Goal: Register for event/course: Sign up to attend an event or enroll in a course

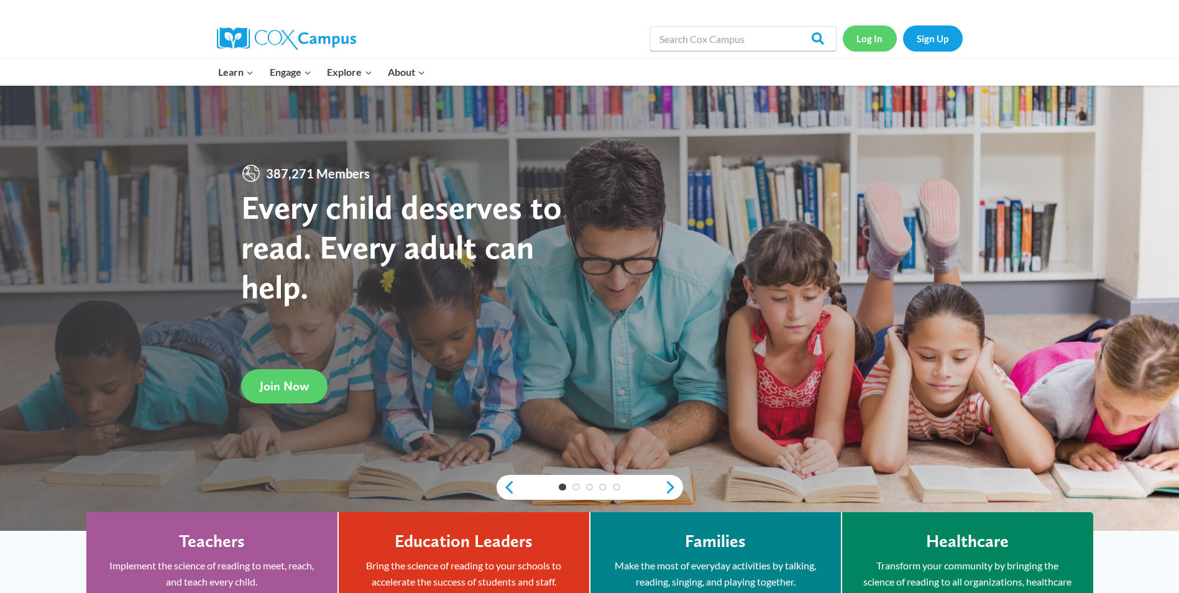
click at [872, 45] on link "Log In" at bounding box center [869, 37] width 54 height 25
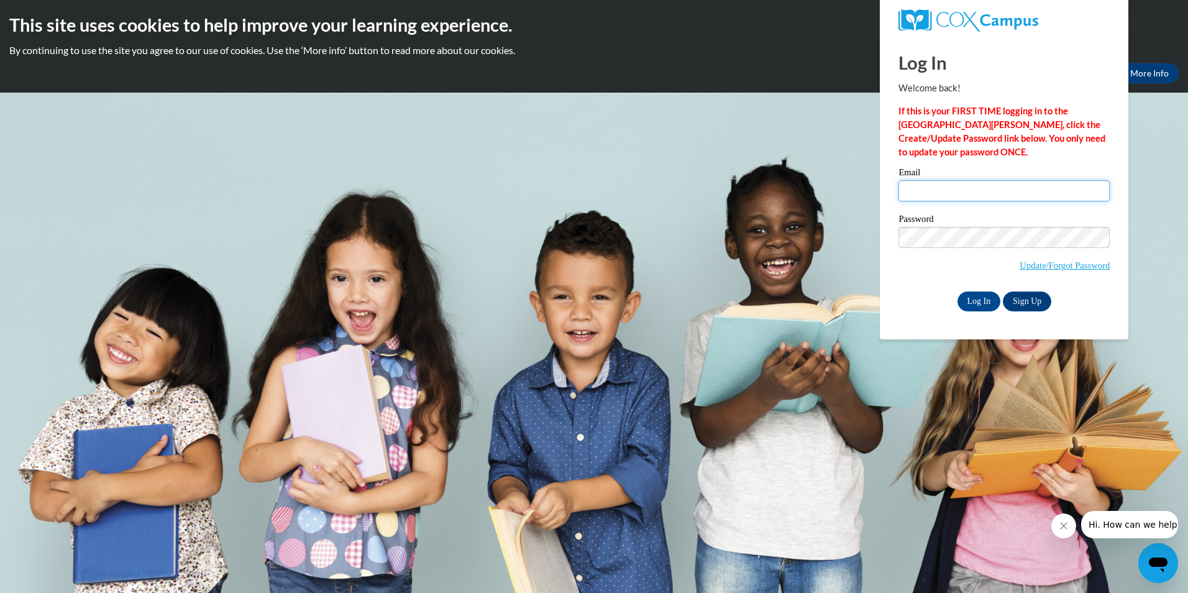
click at [966, 199] on input "Email" at bounding box center [1003, 190] width 211 height 21
type input "[EMAIL_ADDRESS][DOMAIN_NAME]"
click at [972, 310] on div "Log In Welcome back! If this is your FIRST TIME logging in to the NEW Cox Campu…" at bounding box center [1003, 188] width 267 height 302
click at [973, 298] on input "Log In" at bounding box center [978, 301] width 43 height 20
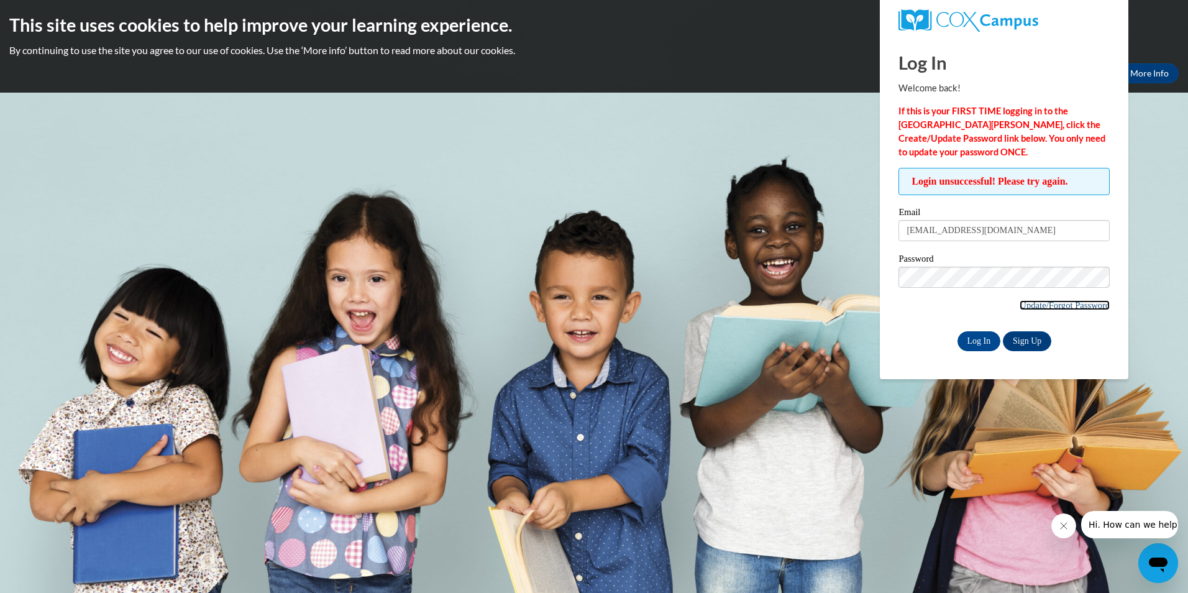
click at [1095, 308] on link "Update/Forgot Password" at bounding box center [1064, 305] width 90 height 10
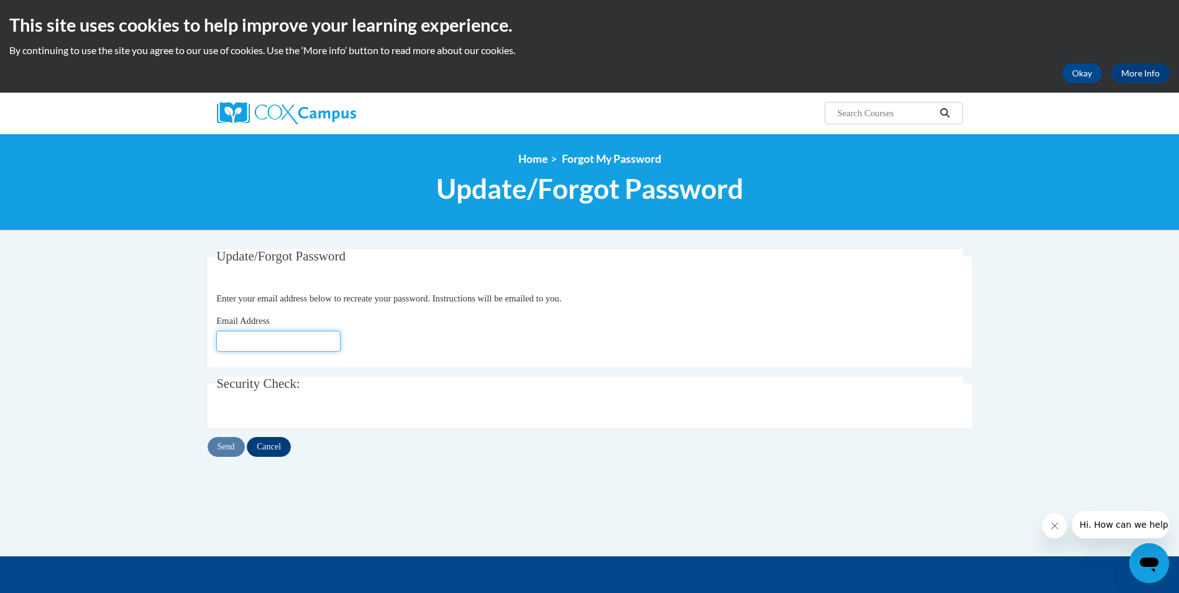
click at [284, 340] on input "Email Address" at bounding box center [278, 341] width 124 height 21
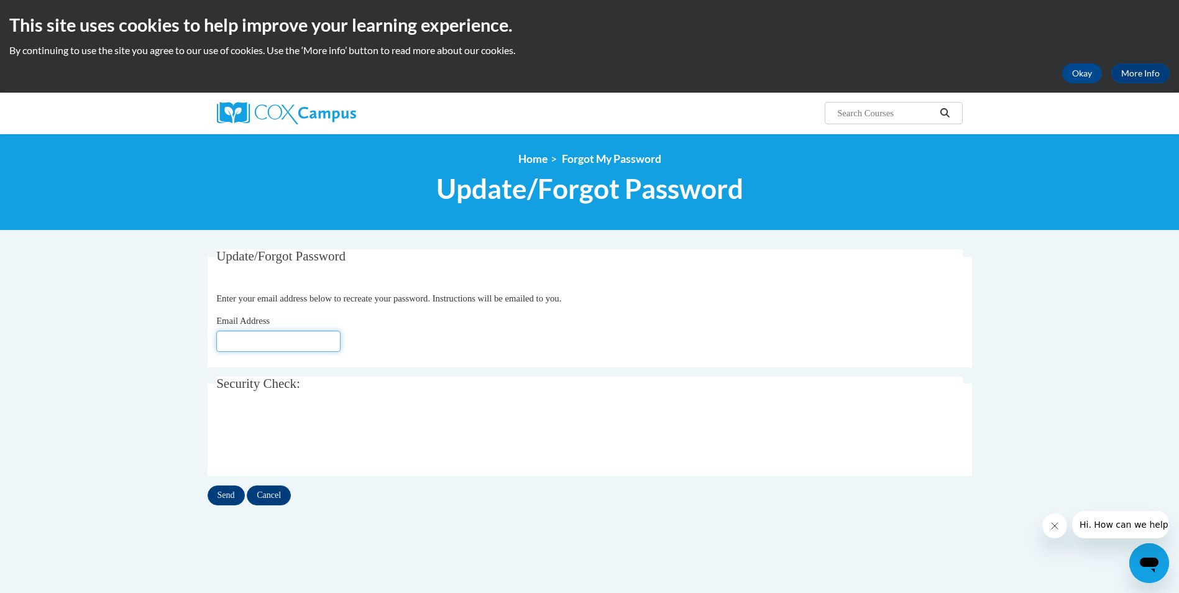
click at [249, 344] on input "Email Address" at bounding box center [278, 341] width 124 height 21
type input "[EMAIL_ADDRESS][DOMAIN_NAME]"
drag, startPoint x: 214, startPoint y: 498, endPoint x: 208, endPoint y: 491, distance: 8.8
click at [213, 496] on input "Send" at bounding box center [225, 495] width 37 height 20
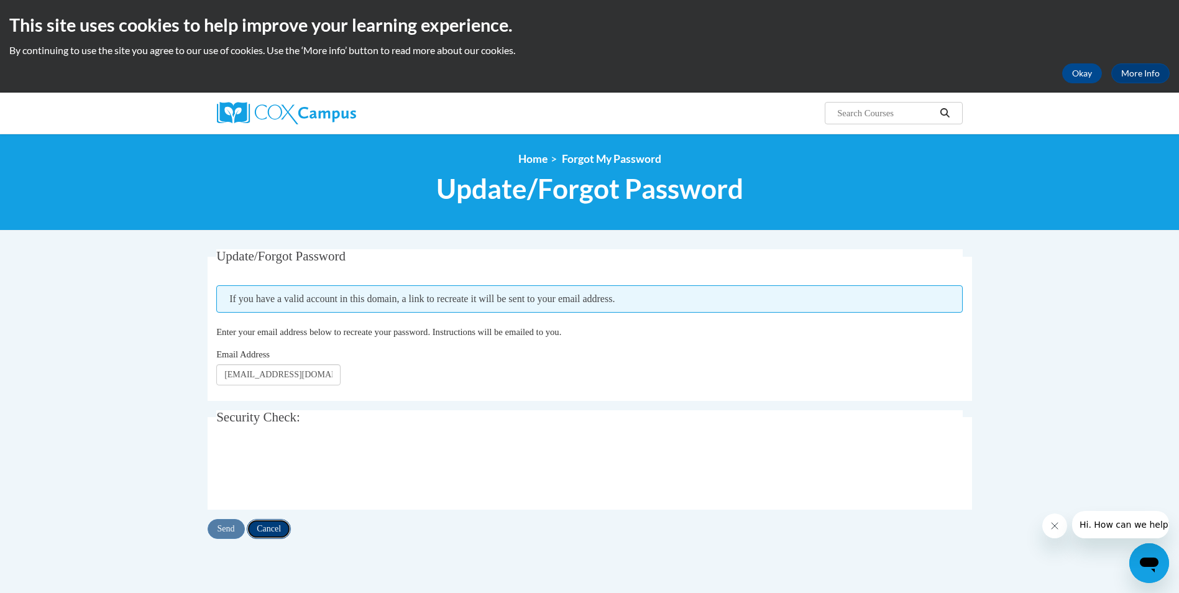
click at [267, 527] on input "Cancel" at bounding box center [269, 529] width 44 height 20
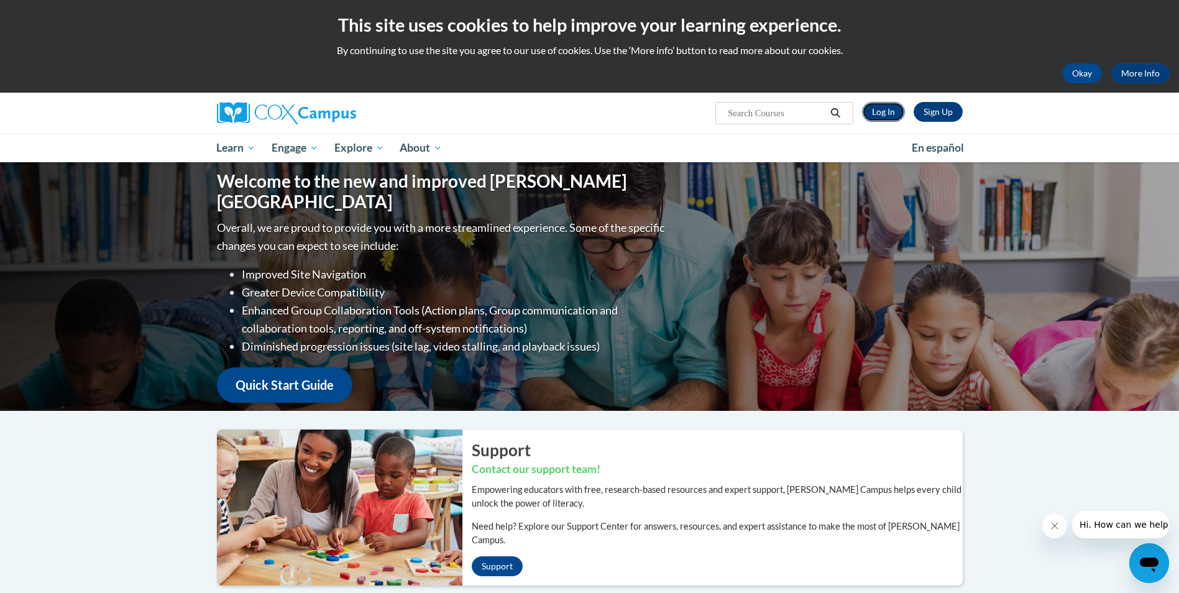
click at [887, 104] on link "Log In" at bounding box center [883, 112] width 43 height 20
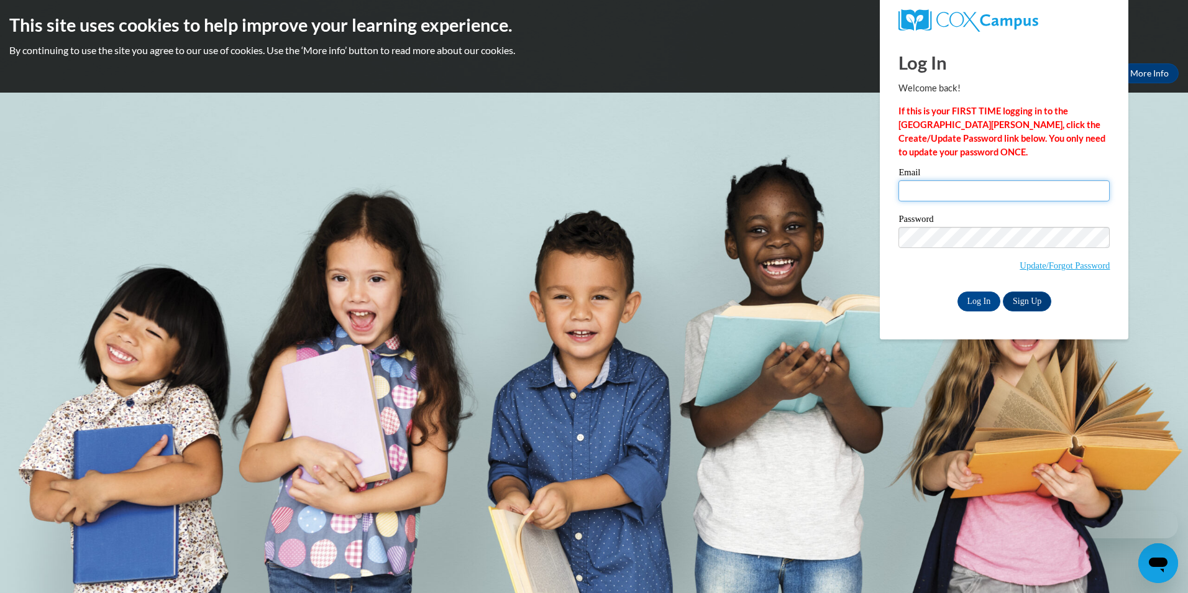
drag, startPoint x: 1090, startPoint y: 190, endPoint x: 1077, endPoint y: 195, distance: 14.5
click at [1090, 190] on input "Email" at bounding box center [1003, 190] width 211 height 21
type input "madibennett1202@gmail.com"
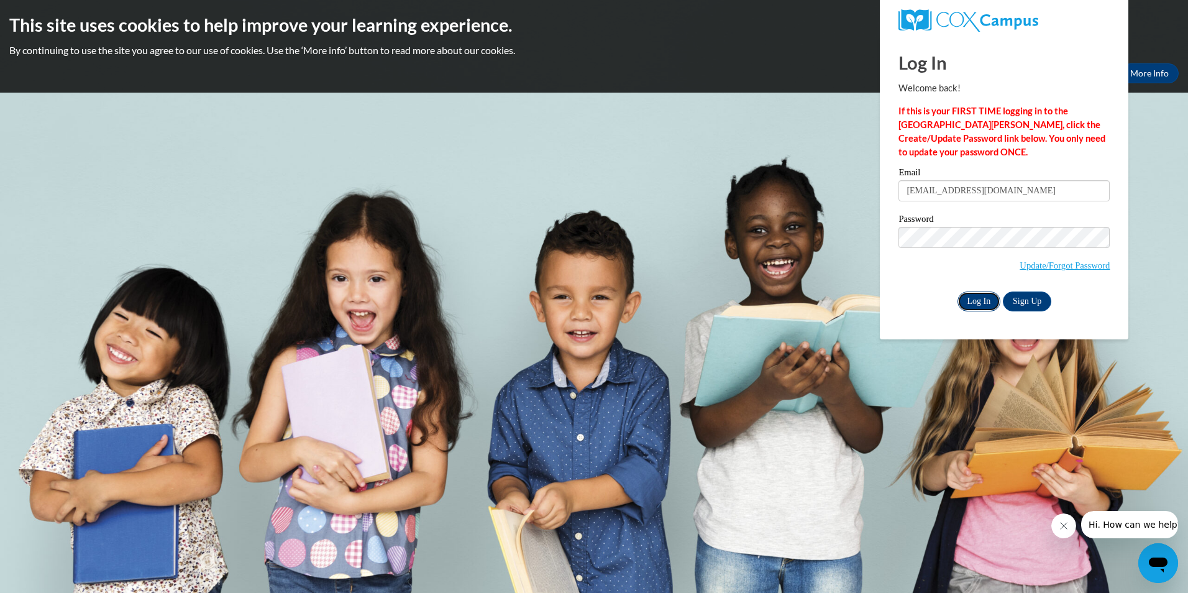
click at [978, 305] on input "Log In" at bounding box center [978, 301] width 43 height 20
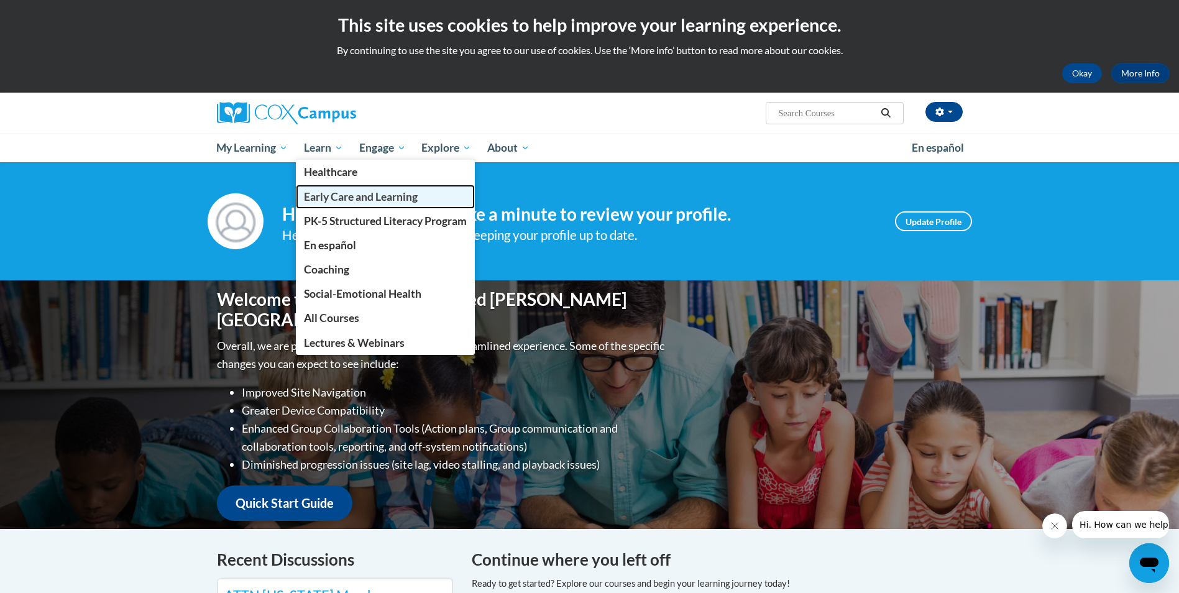
click at [359, 196] on span "Early Care and Learning" at bounding box center [361, 196] width 114 height 13
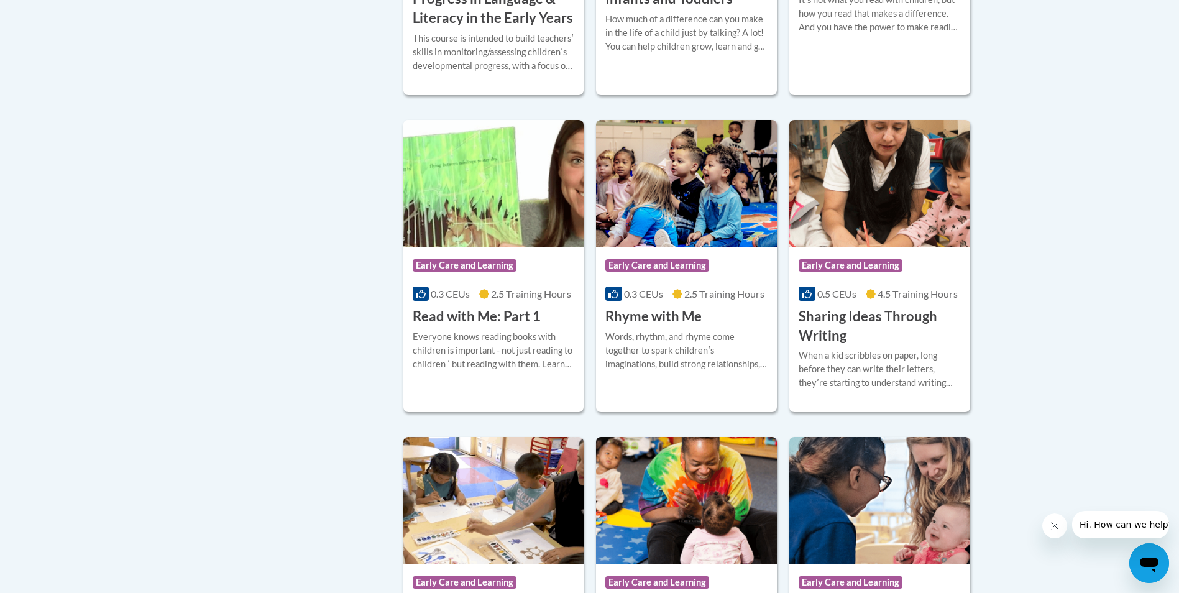
scroll to position [1429, 0]
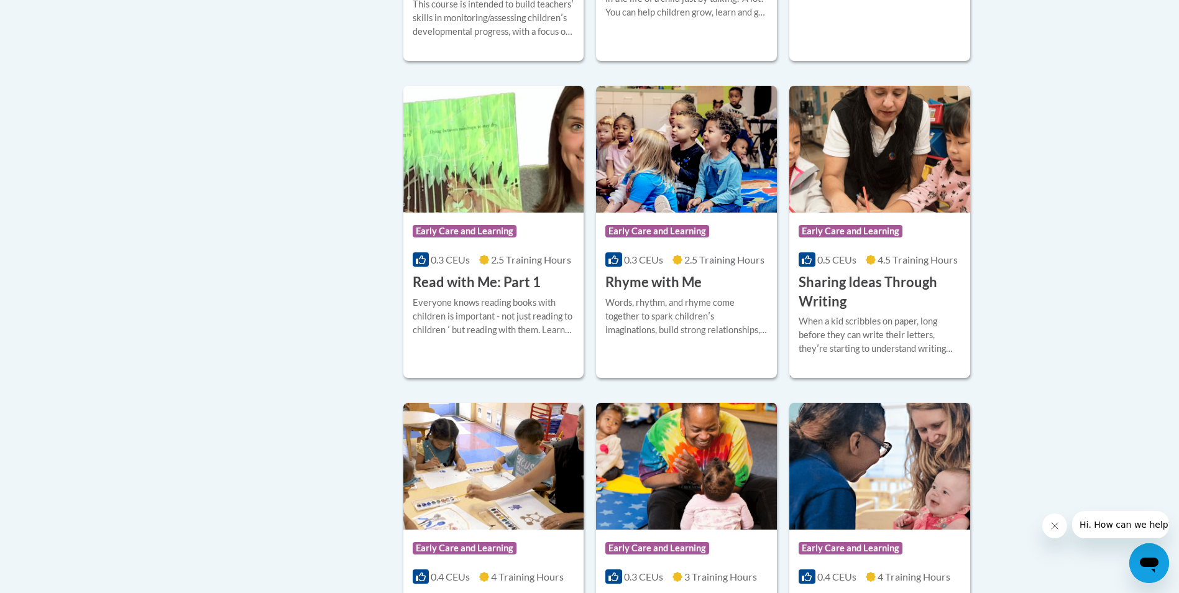
click at [902, 303] on h3 "Sharing Ideas Through Writing" at bounding box center [879, 292] width 162 height 39
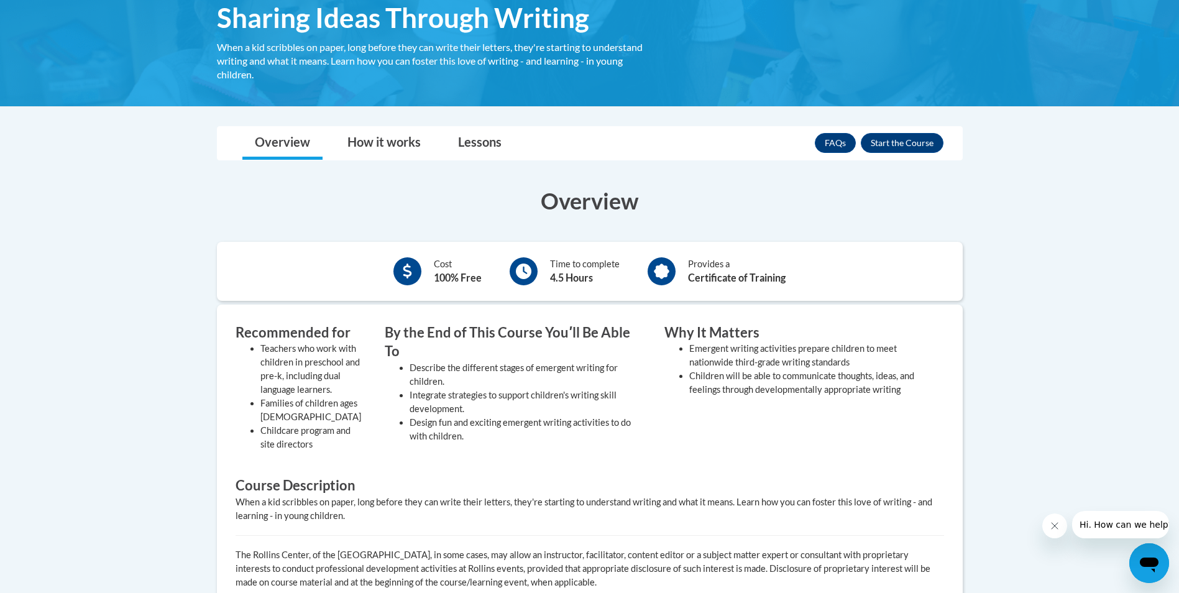
scroll to position [124, 0]
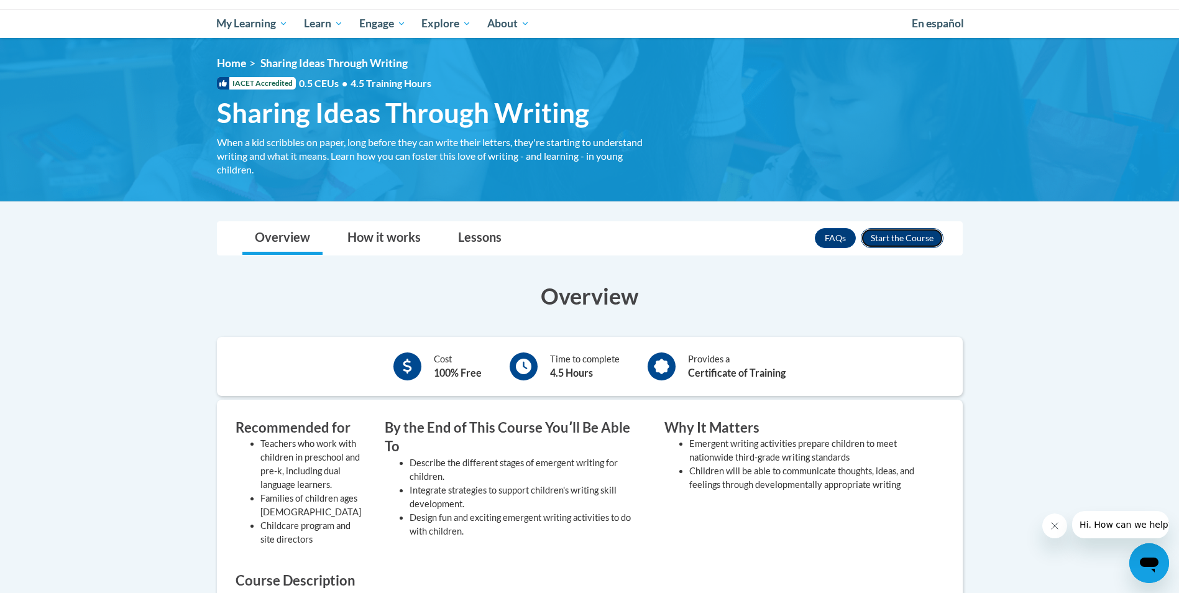
click at [911, 239] on button "Enroll" at bounding box center [901, 238] width 83 height 20
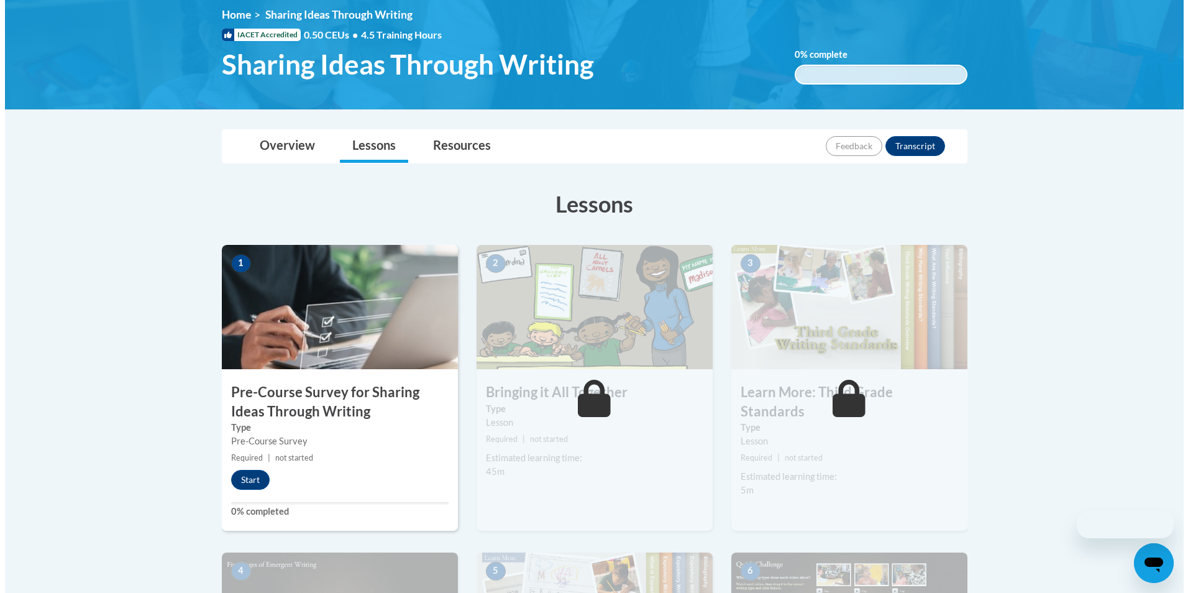
scroll to position [186, 0]
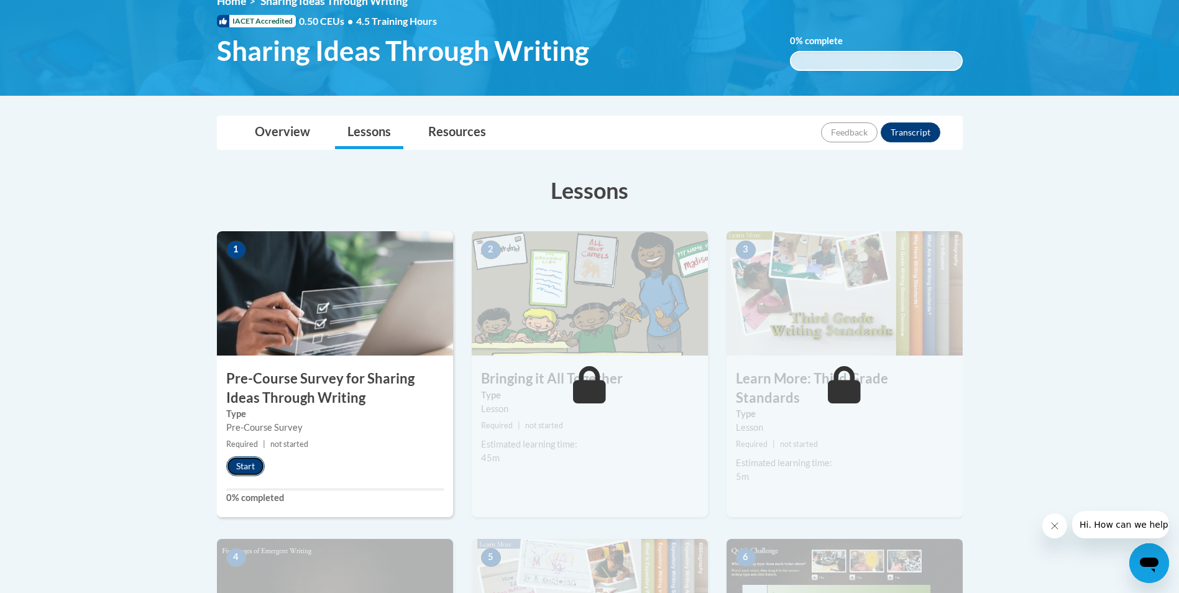
click at [249, 460] on button "Start" at bounding box center [245, 466] width 39 height 20
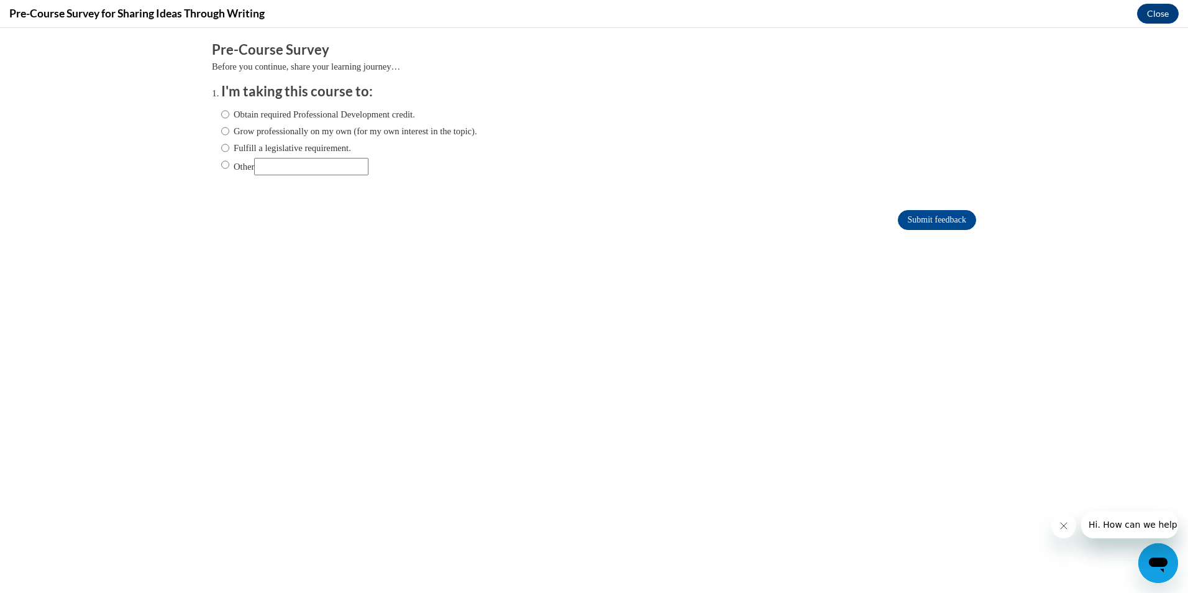
scroll to position [0, 0]
click at [221, 113] on label "Obtain required Professional Development credit." at bounding box center [318, 114] width 194 height 14
click at [221, 113] on input "Obtain required Professional Development credit." at bounding box center [225, 114] width 8 height 14
radio input "true"
click at [935, 223] on input "Submit feedback" at bounding box center [937, 220] width 78 height 20
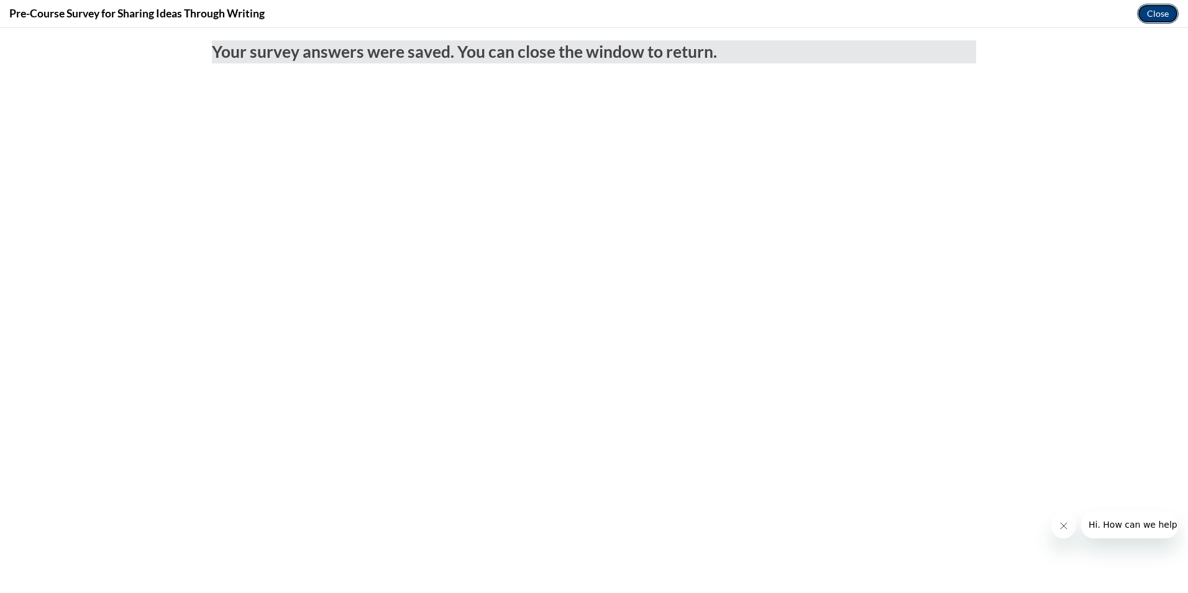
click at [1165, 15] on button "Close" at bounding box center [1158, 14] width 42 height 20
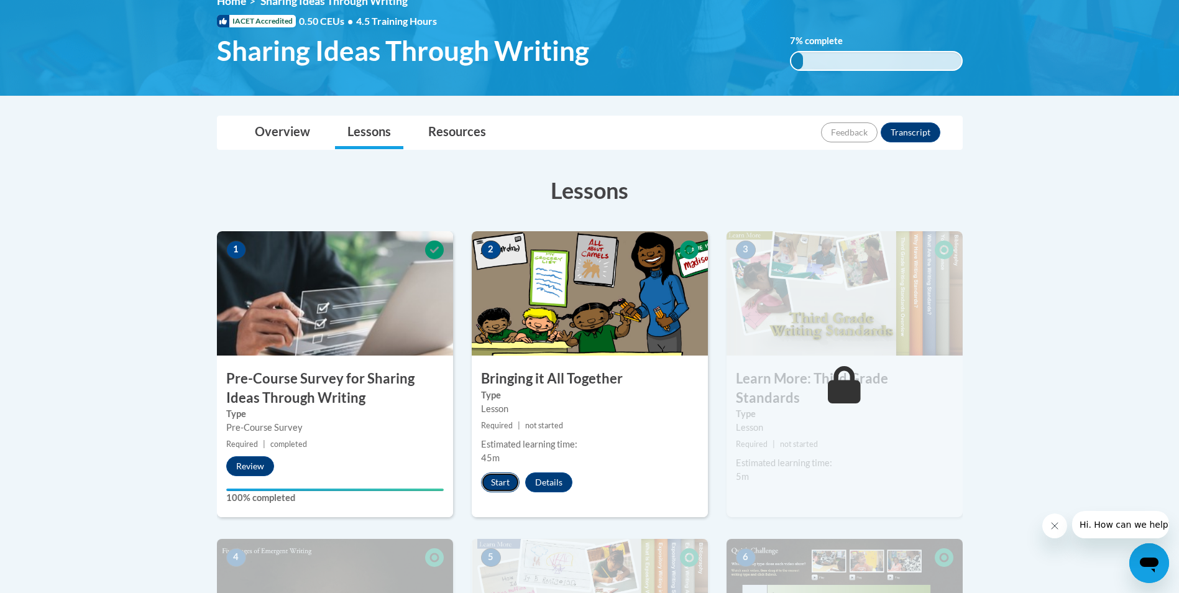
click at [507, 477] on button "Start" at bounding box center [500, 482] width 39 height 20
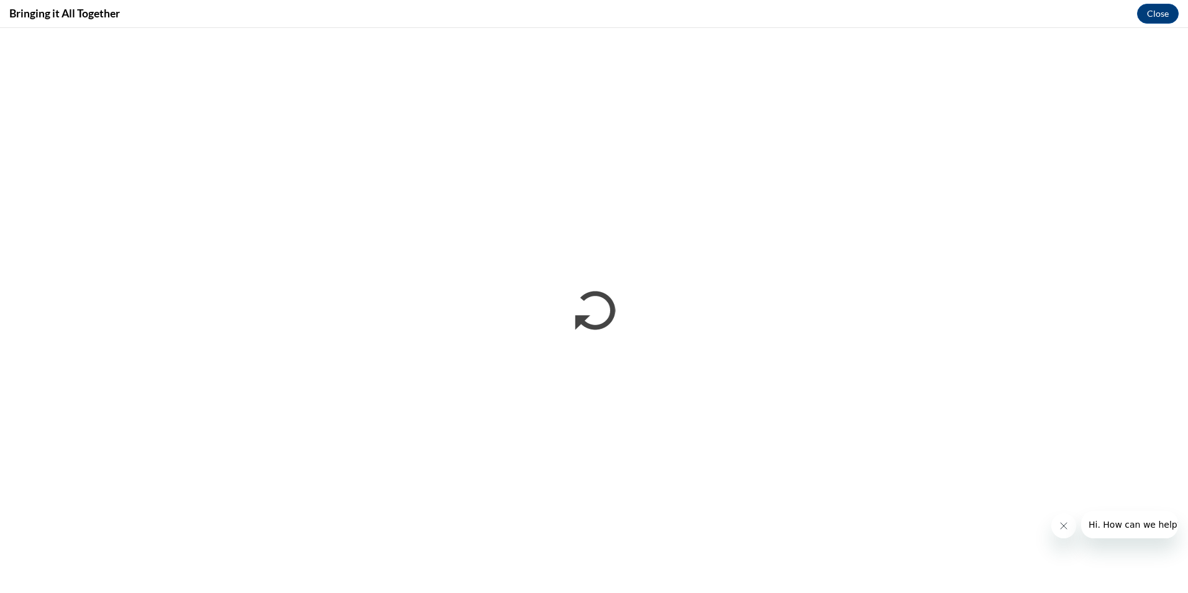
click at [1065, 526] on icon "Close message from company" at bounding box center [1063, 526] width 10 height 10
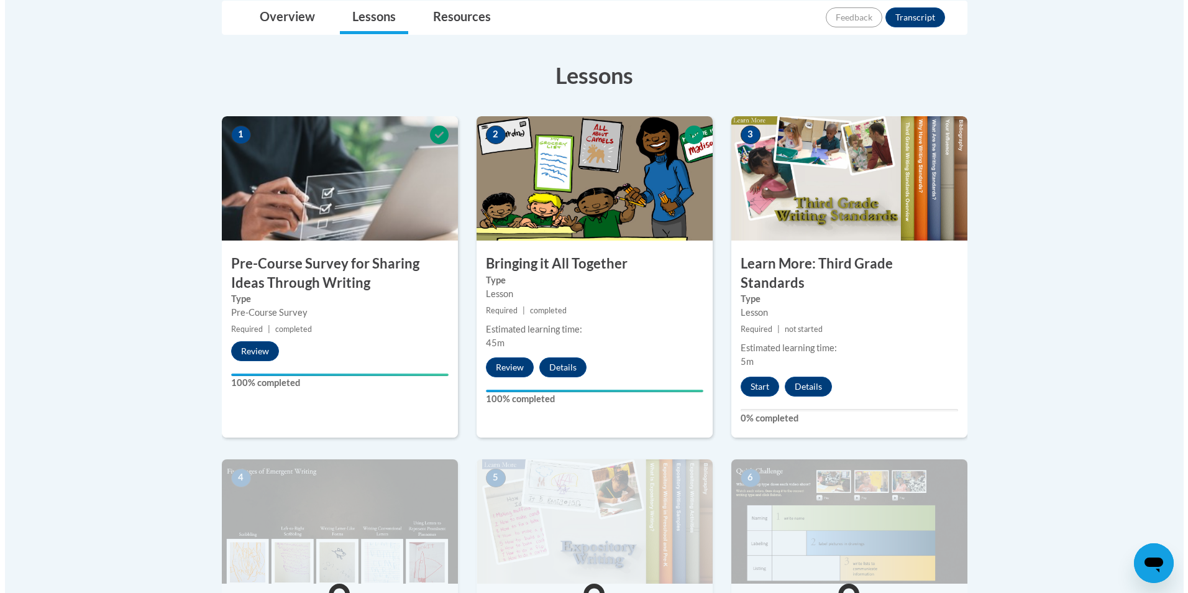
scroll to position [373, 0]
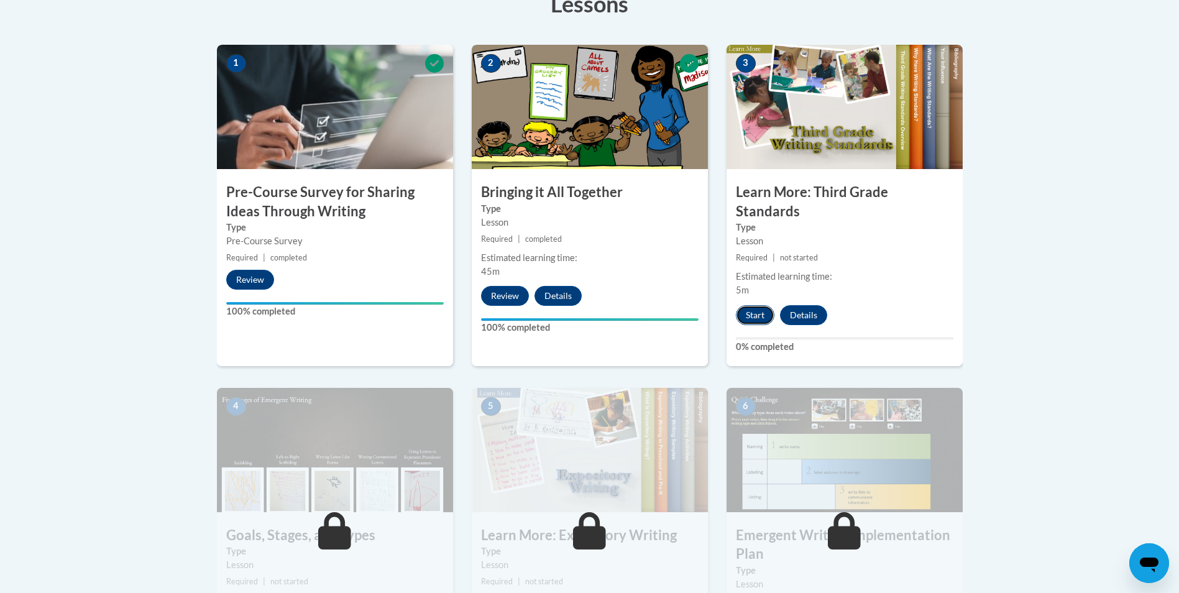
click at [755, 305] on button "Start" at bounding box center [755, 315] width 39 height 20
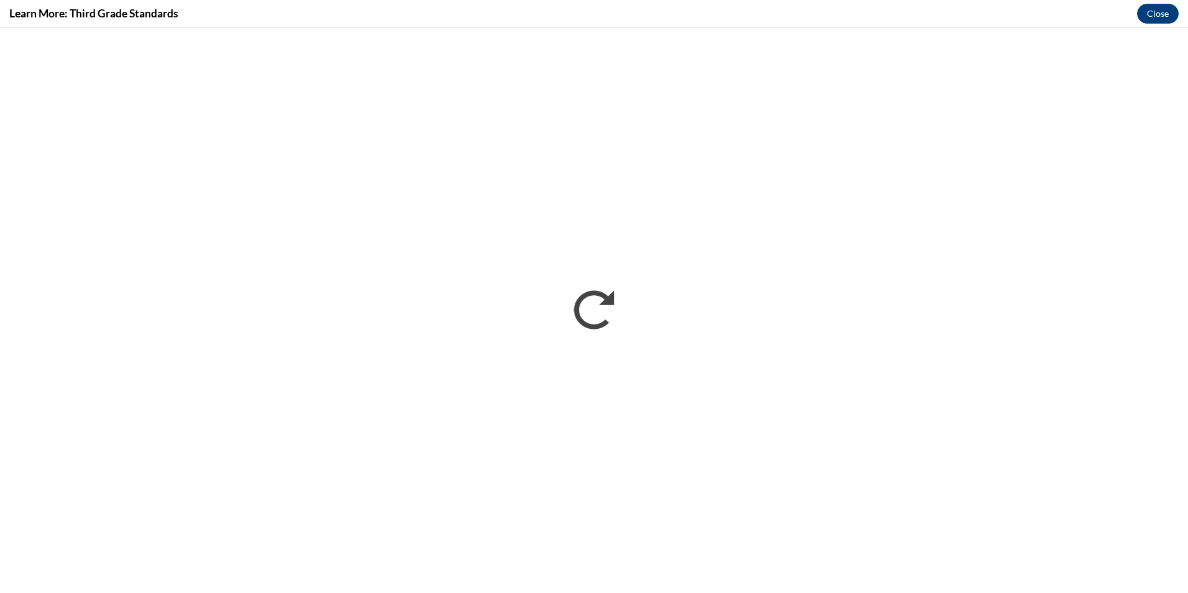
scroll to position [0, 0]
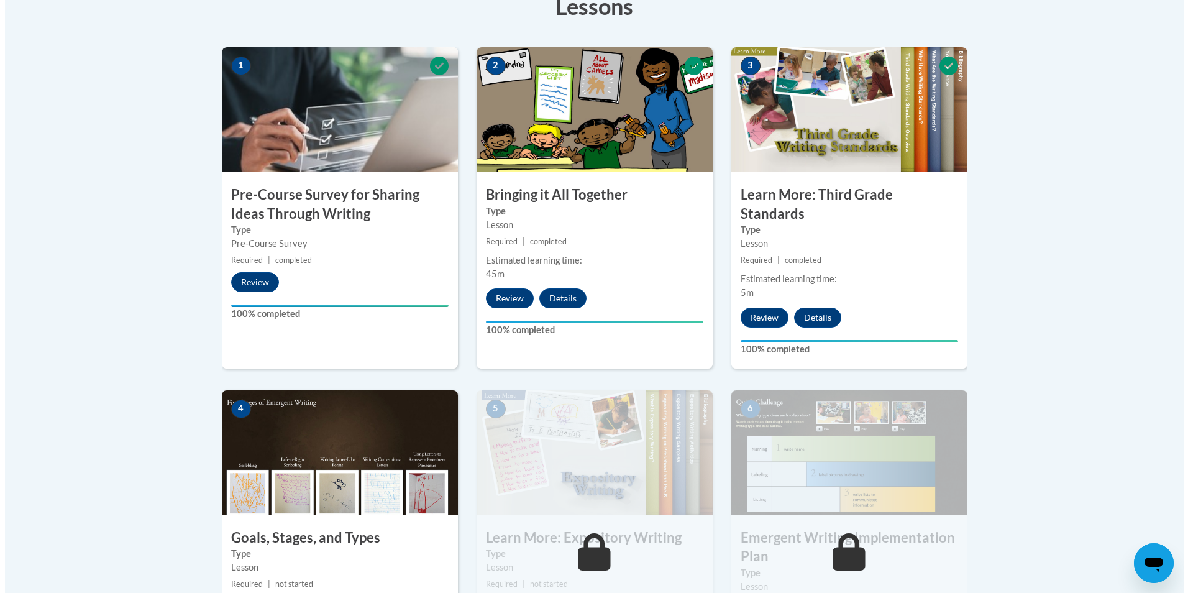
scroll to position [559, 0]
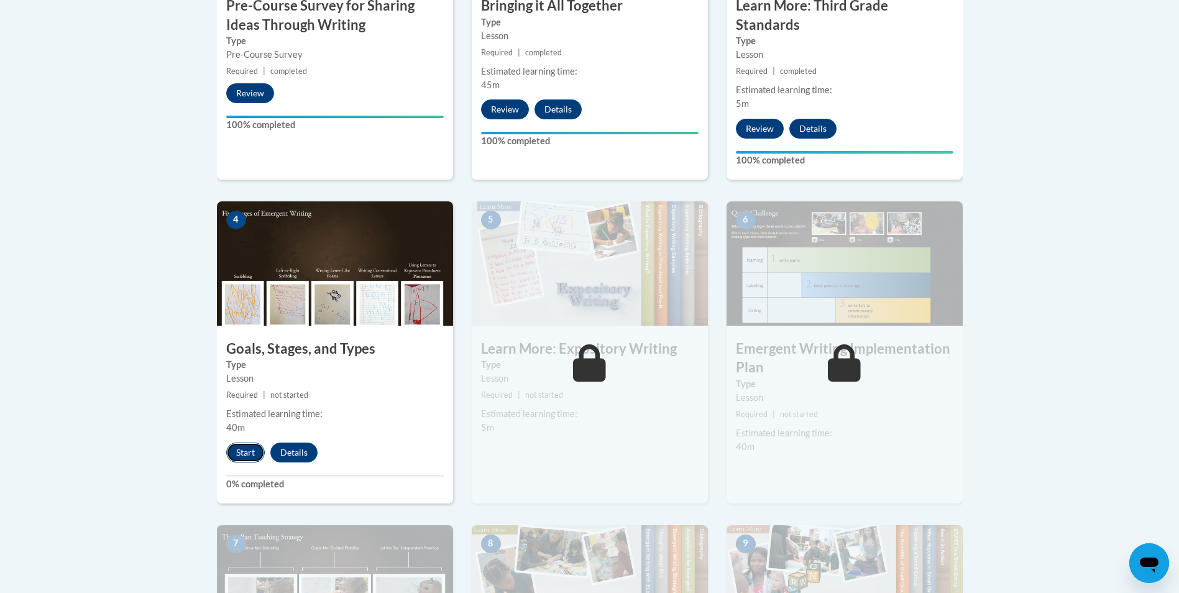
click at [257, 442] on button "Start" at bounding box center [245, 452] width 39 height 20
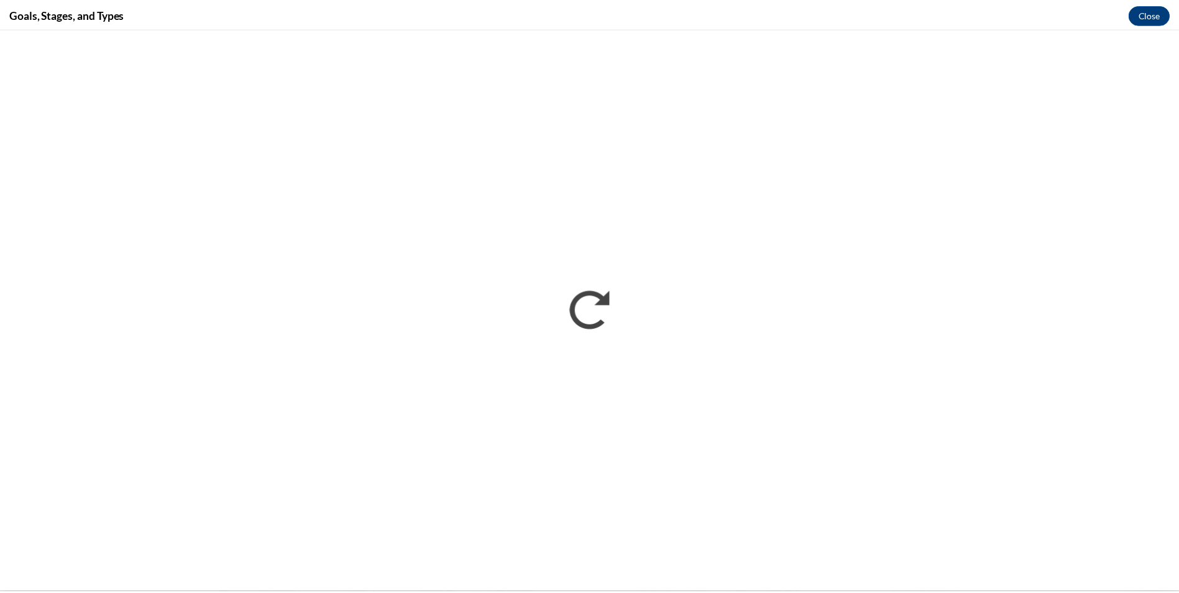
scroll to position [0, 0]
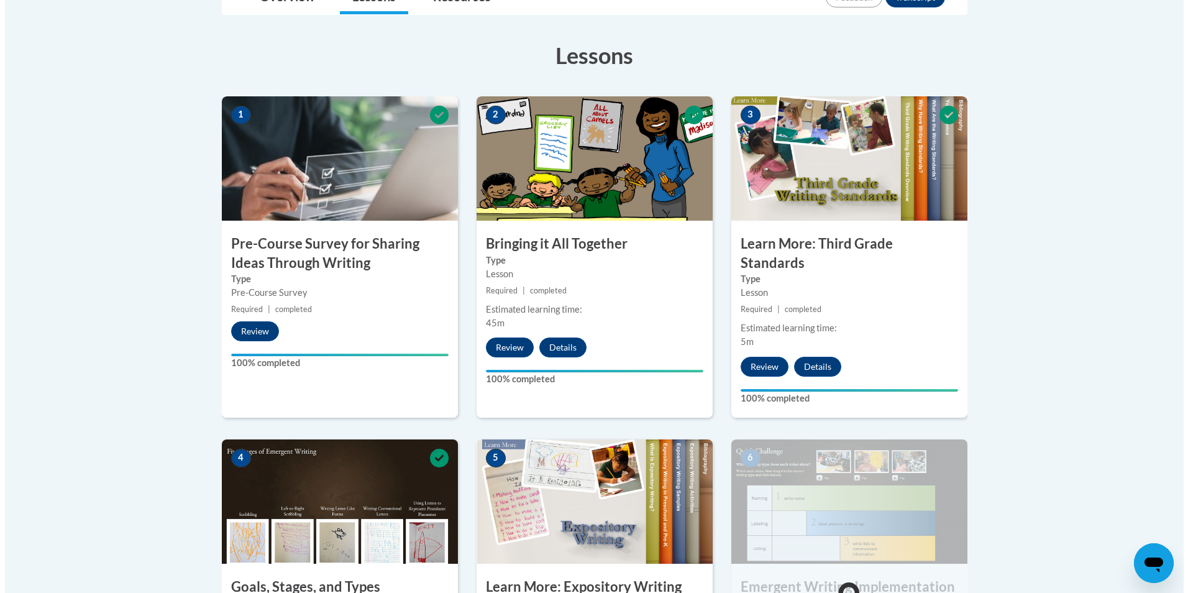
scroll to position [497, 0]
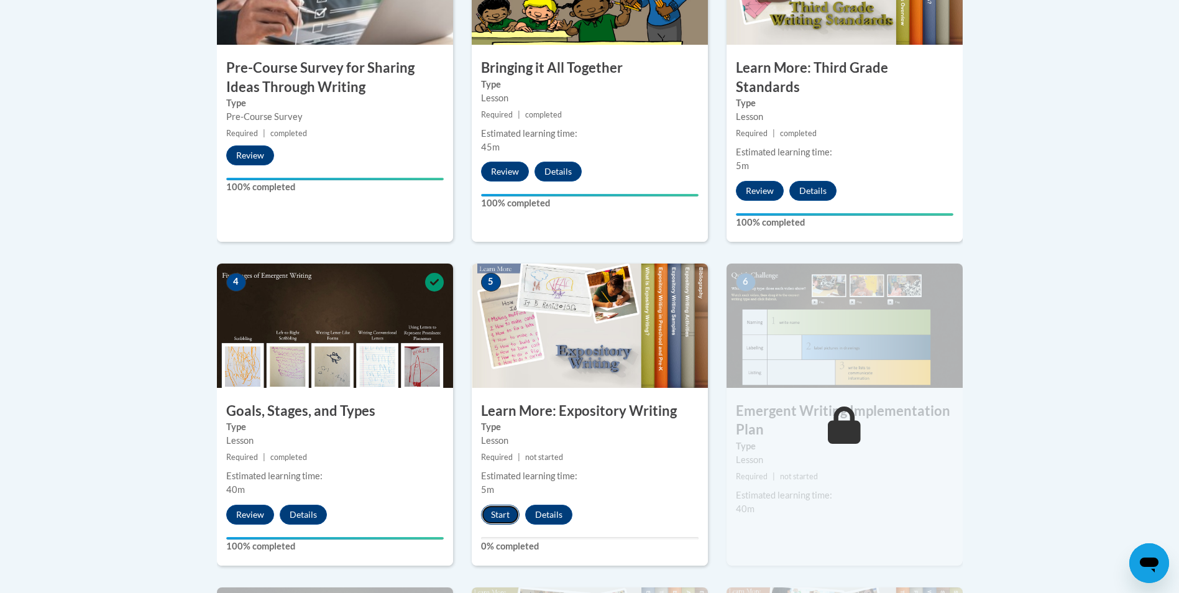
click at [510, 504] on button "Start" at bounding box center [500, 514] width 39 height 20
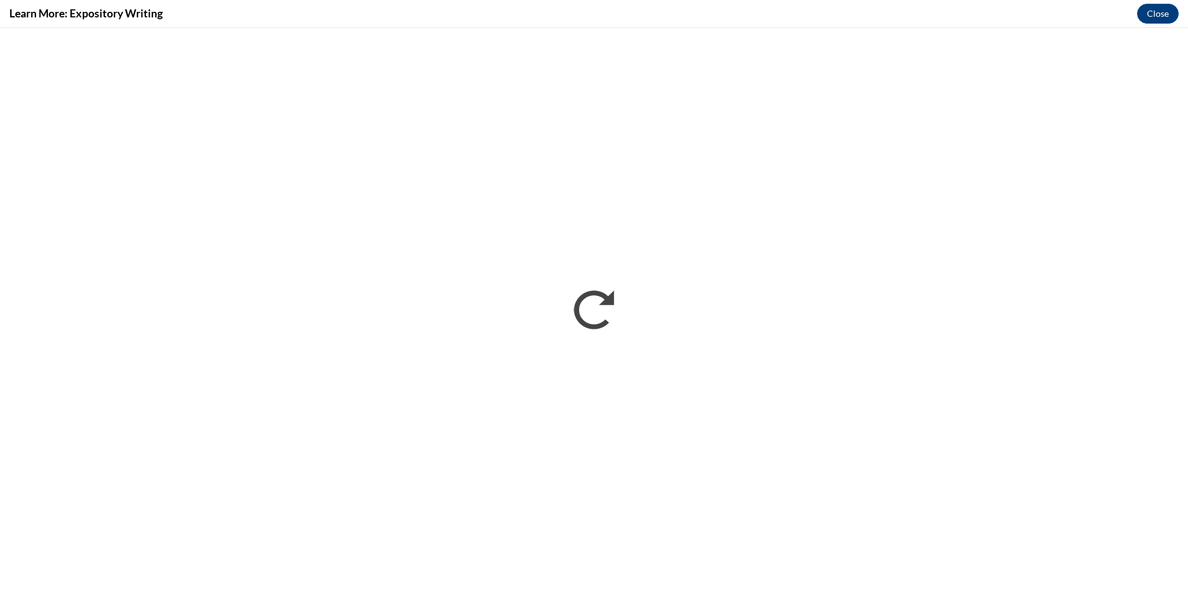
scroll to position [0, 0]
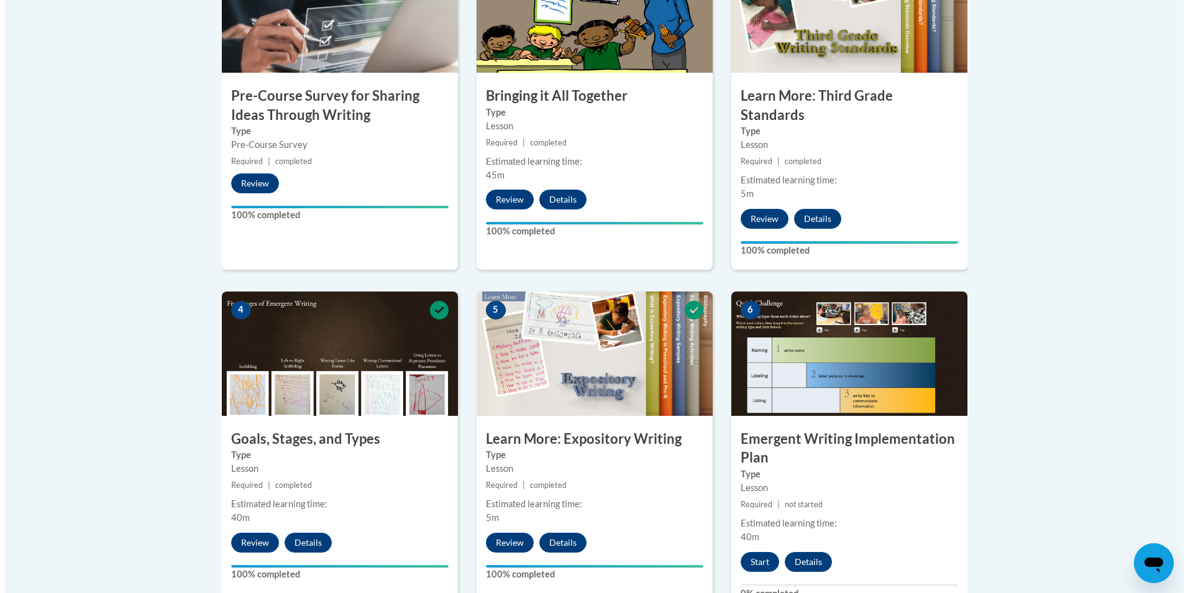
scroll to position [559, 0]
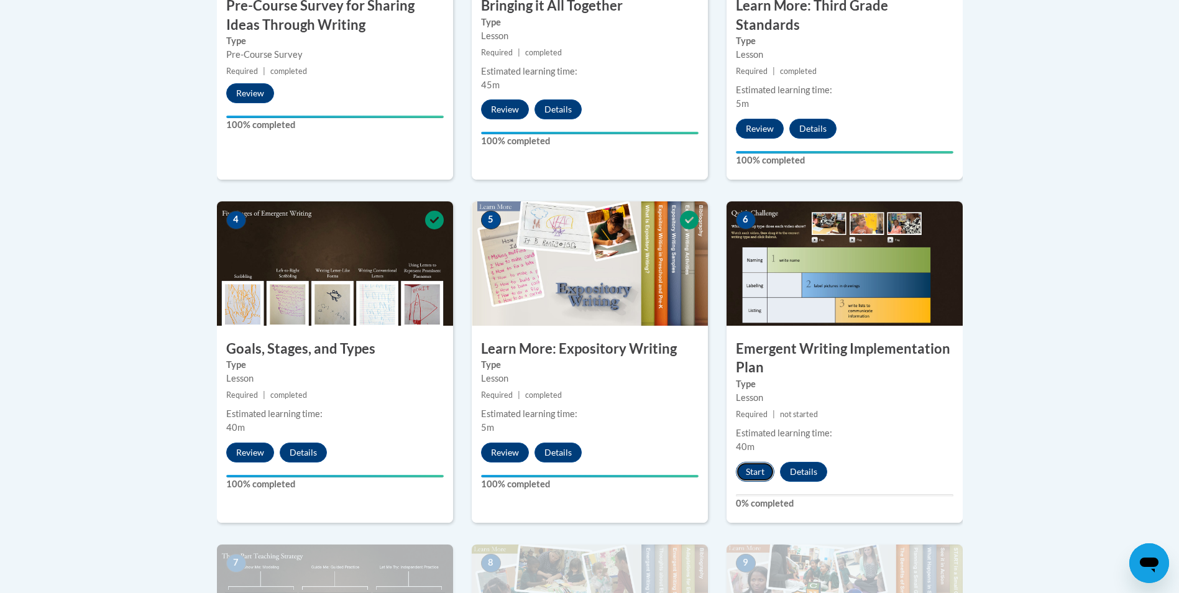
click at [753, 462] on button "Start" at bounding box center [755, 472] width 39 height 20
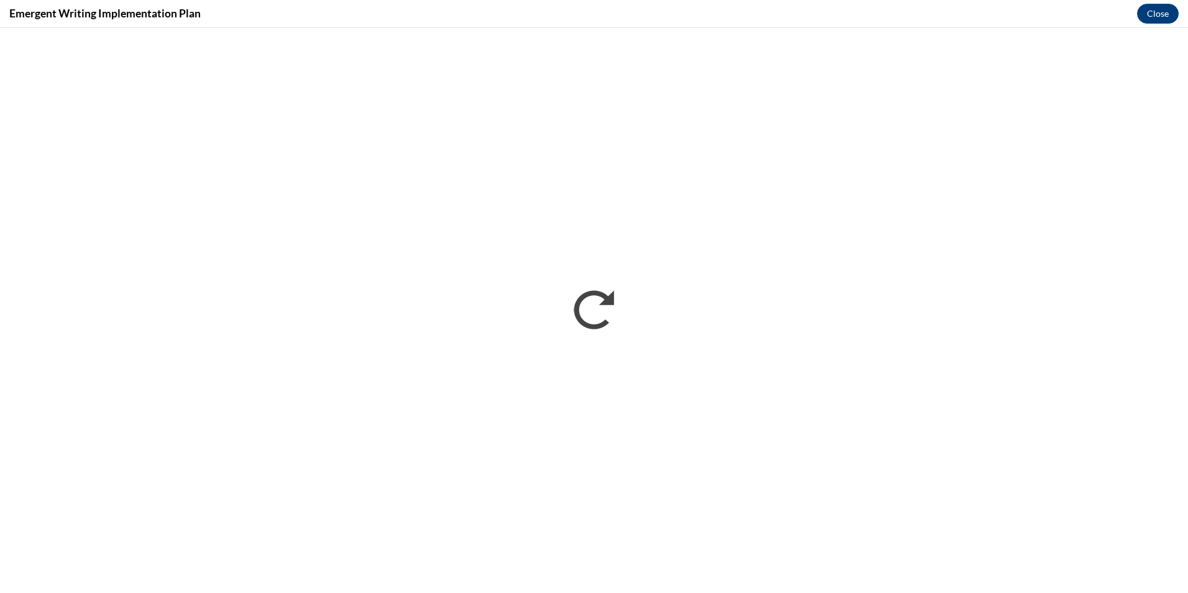
scroll to position [0, 0]
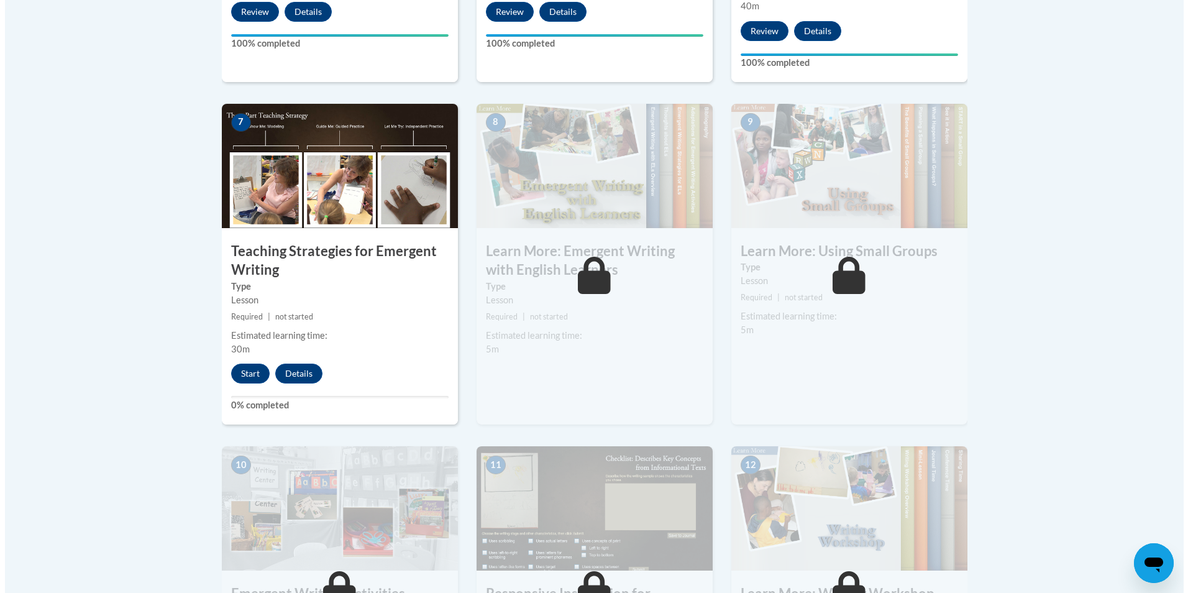
scroll to position [932, 0]
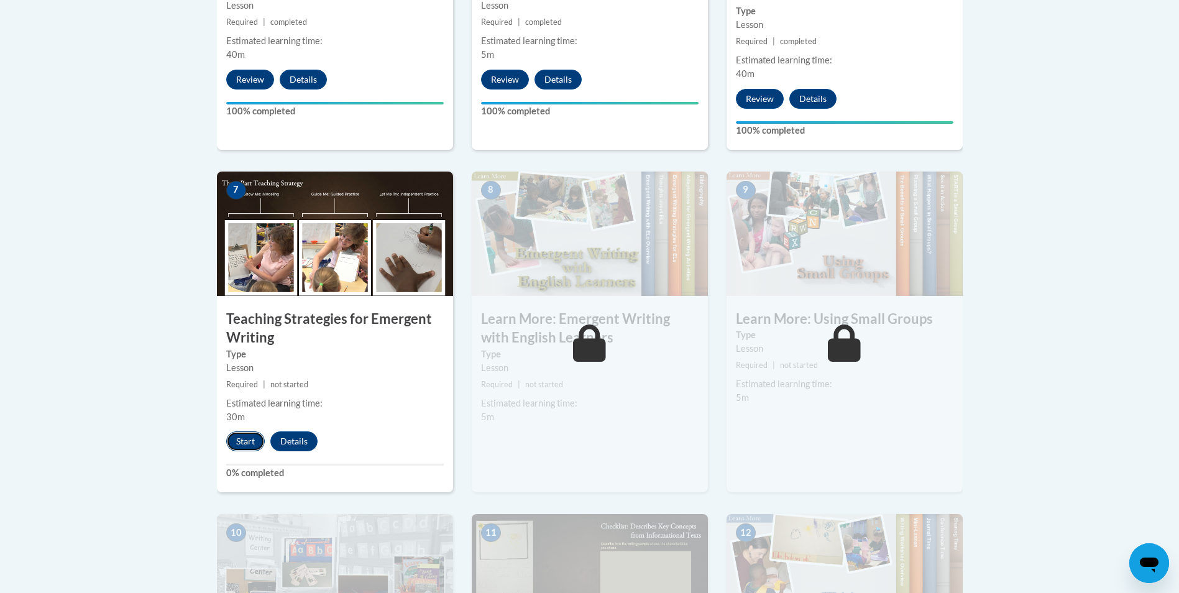
click at [237, 431] on button "Start" at bounding box center [245, 441] width 39 height 20
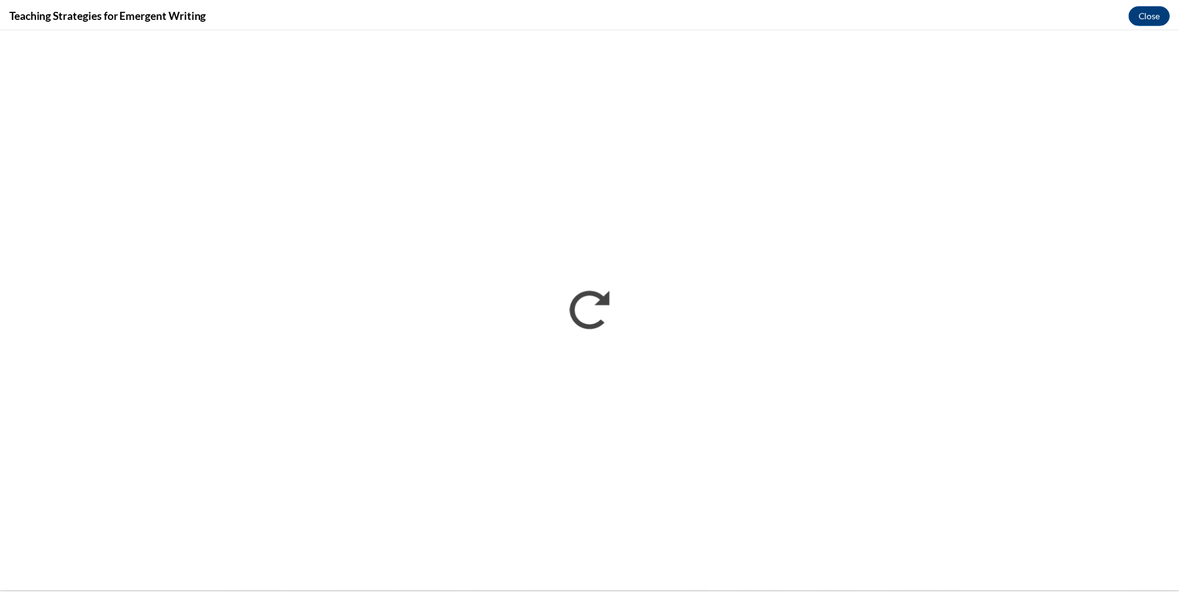
scroll to position [0, 0]
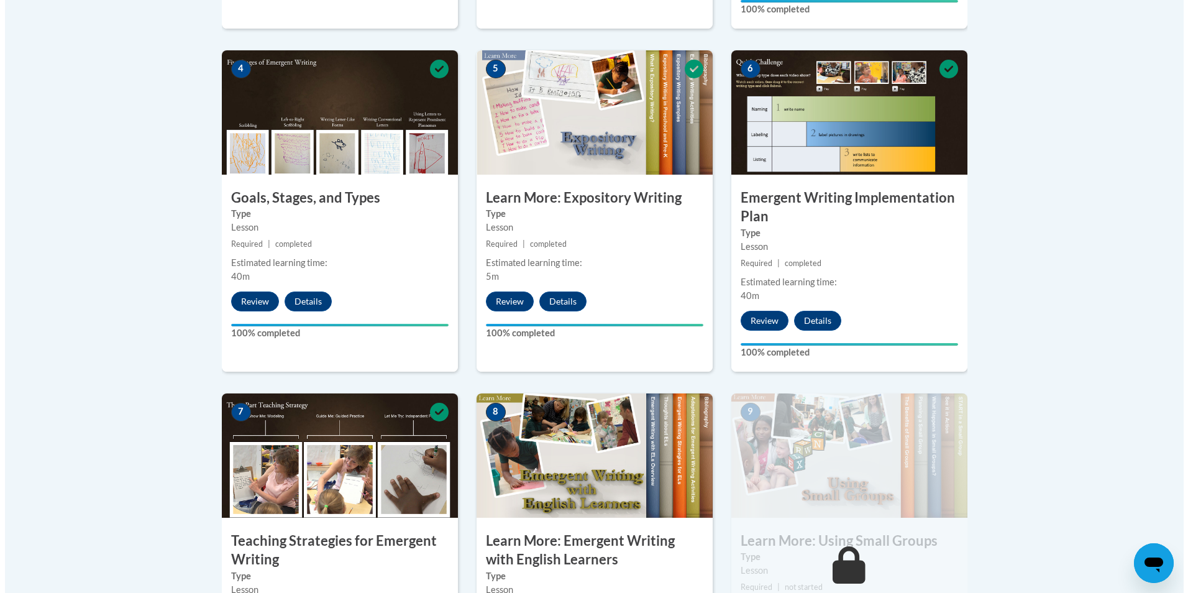
scroll to position [959, 0]
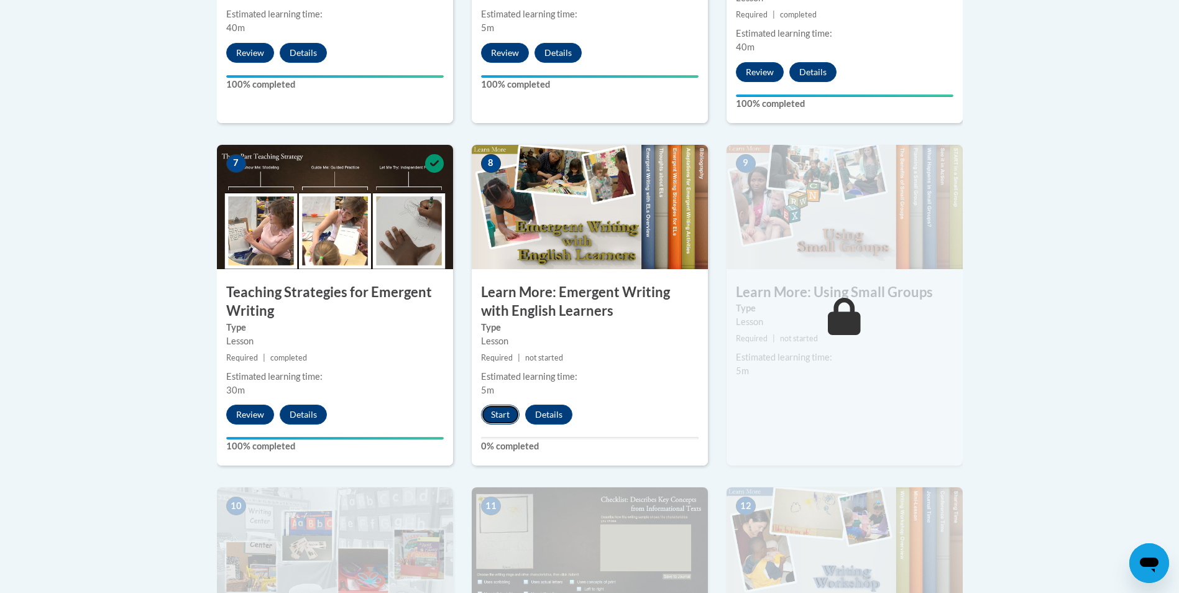
click at [504, 404] on button "Start" at bounding box center [500, 414] width 39 height 20
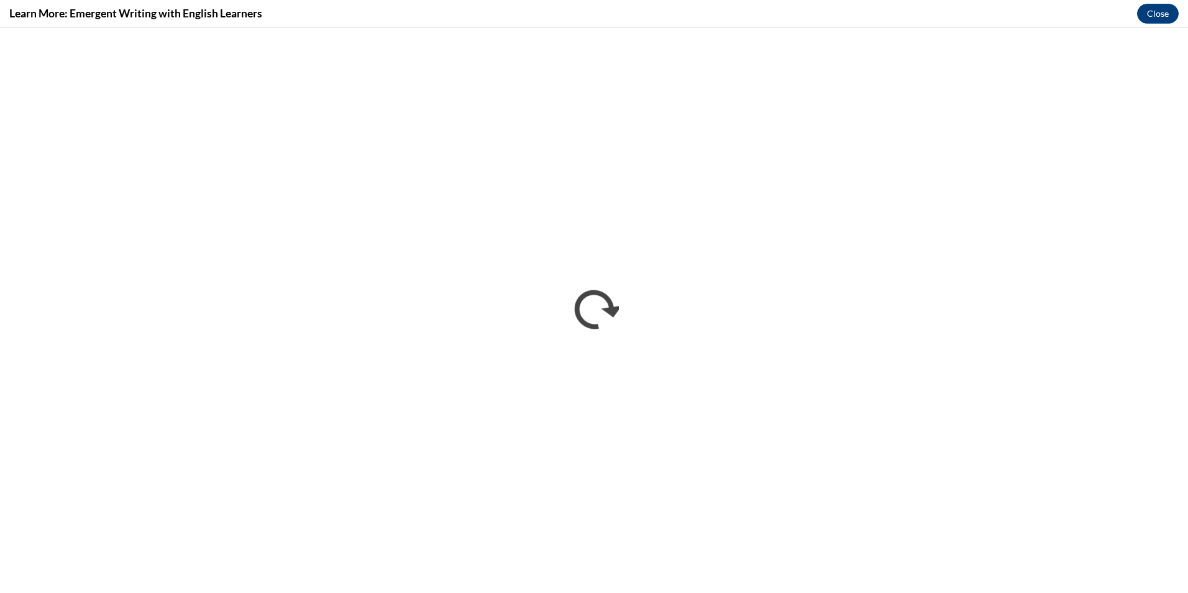
scroll to position [0, 0]
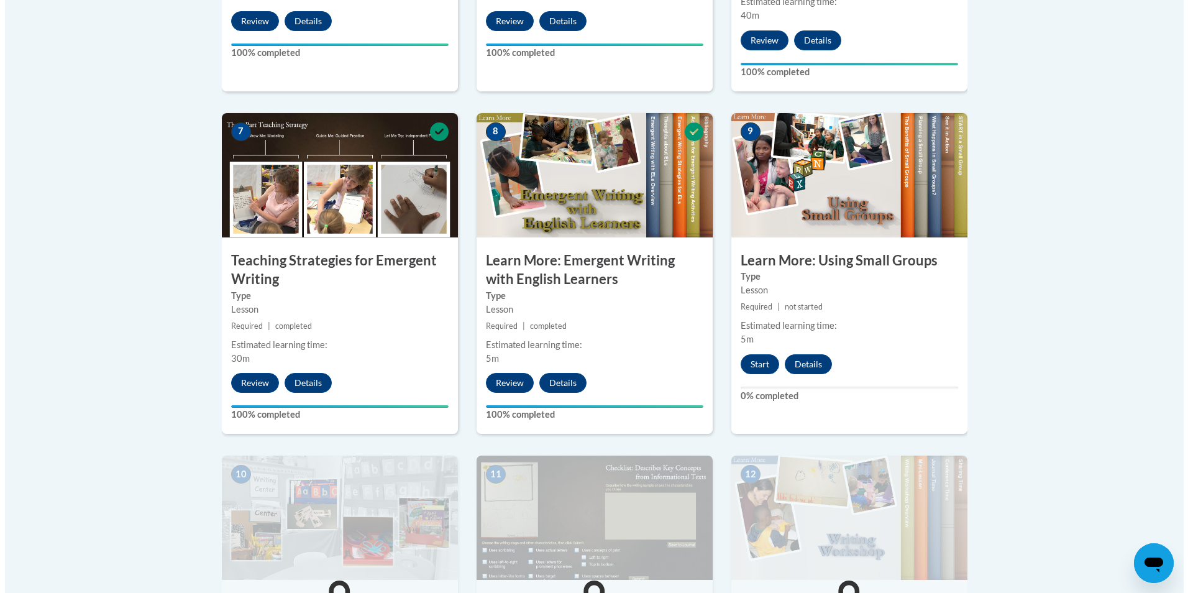
scroll to position [1118, 0]
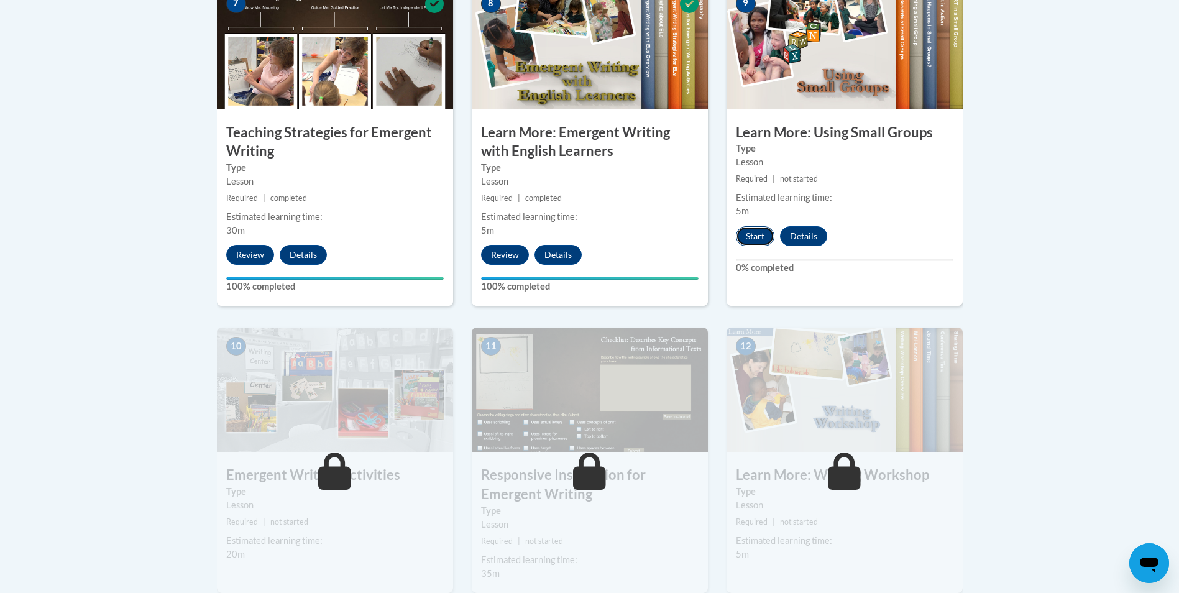
click at [749, 226] on button "Start" at bounding box center [755, 236] width 39 height 20
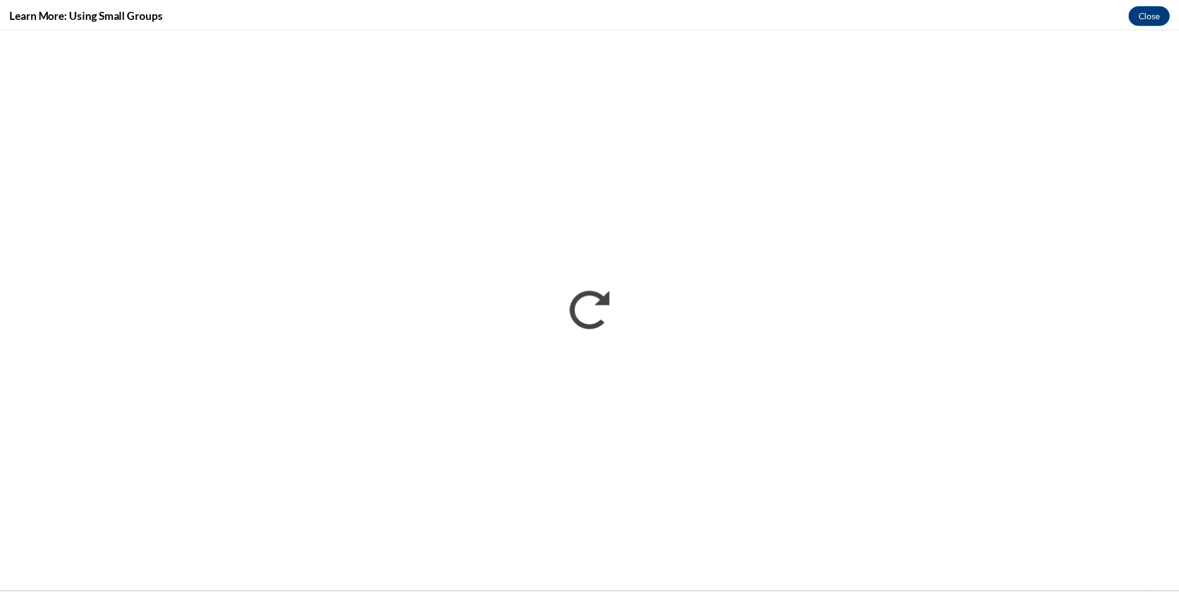
scroll to position [0, 0]
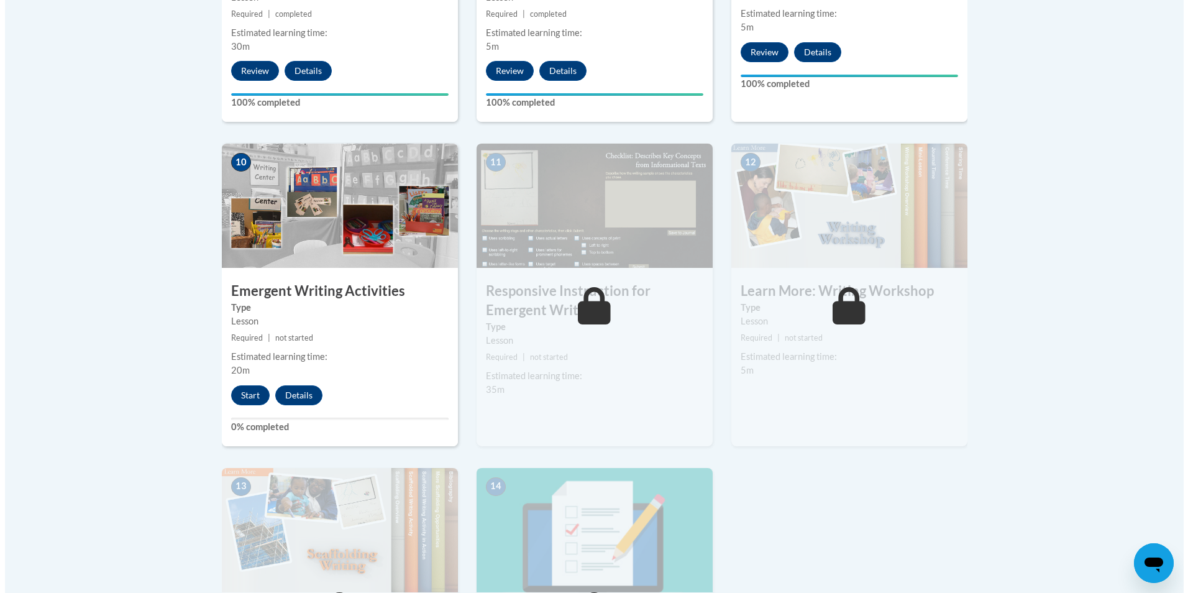
scroll to position [1305, 0]
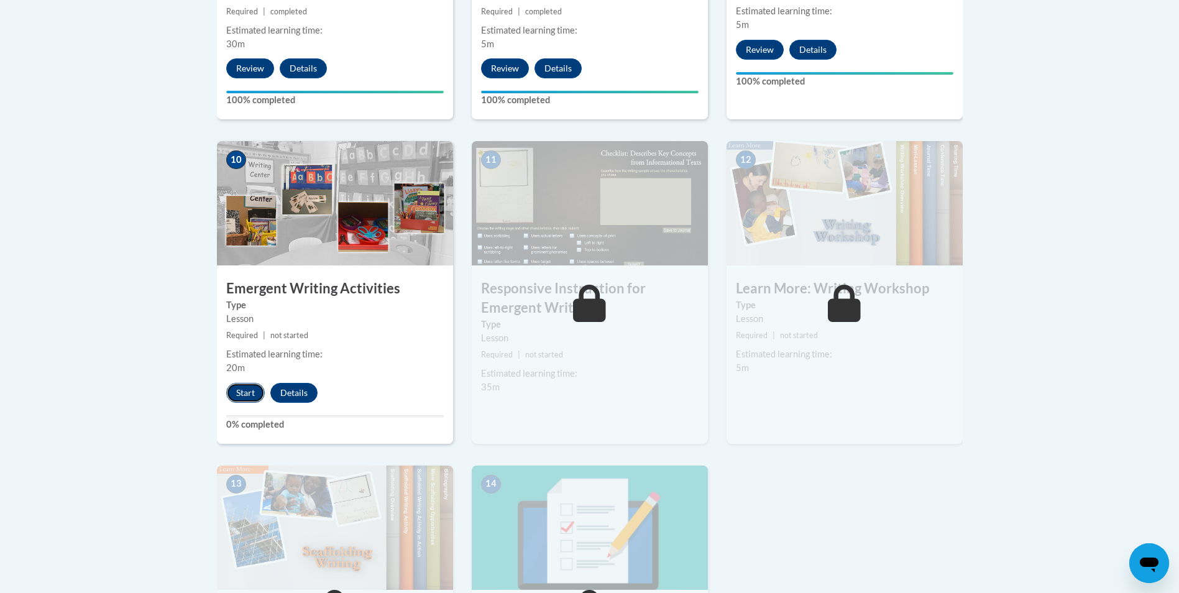
click at [253, 383] on button "Start" at bounding box center [245, 393] width 39 height 20
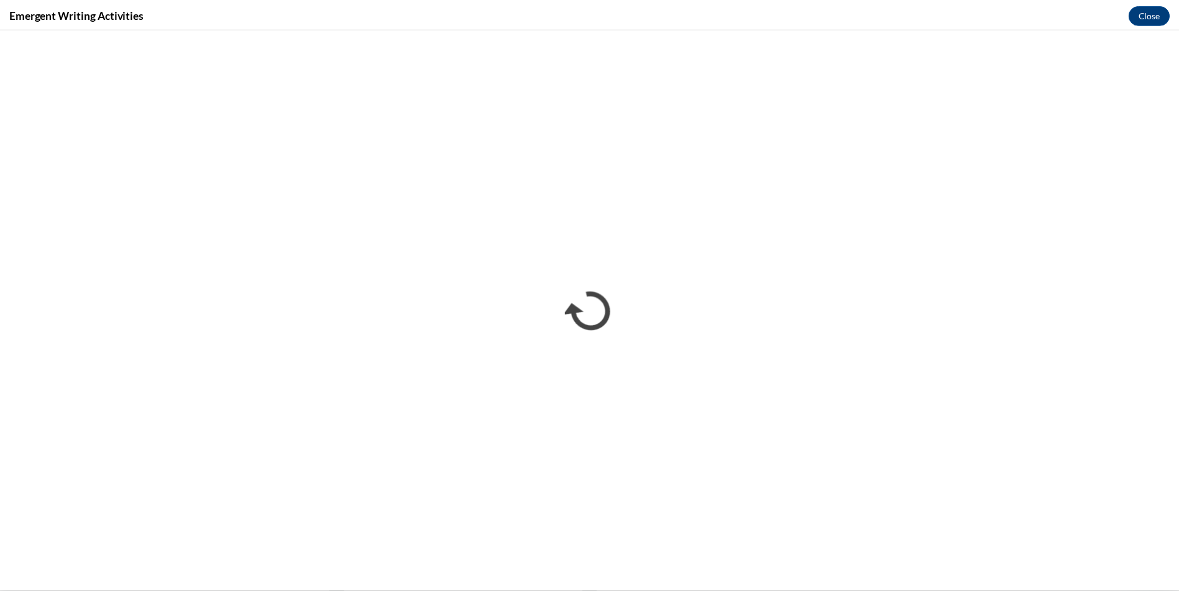
scroll to position [0, 0]
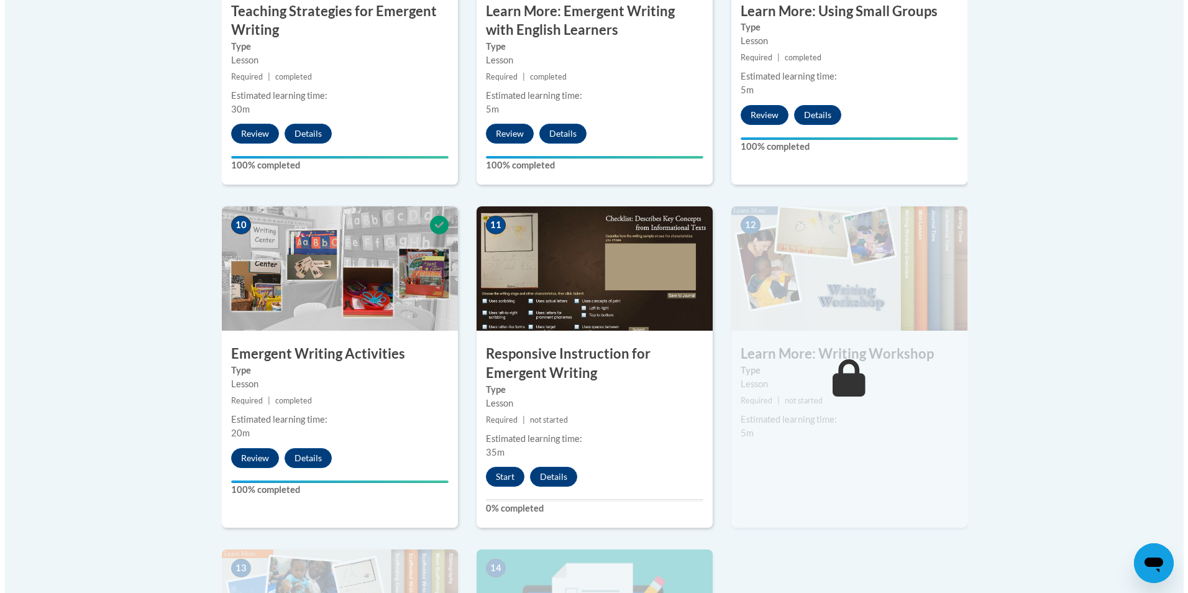
scroll to position [1367, 0]
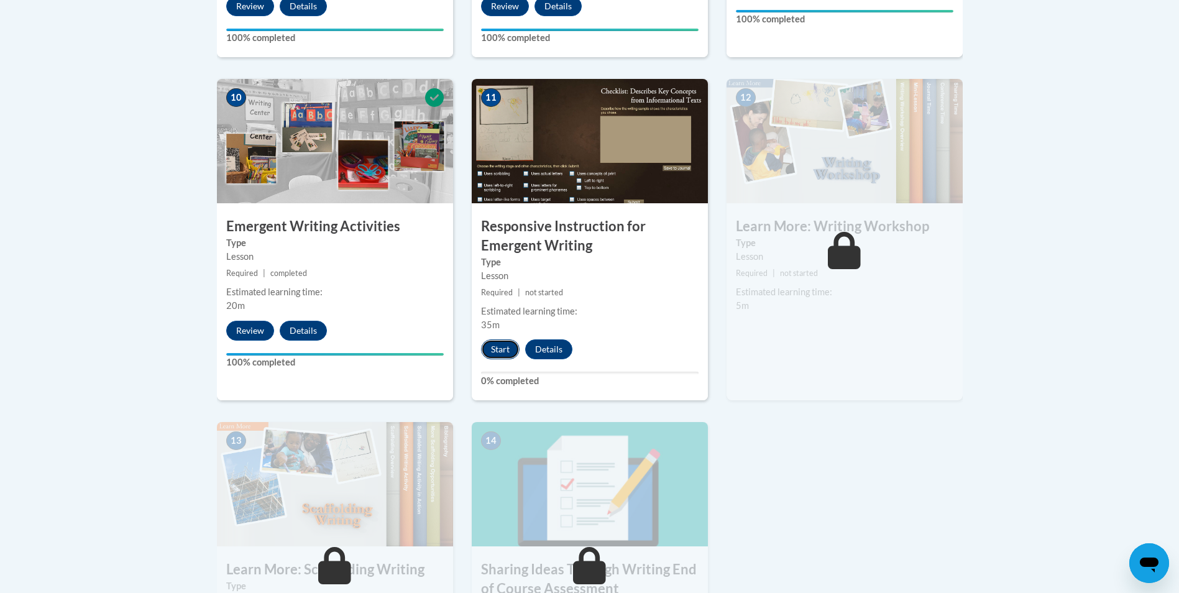
click at [503, 339] on button "Start" at bounding box center [500, 349] width 39 height 20
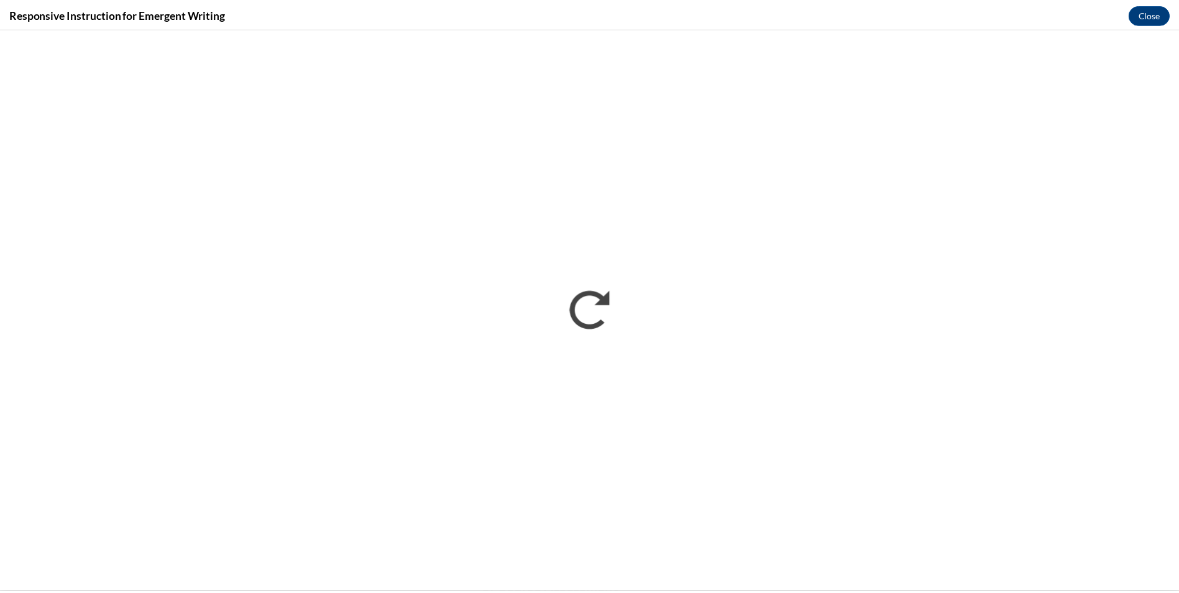
scroll to position [0, 0]
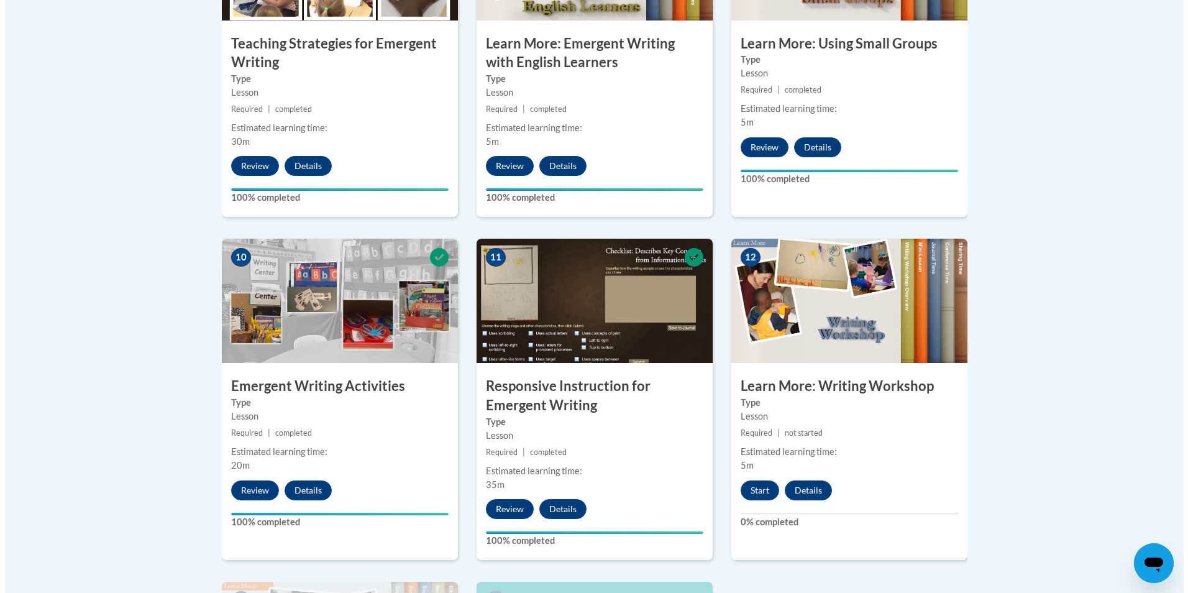
scroll to position [1393, 0]
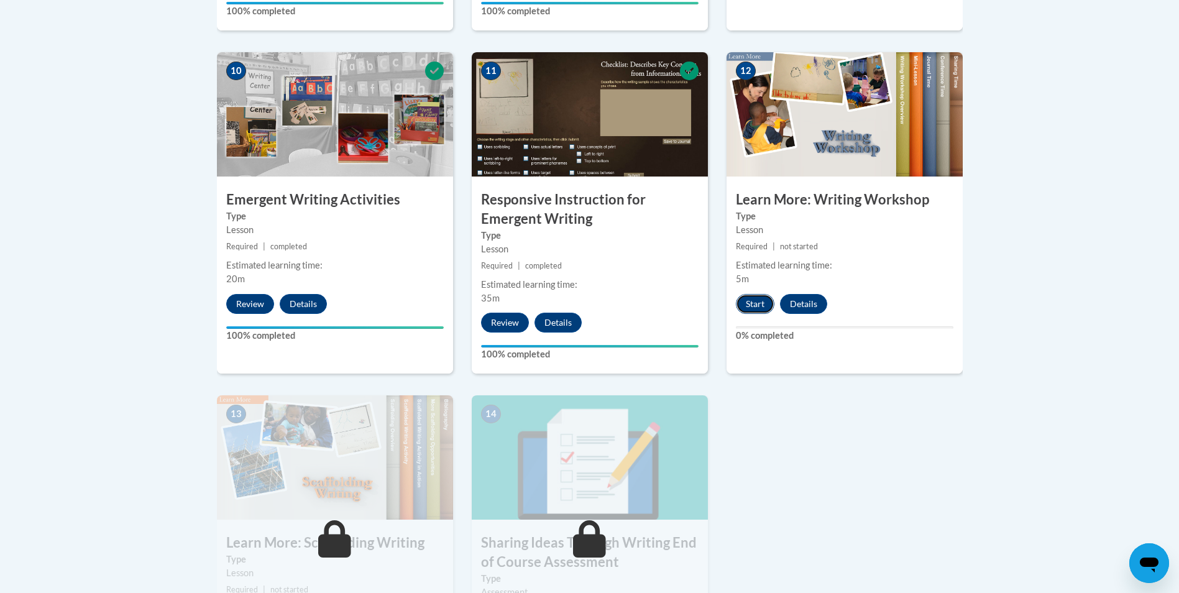
click at [752, 294] on button "Start" at bounding box center [755, 304] width 39 height 20
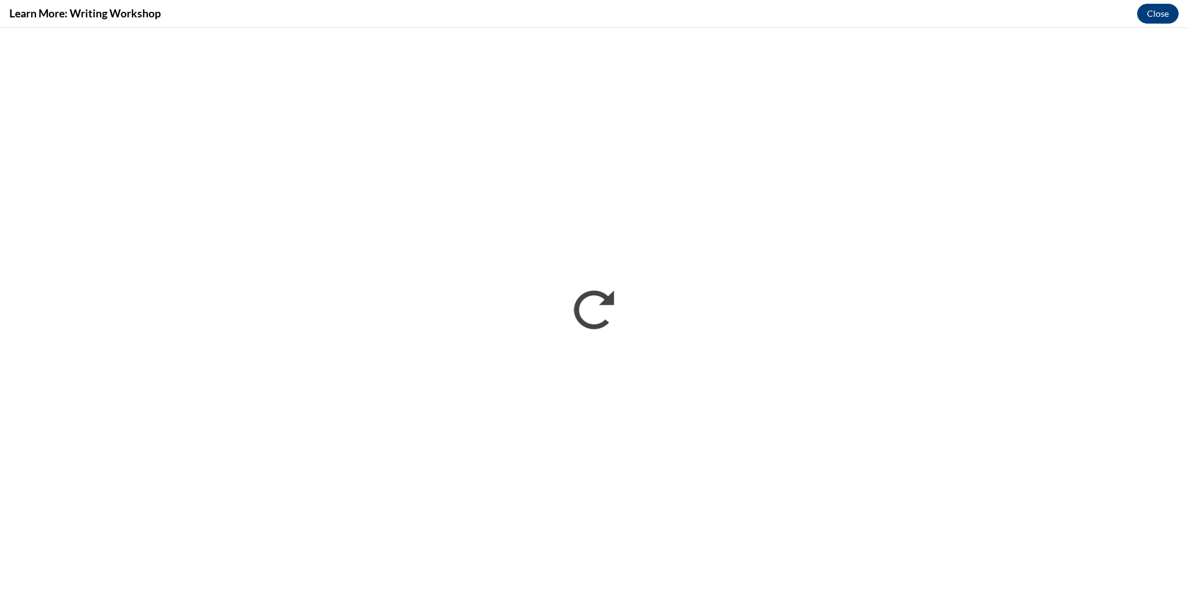
scroll to position [0, 0]
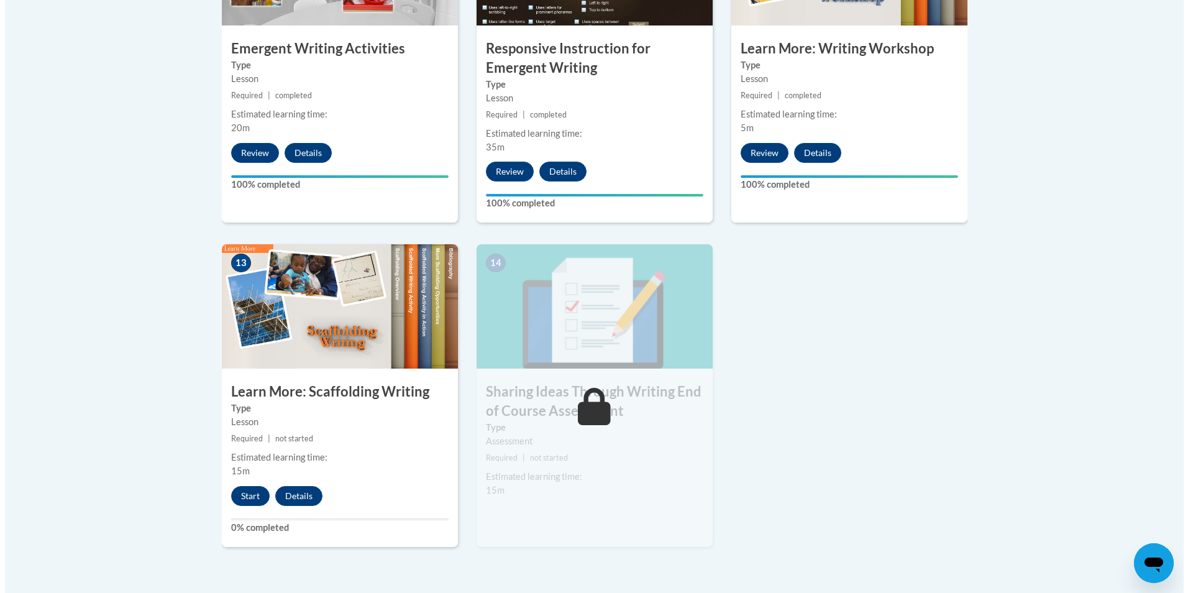
scroll to position [1658, 0]
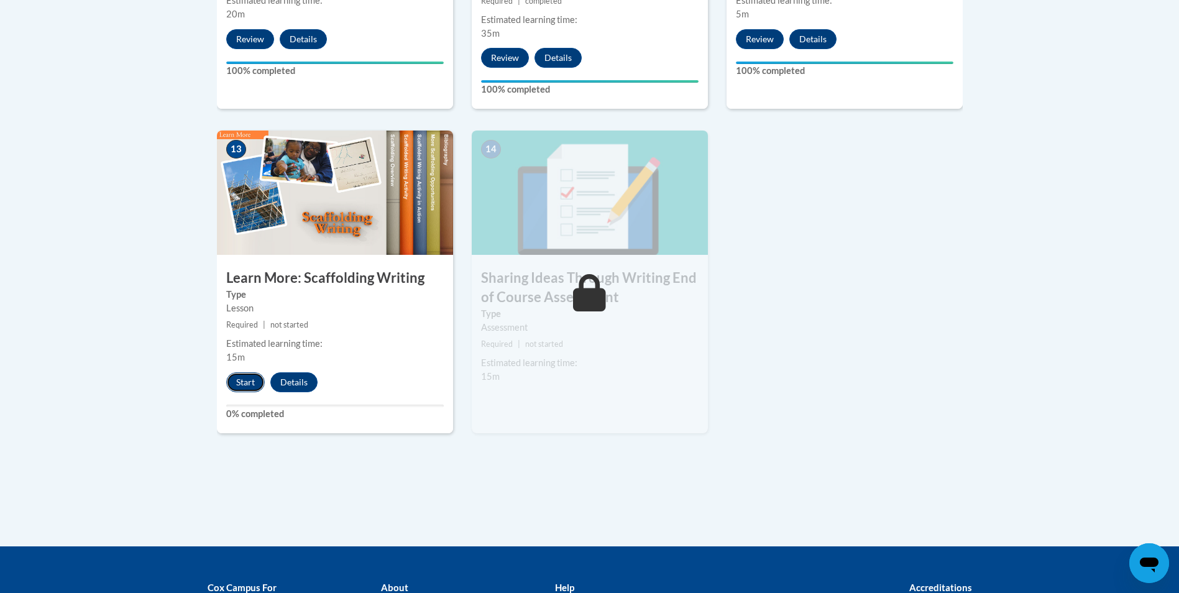
click at [237, 372] on button "Start" at bounding box center [245, 382] width 39 height 20
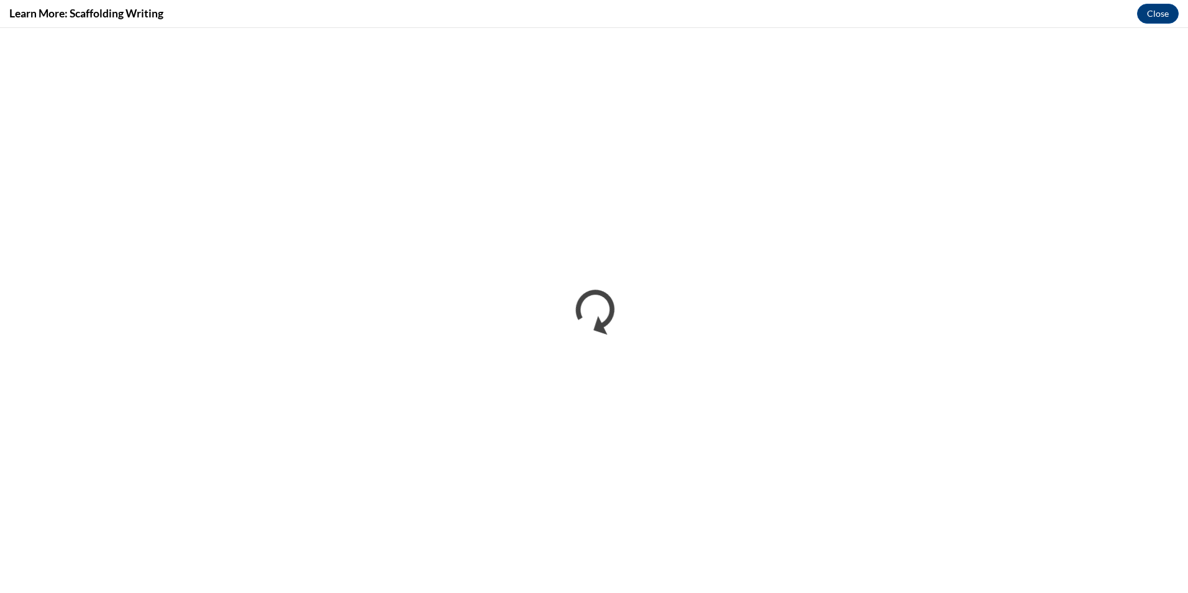
scroll to position [0, 0]
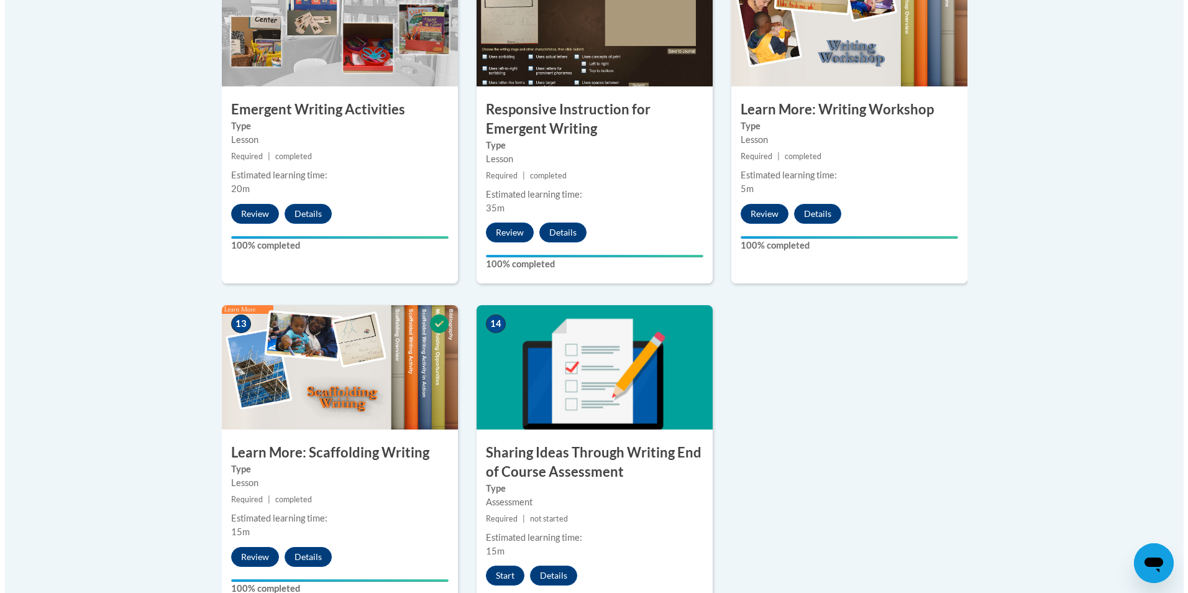
scroll to position [1580, 0]
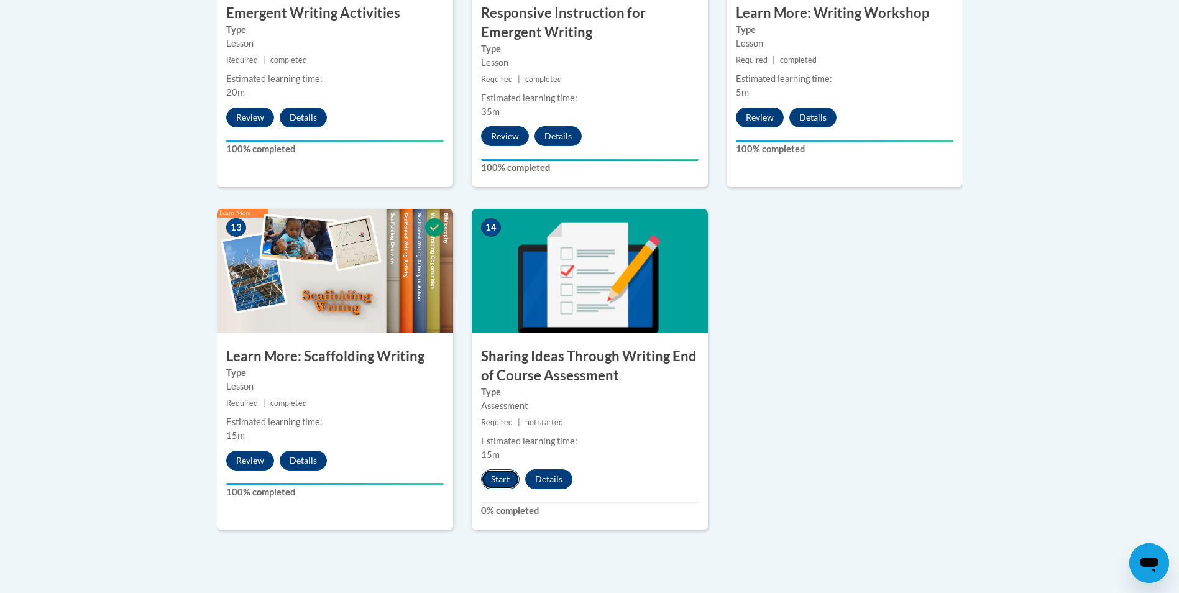
click at [504, 469] on button "Start" at bounding box center [500, 479] width 39 height 20
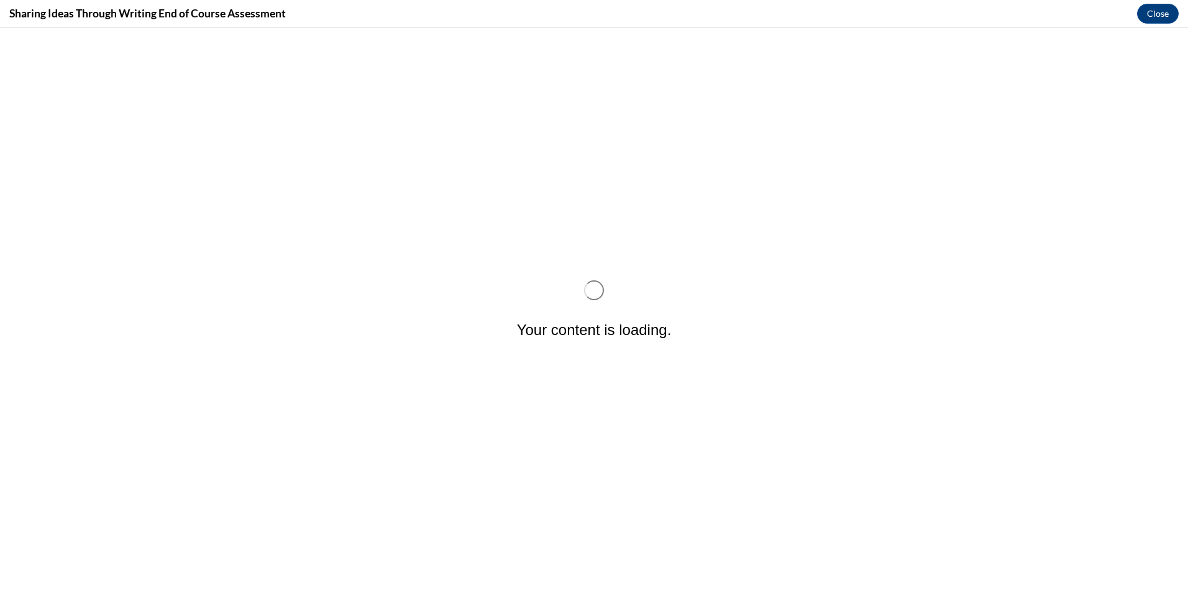
scroll to position [0, 0]
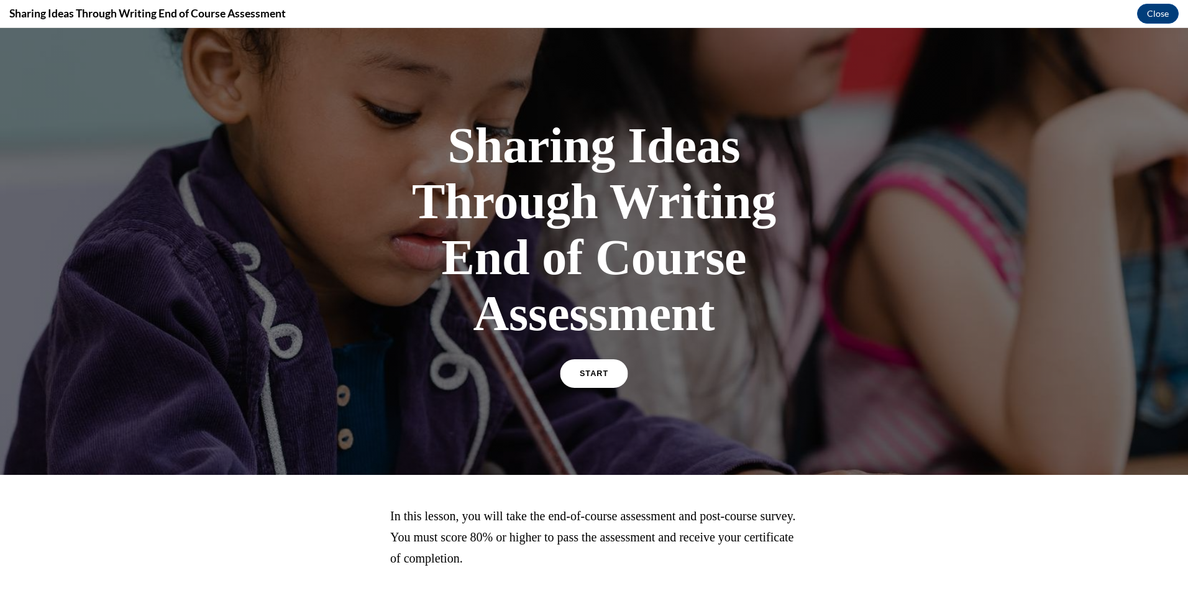
click at [581, 383] on link "START" at bounding box center [594, 373] width 68 height 29
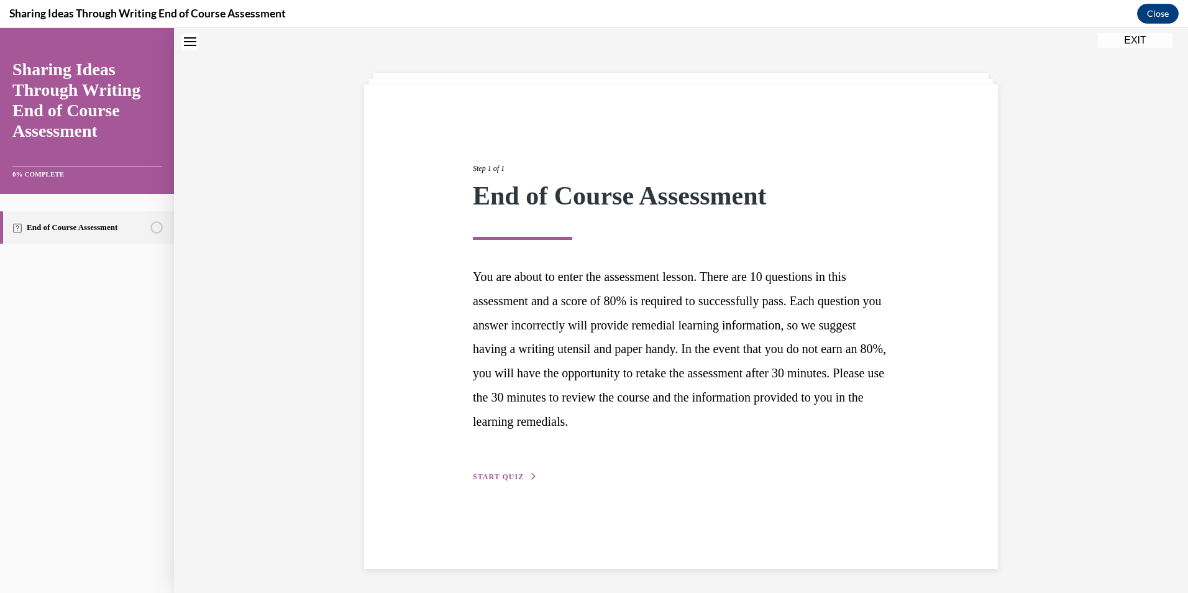
scroll to position [39, 0]
click at [509, 478] on span "START QUIZ" at bounding box center [498, 476] width 51 height 9
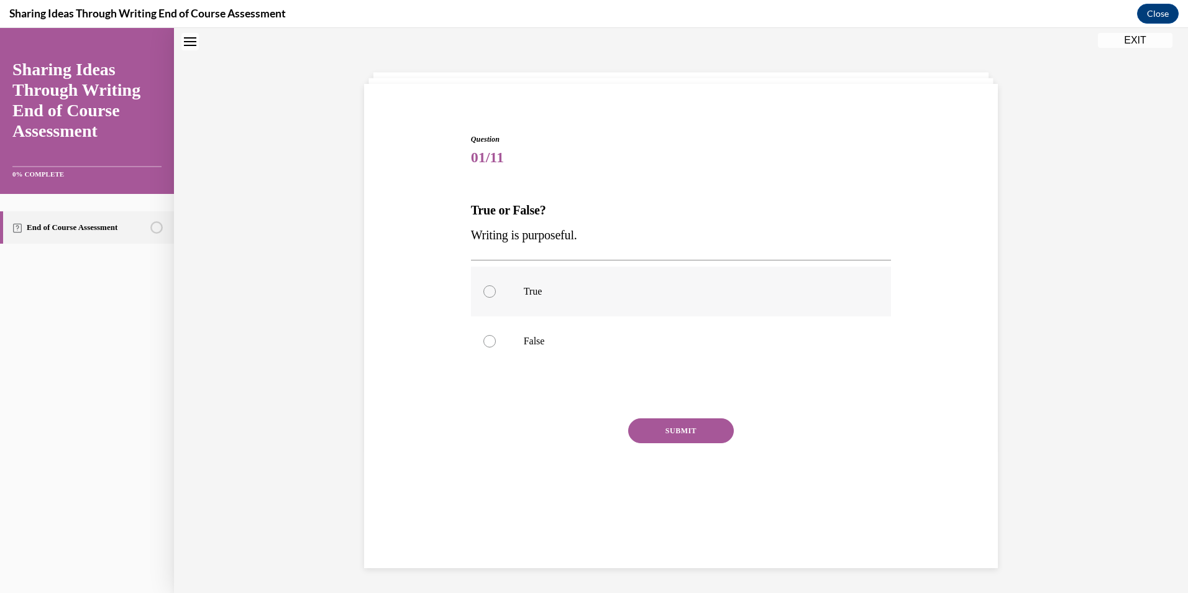
click at [535, 308] on label "True" at bounding box center [681, 292] width 421 height 50
click at [496, 298] on input "True" at bounding box center [489, 291] width 12 height 12
radio input "true"
click at [661, 427] on button "SUBMIT" at bounding box center [681, 430] width 106 height 25
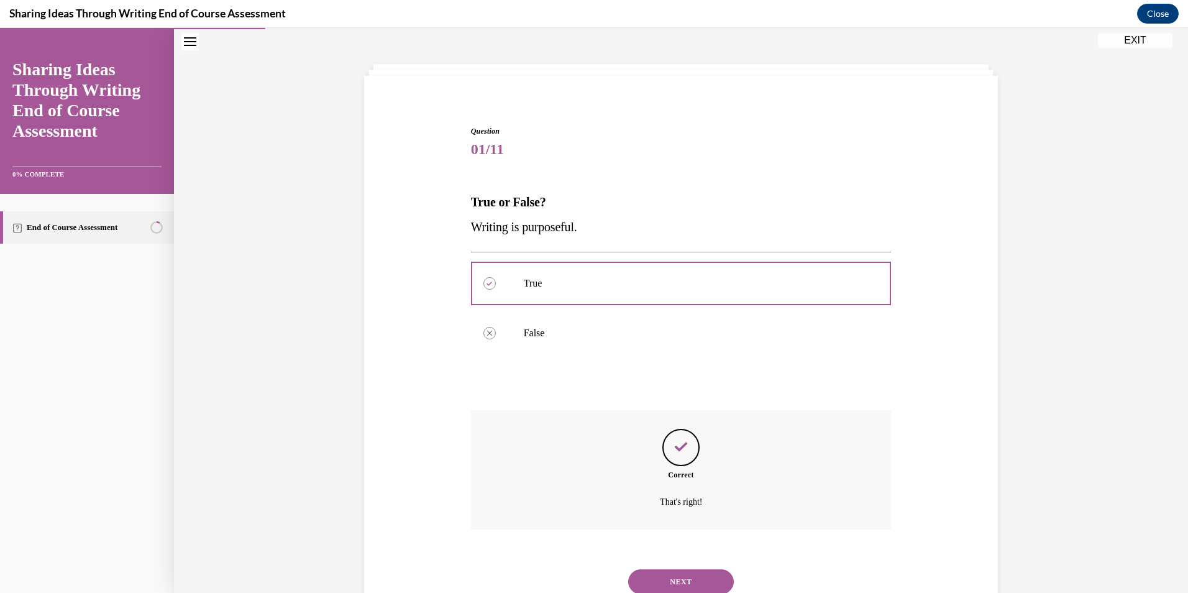
scroll to position [92, 0]
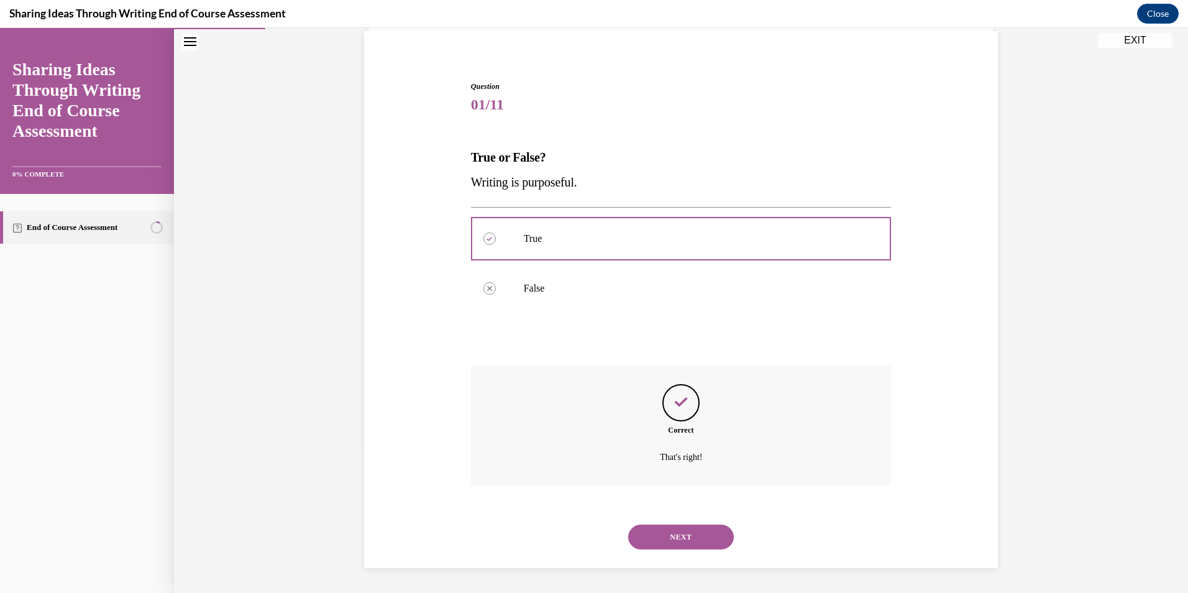
click at [679, 536] on button "NEXT" at bounding box center [681, 536] width 106 height 25
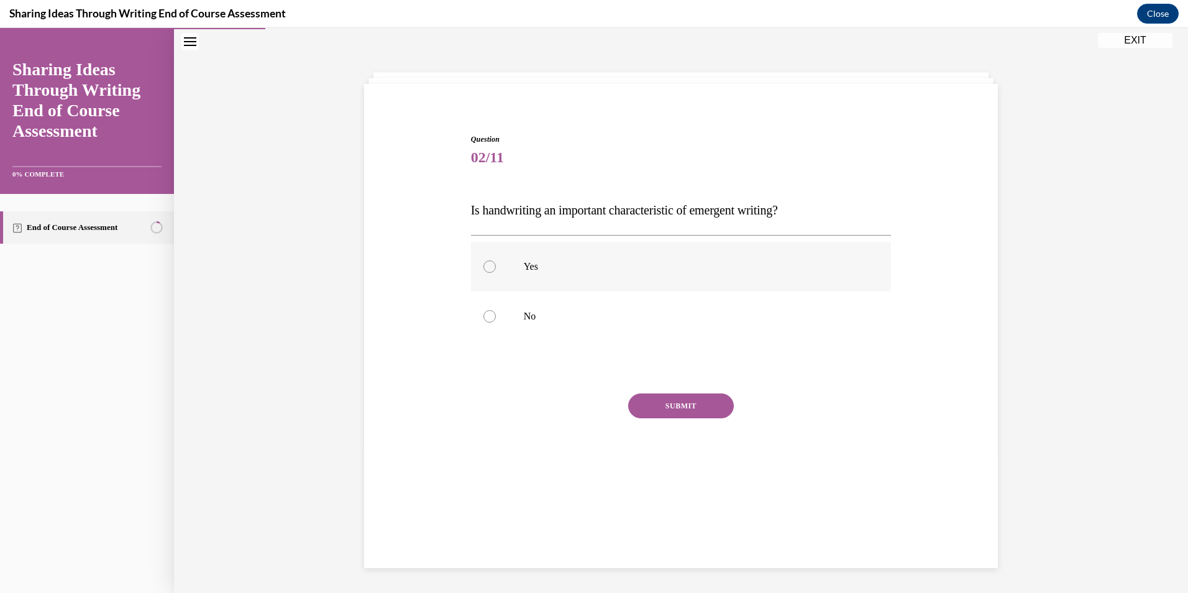
click at [614, 258] on label "Yes" at bounding box center [681, 267] width 421 height 50
click at [496, 260] on input "Yes" at bounding box center [489, 266] width 12 height 12
radio input "true"
drag, startPoint x: 612, startPoint y: 319, endPoint x: 613, endPoint y: 339, distance: 19.9
click at [614, 335] on label "No" at bounding box center [681, 316] width 421 height 50
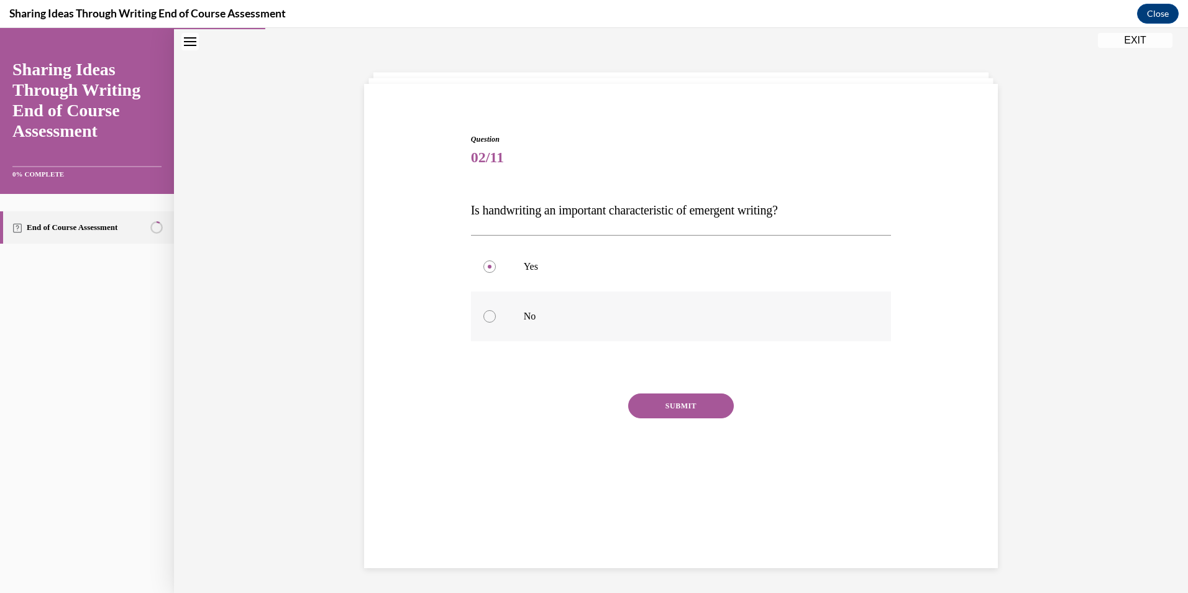
click at [496, 322] on input "No" at bounding box center [489, 316] width 12 height 12
radio input "true"
click at [684, 408] on button "SUBMIT" at bounding box center [681, 405] width 106 height 25
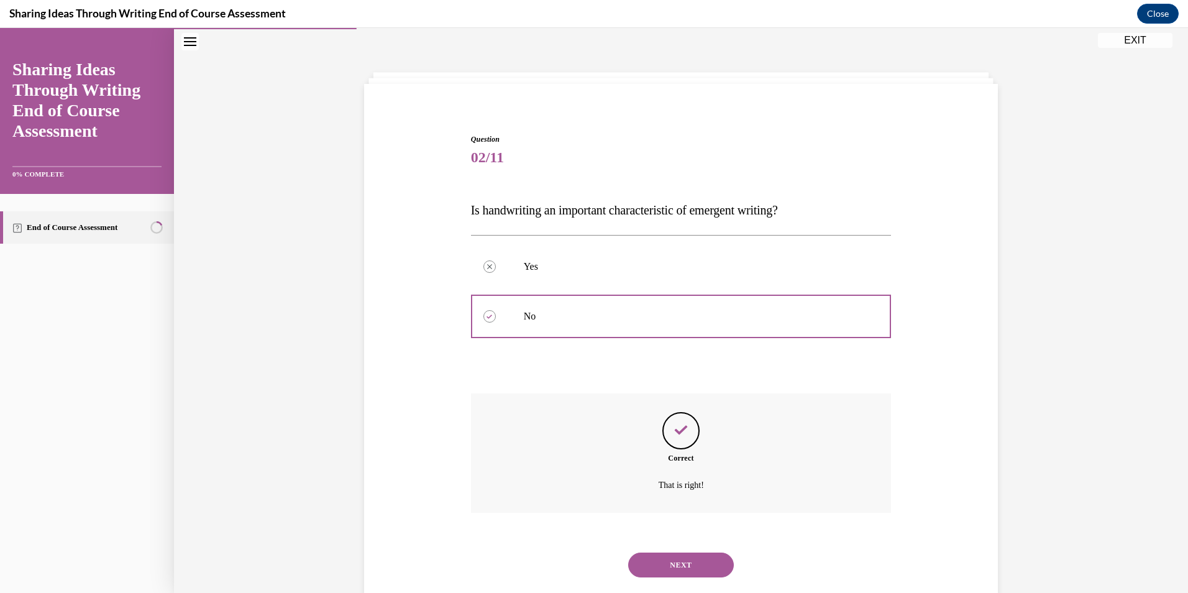
scroll to position [67, 0]
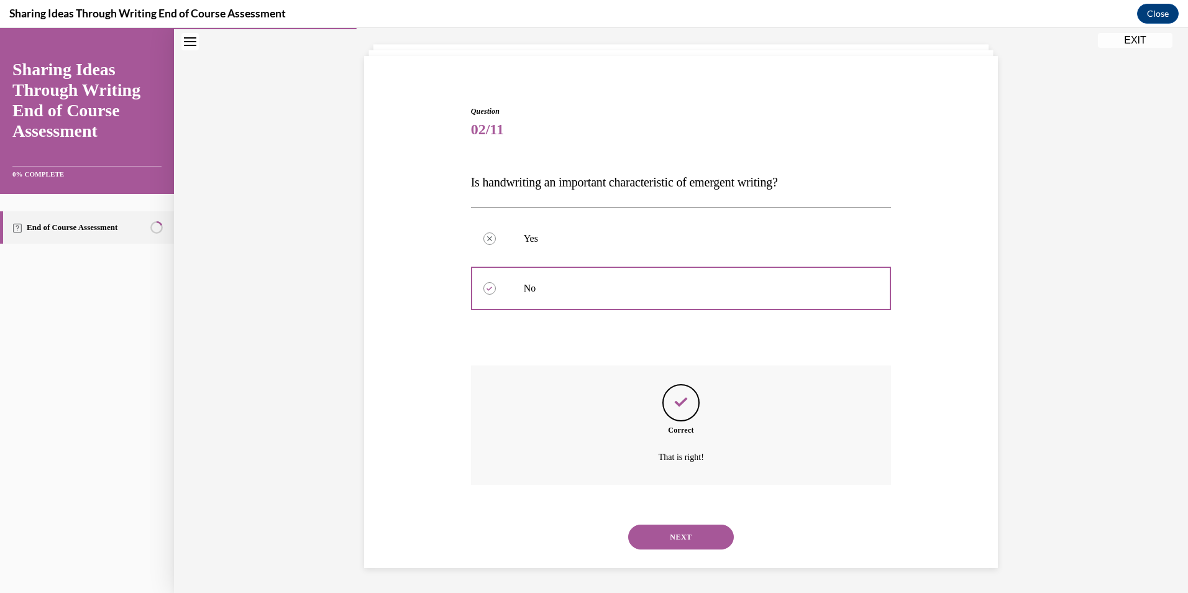
click at [697, 540] on button "NEXT" at bounding box center [681, 536] width 106 height 25
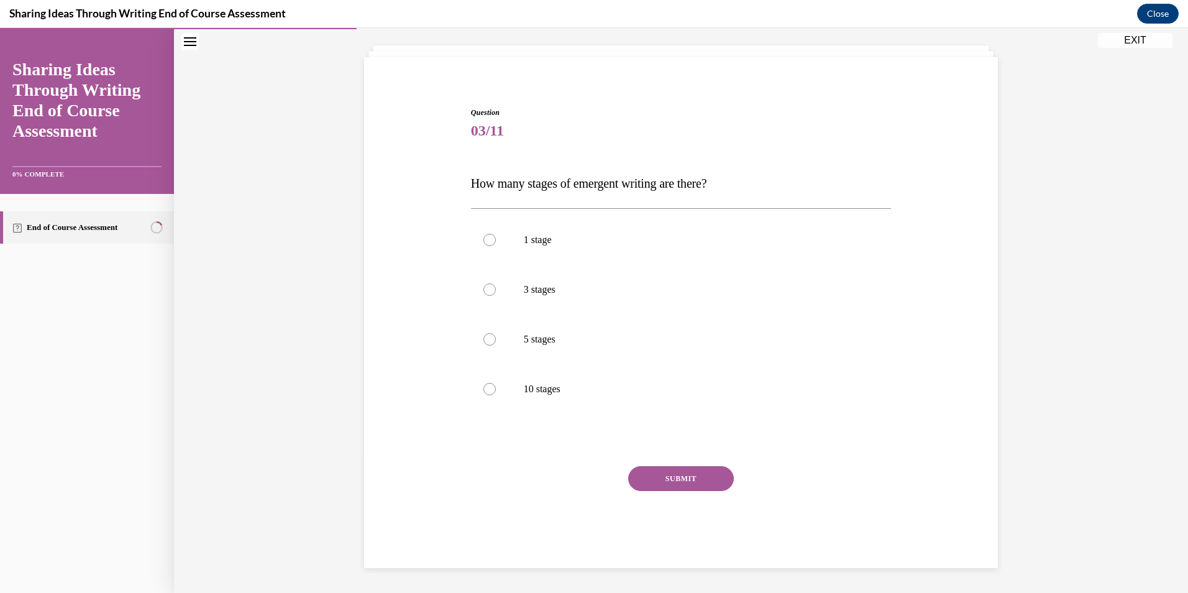
scroll to position [64, 0]
click at [560, 374] on label "10 stages" at bounding box center [681, 391] width 421 height 50
click at [496, 385] on input "10 stages" at bounding box center [489, 391] width 12 height 12
radio input "true"
click at [668, 486] on button "SUBMIT" at bounding box center [681, 480] width 106 height 25
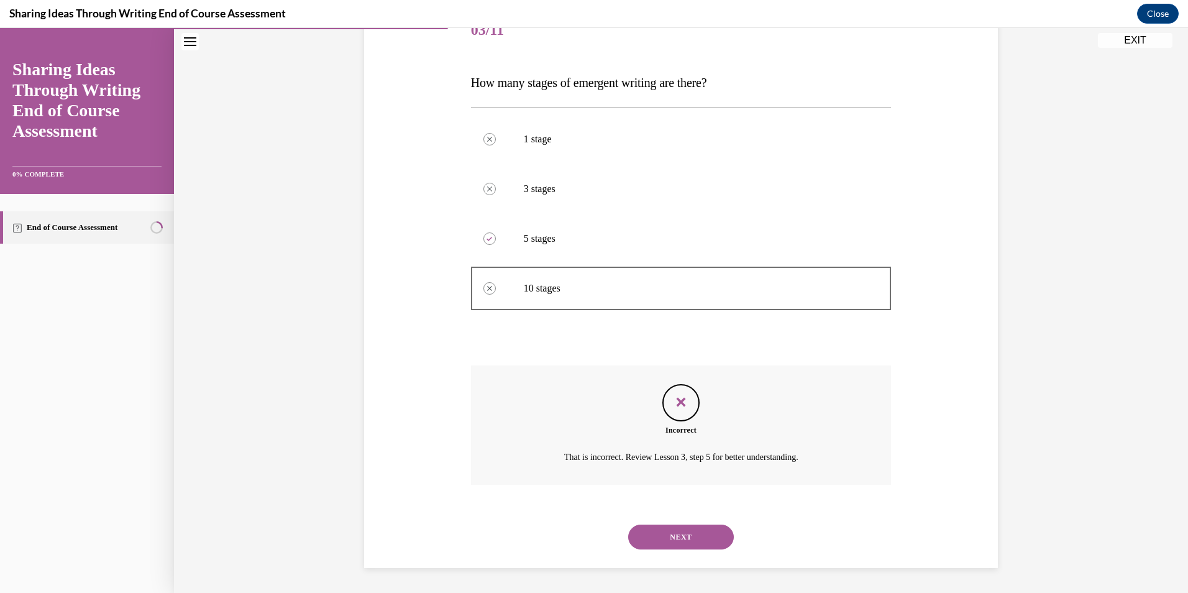
click at [691, 535] on button "NEXT" at bounding box center [681, 536] width 106 height 25
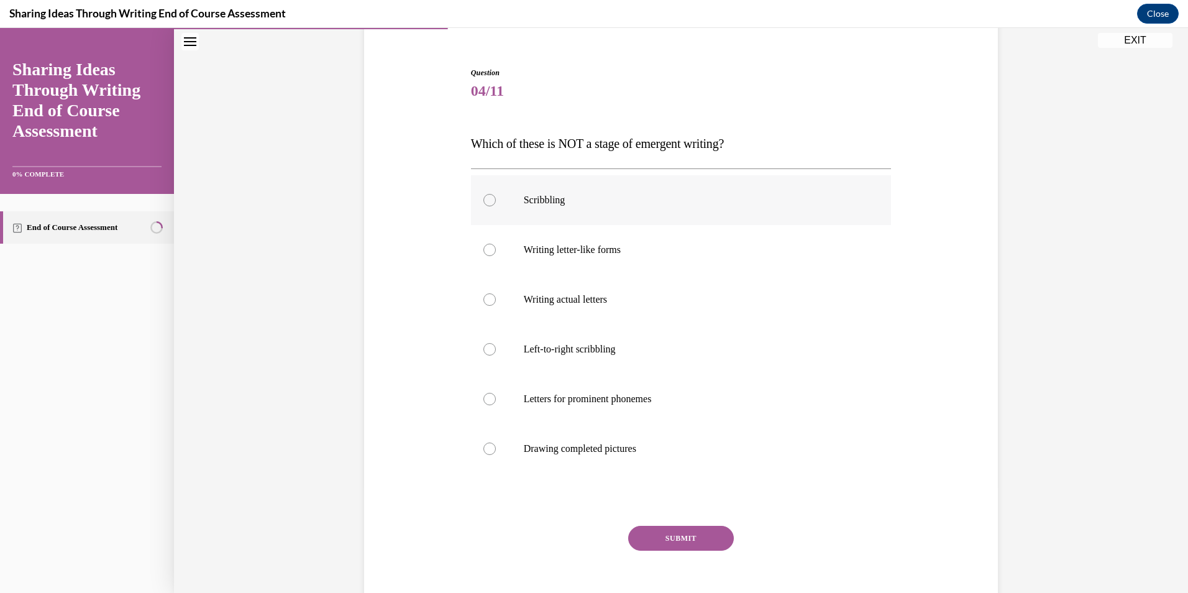
scroll to position [127, 0]
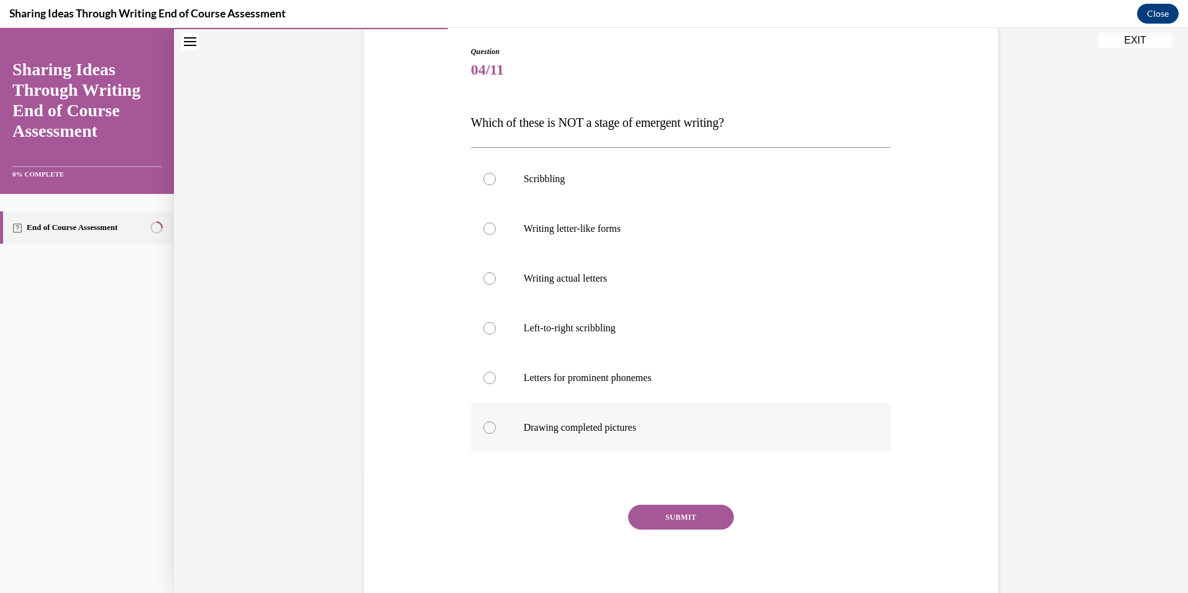
click at [644, 426] on p "Drawing completed pictures" at bounding box center [692, 427] width 337 height 12
click at [496, 426] on input "Drawing completed pictures" at bounding box center [489, 427] width 12 height 12
radio input "true"
click at [670, 510] on button "SUBMIT" at bounding box center [681, 516] width 106 height 25
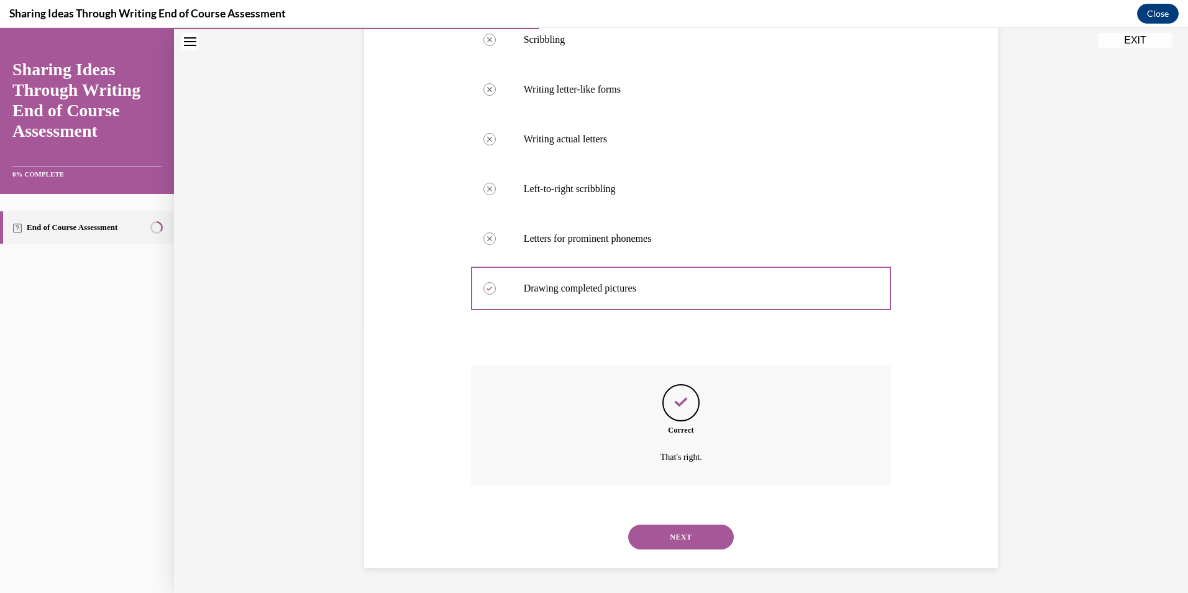
scroll to position [39, 0]
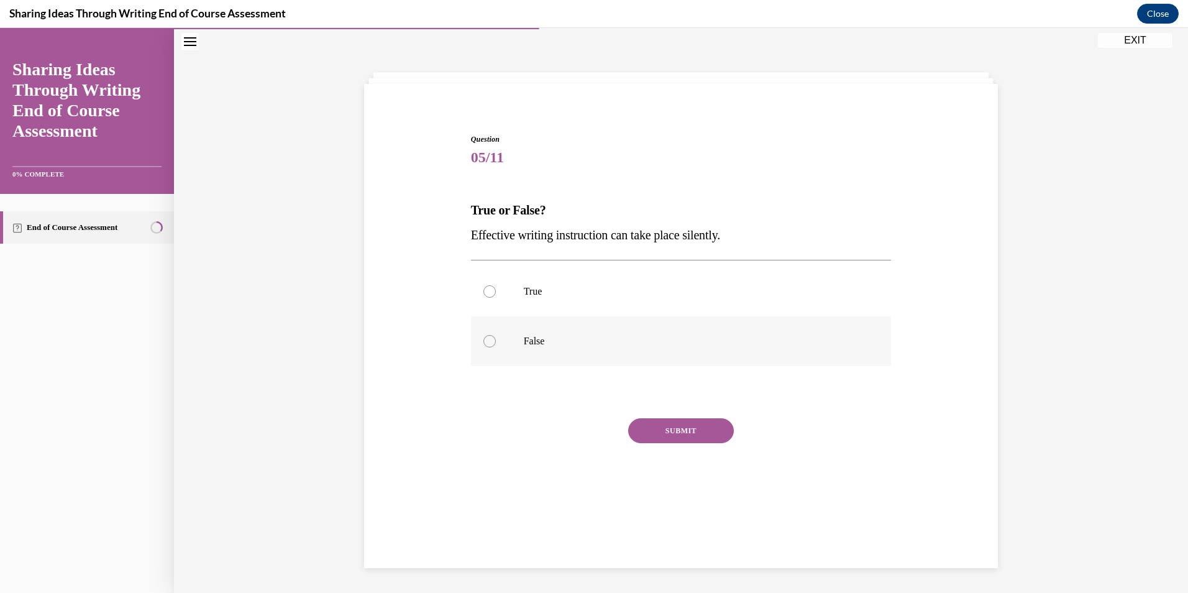
click at [568, 347] on p "False" at bounding box center [692, 341] width 337 height 12
click at [496, 347] on input "False" at bounding box center [489, 341] width 12 height 12
radio input "true"
click at [690, 435] on button "SUBMIT" at bounding box center [681, 430] width 106 height 25
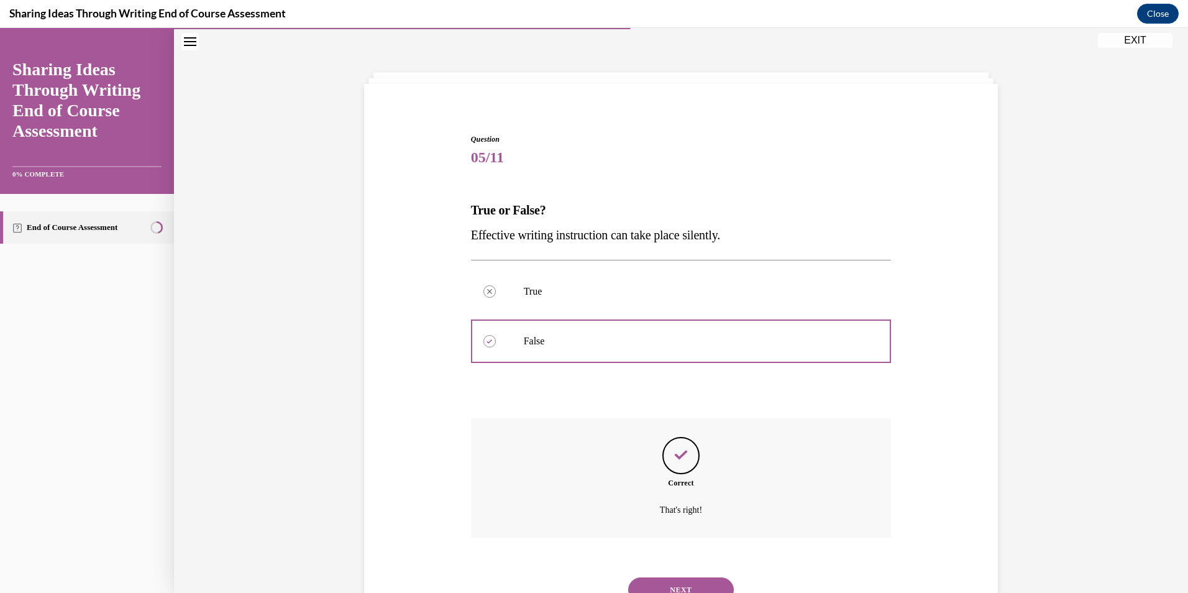
click at [681, 577] on button "NEXT" at bounding box center [681, 589] width 106 height 25
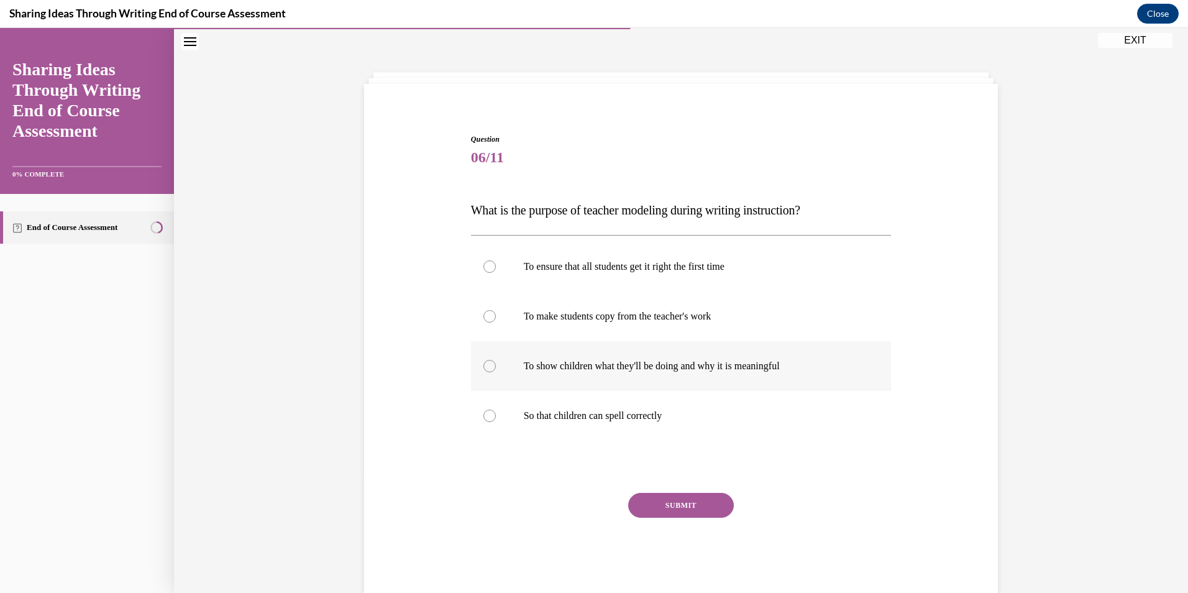
click at [678, 376] on label "To show children what they'll be doing and why it is meaningful" at bounding box center [681, 366] width 421 height 50
click at [496, 372] on input "To show children what they'll be doing and why it is meaningful" at bounding box center [489, 366] width 12 height 12
radio input "true"
click at [693, 509] on button "SUBMIT" at bounding box center [681, 505] width 106 height 25
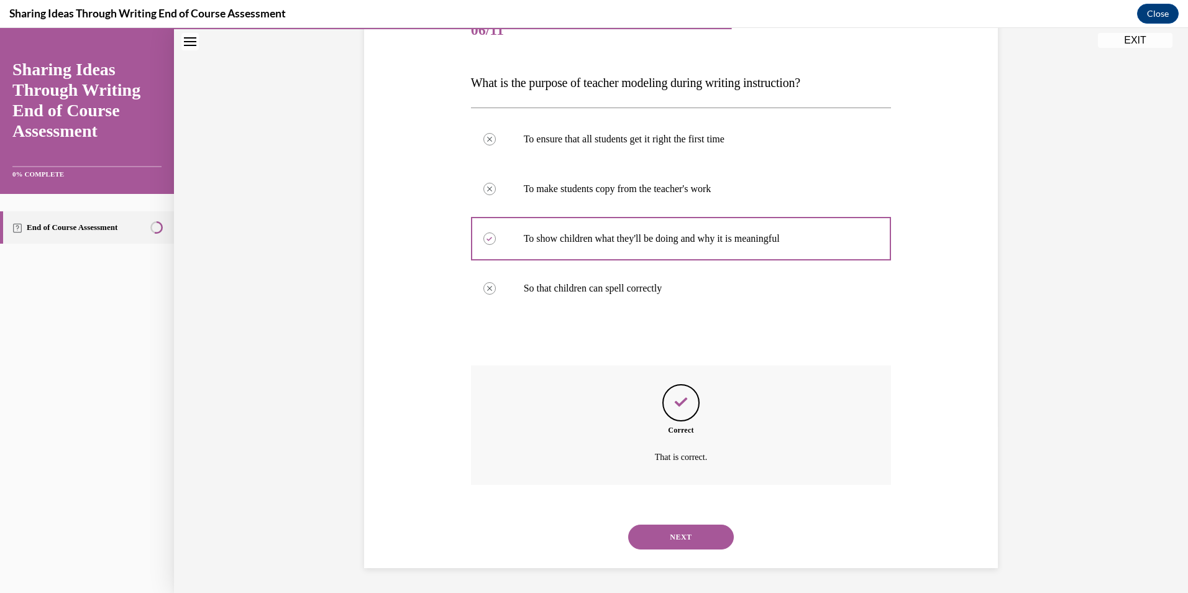
click at [687, 540] on button "NEXT" at bounding box center [681, 536] width 106 height 25
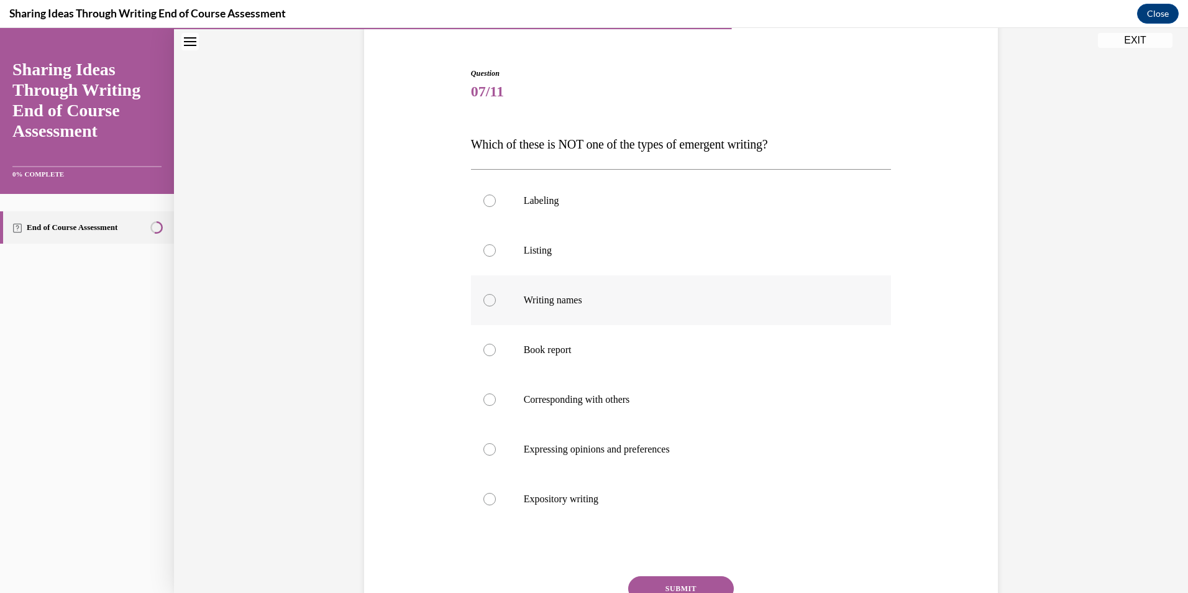
scroll to position [127, 0]
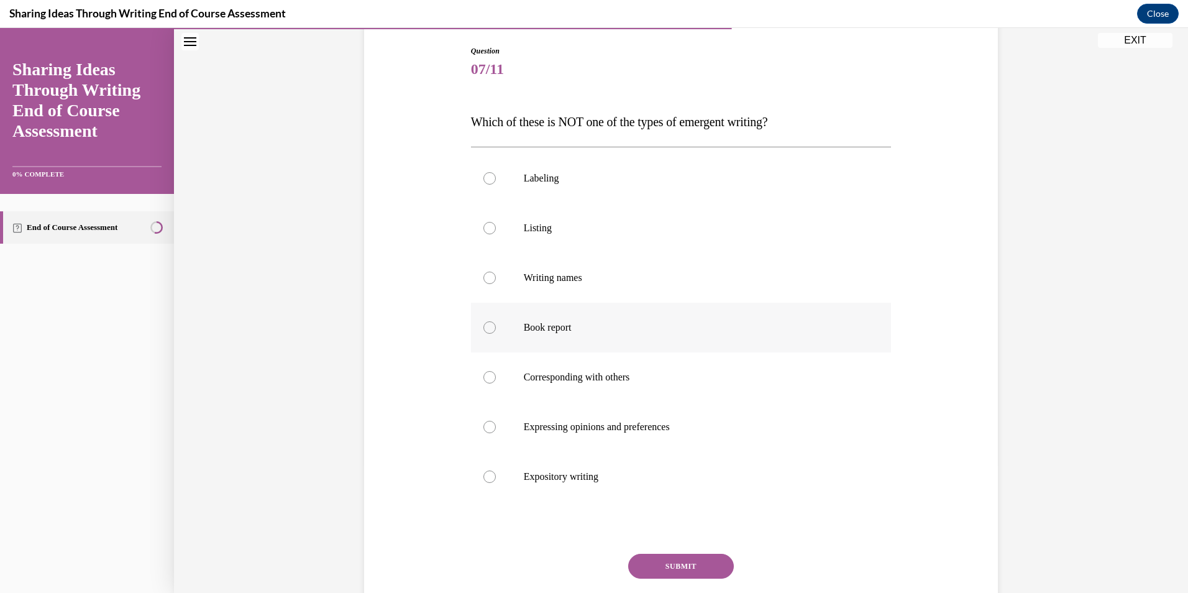
click at [556, 329] on p "Book report" at bounding box center [692, 327] width 337 height 12
click at [496, 329] on input "Book report" at bounding box center [489, 327] width 12 height 12
radio input "true"
click at [706, 563] on button "SUBMIT" at bounding box center [681, 566] width 106 height 25
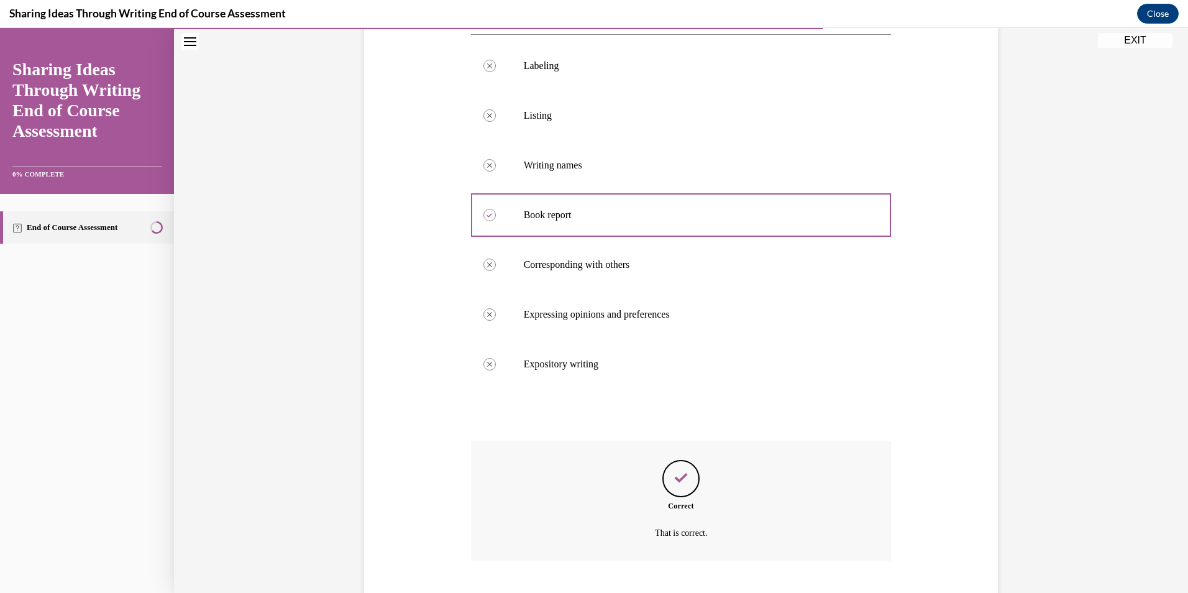
scroll to position [316, 0]
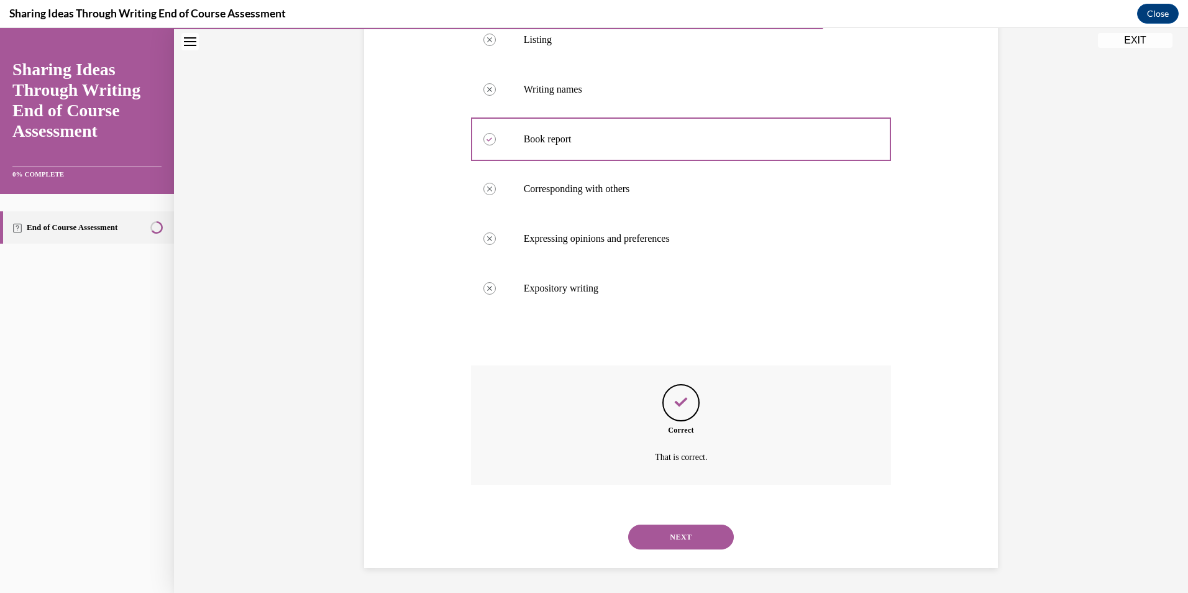
click at [672, 542] on button "NEXT" at bounding box center [681, 536] width 106 height 25
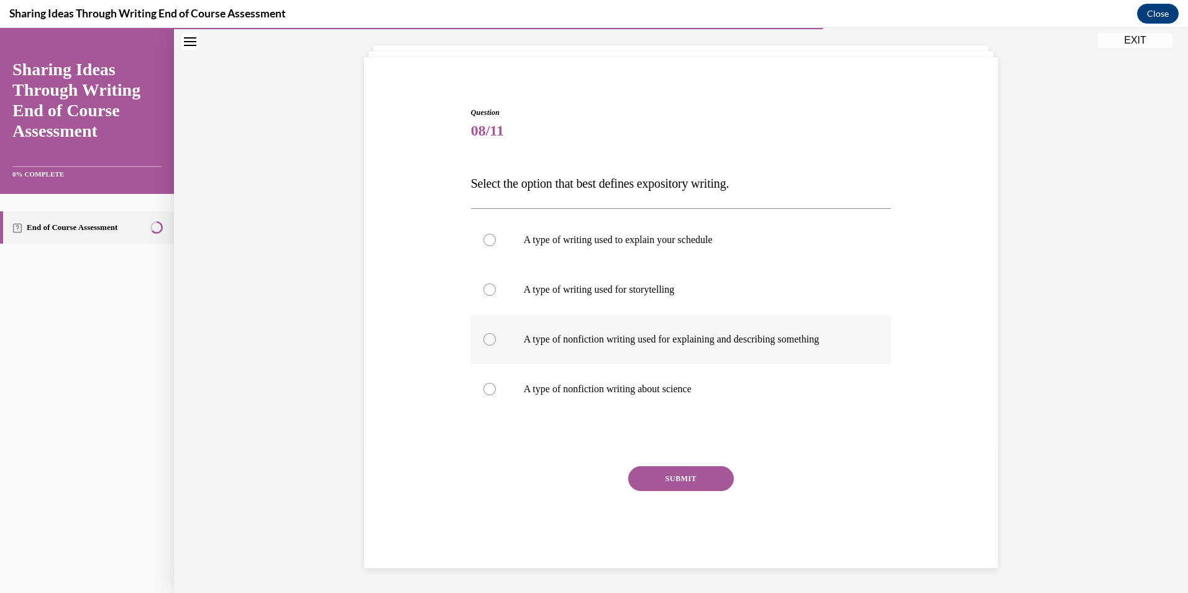
click at [697, 340] on p "A type of nonfiction writing used for explaining and describing something" at bounding box center [692, 339] width 337 height 12
click at [496, 340] on input "A type of nonfiction writing used for explaining and describing something" at bounding box center [489, 339] width 12 height 12
radio input "true"
click at [666, 267] on label "A type of writing used for storytelling" at bounding box center [681, 290] width 421 height 50
click at [496, 283] on input "A type of writing used for storytelling" at bounding box center [489, 289] width 12 height 12
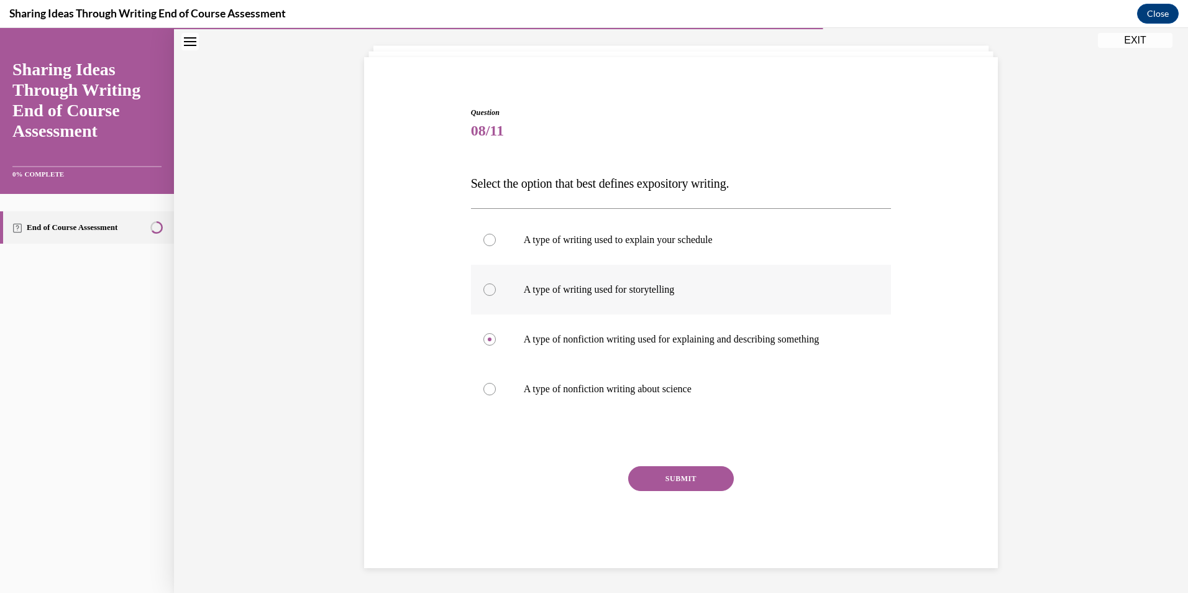
radio input "true"
click at [701, 345] on label "A type of nonfiction writing used for explaining and describing something" at bounding box center [681, 339] width 421 height 50
click at [496, 345] on input "A type of nonfiction writing used for explaining and describing something" at bounding box center [489, 339] width 12 height 12
radio input "true"
click at [701, 478] on button "SUBMIT" at bounding box center [681, 478] width 106 height 25
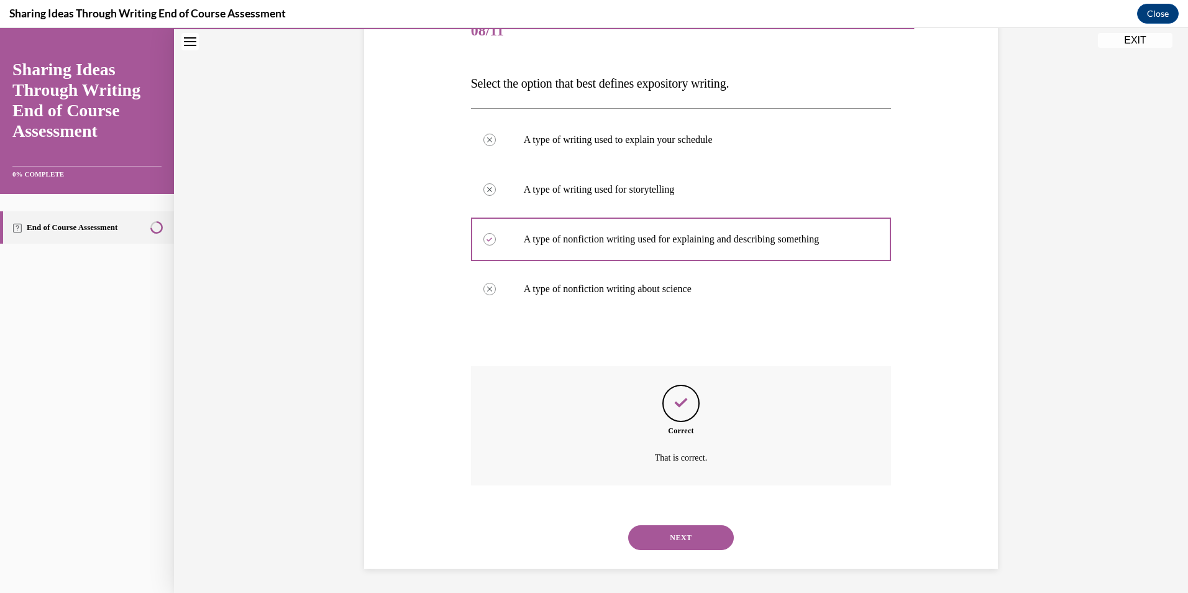
scroll to position [166, 0]
drag, startPoint x: 698, startPoint y: 540, endPoint x: 710, endPoint y: 536, distance: 13.0
click at [706, 538] on button "NEXT" at bounding box center [681, 536] width 106 height 25
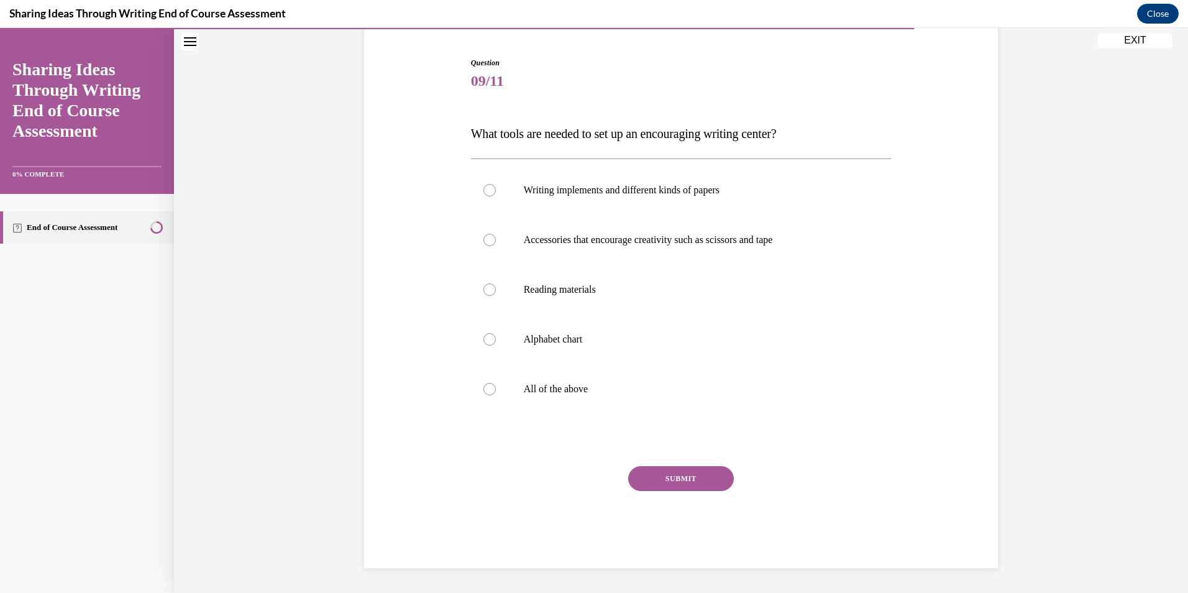
scroll to position [116, 0]
click at [580, 390] on p "All of the above" at bounding box center [692, 389] width 337 height 12
click at [496, 390] on input "All of the above" at bounding box center [489, 389] width 12 height 12
radio input "true"
click at [683, 485] on button "SUBMIT" at bounding box center [681, 478] width 106 height 25
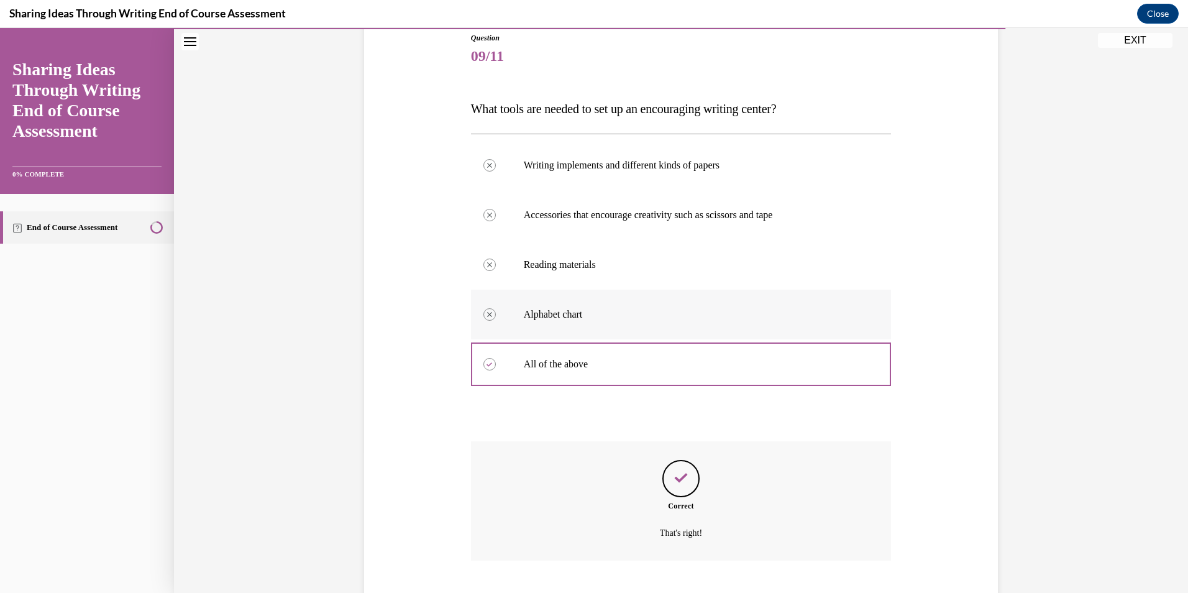
scroll to position [216, 0]
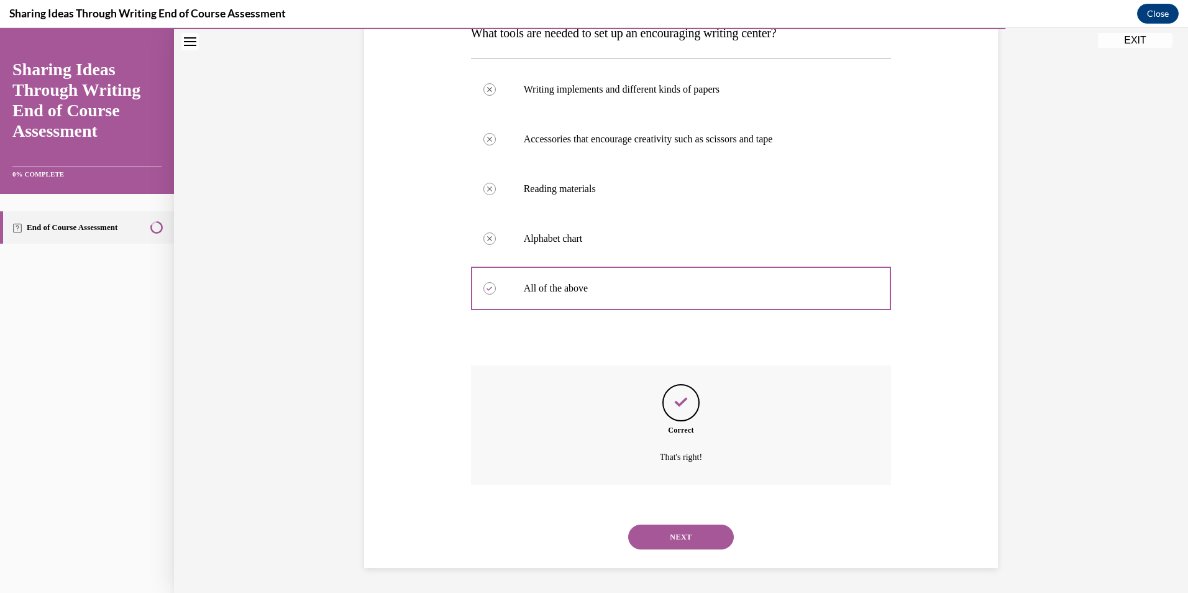
click at [692, 526] on button "NEXT" at bounding box center [681, 536] width 106 height 25
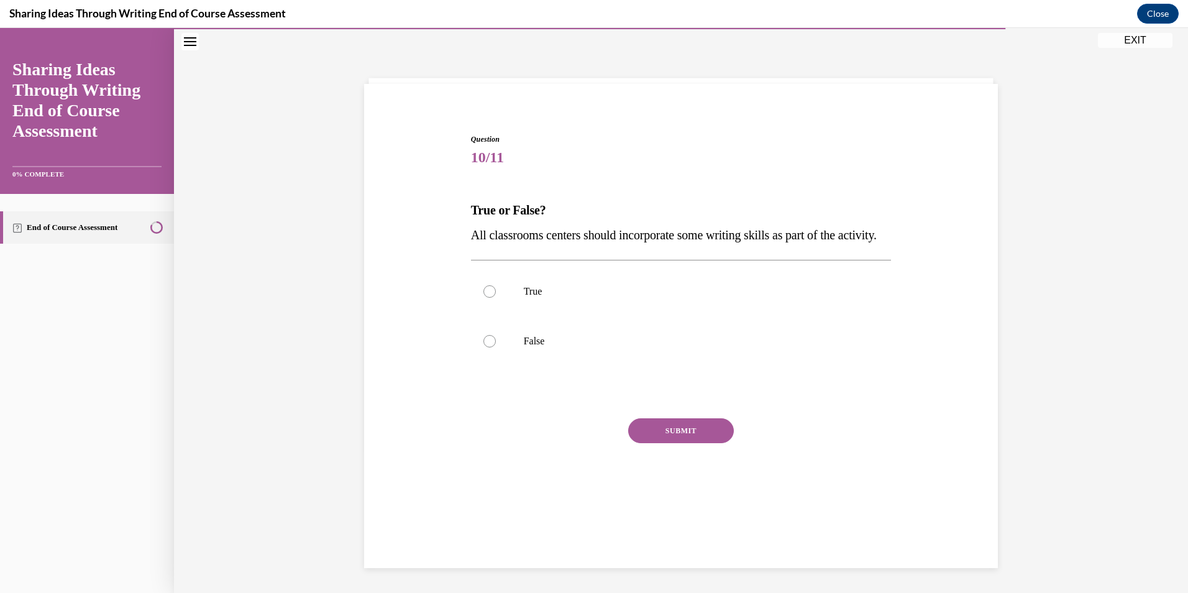
scroll to position [39, 0]
click at [577, 303] on label "True" at bounding box center [681, 292] width 421 height 50
click at [496, 298] on input "True" at bounding box center [489, 291] width 12 height 12
radio input "true"
click at [695, 443] on button "SUBMIT" at bounding box center [681, 430] width 106 height 25
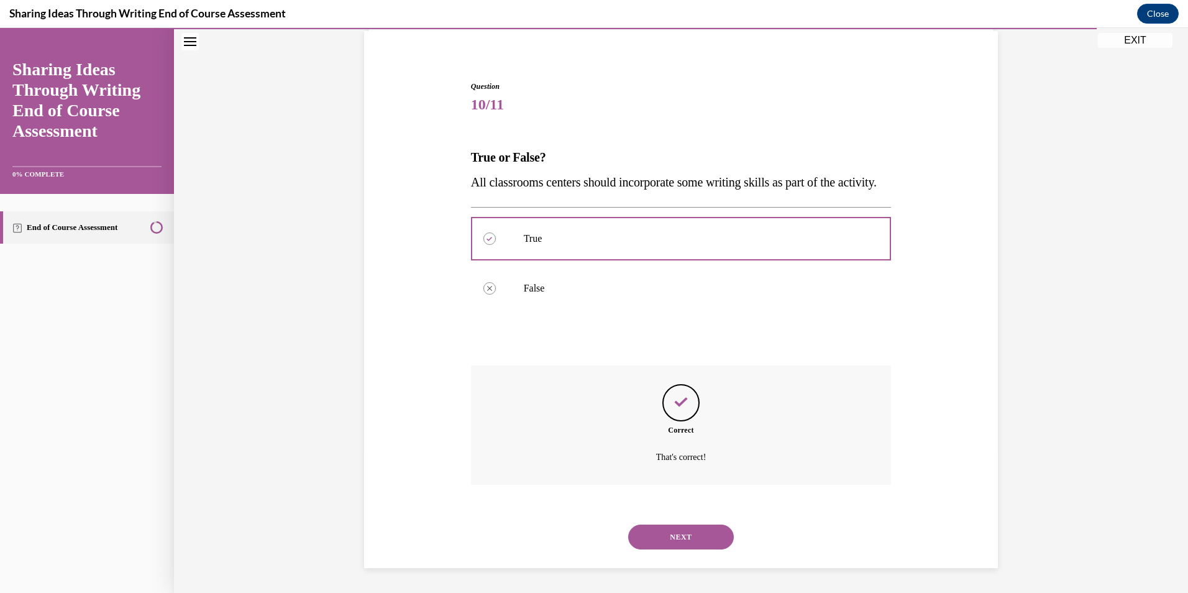
scroll to position [117, 0]
click at [678, 539] on button "NEXT" at bounding box center [681, 536] width 106 height 25
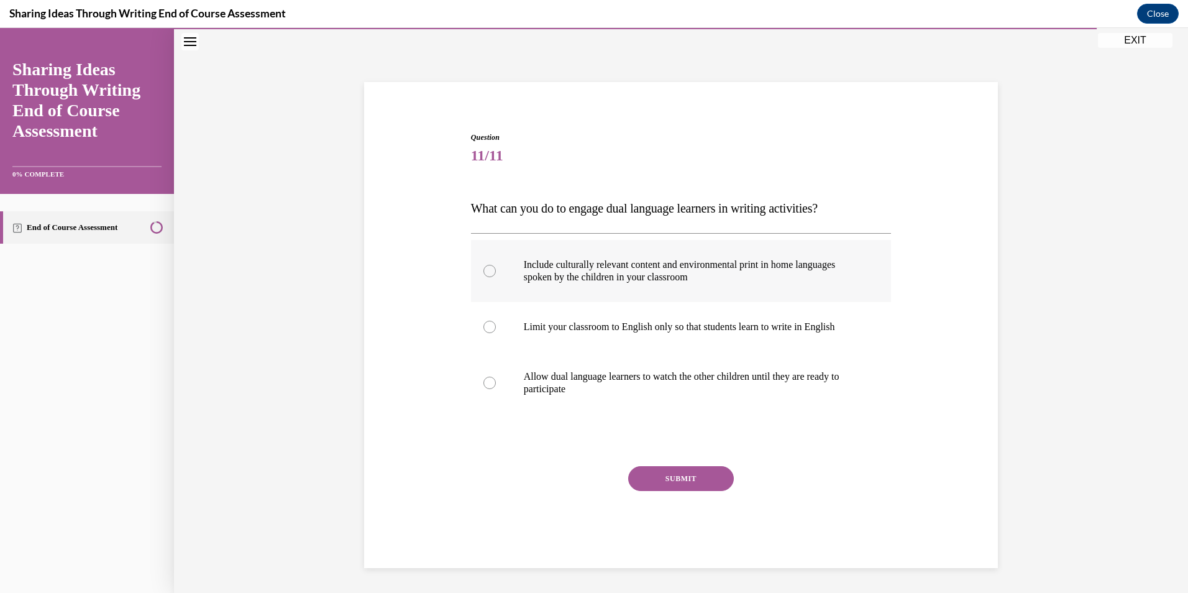
click at [613, 249] on label "Include culturally relevant content and environmental print in home languages s…" at bounding box center [681, 271] width 421 height 62
click at [496, 265] on input "Include culturally relevant content and environmental print in home languages s…" at bounding box center [489, 271] width 12 height 12
radio input "true"
click at [680, 478] on button "SUBMIT" at bounding box center [681, 478] width 106 height 25
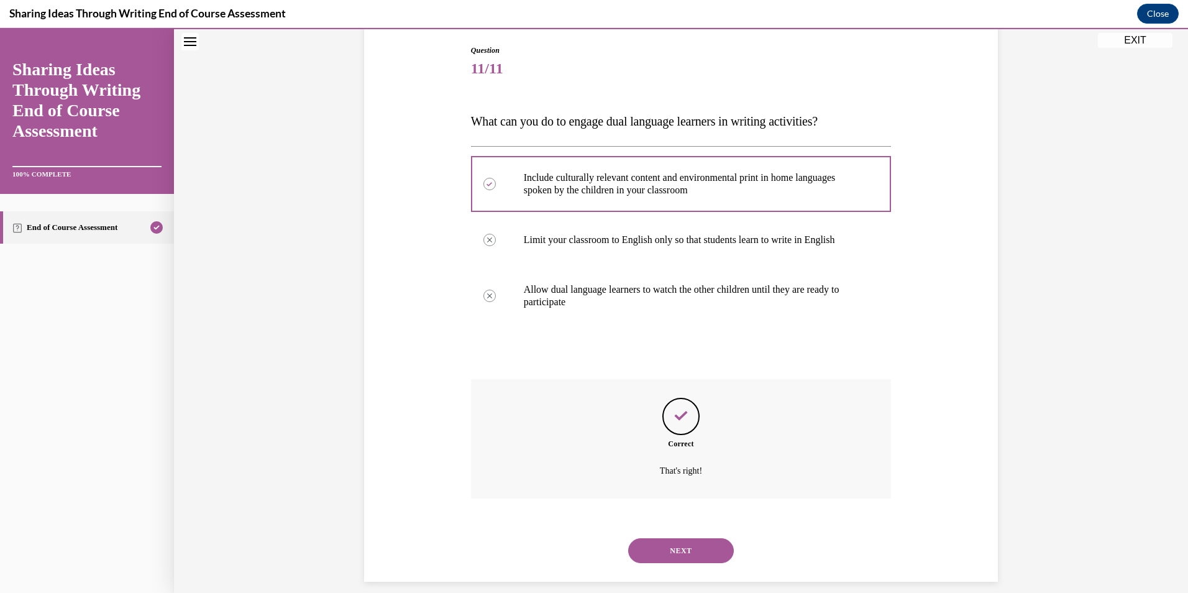
scroll to position [142, 0]
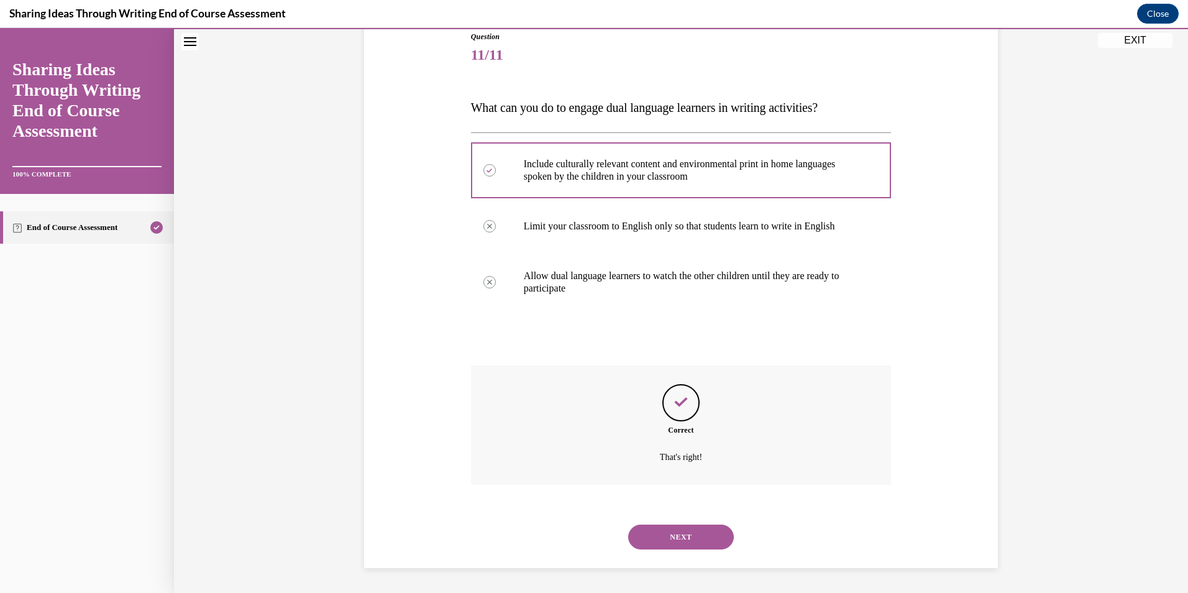
click at [680, 540] on button "NEXT" at bounding box center [681, 536] width 106 height 25
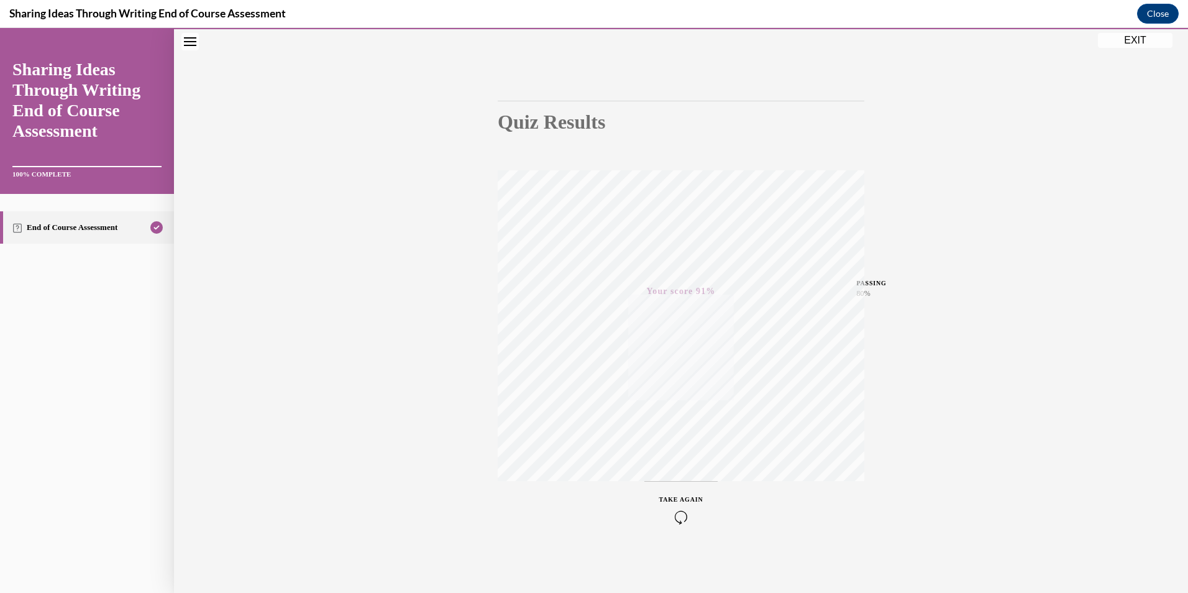
click at [1130, 42] on button "EXIT" at bounding box center [1135, 40] width 75 height 15
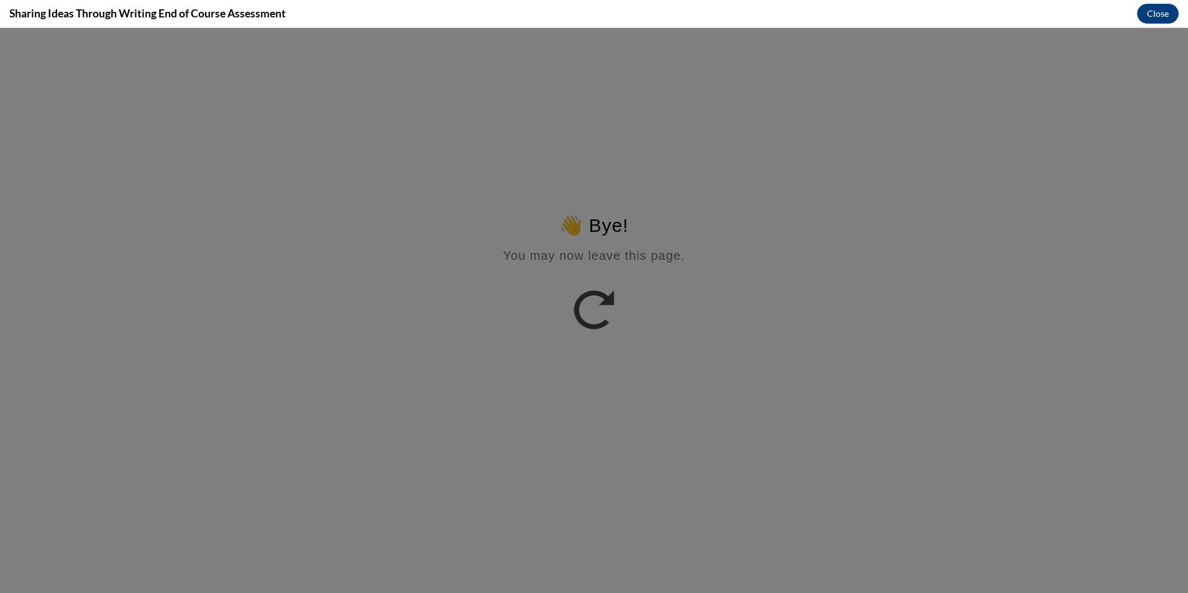
scroll to position [0, 0]
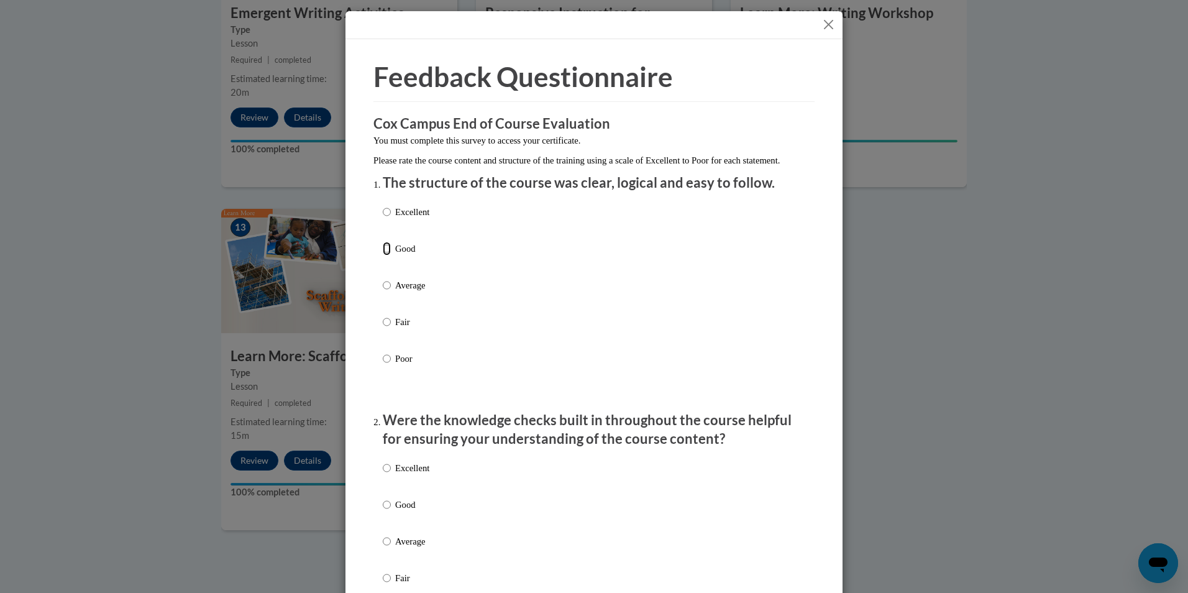
click at [383, 255] on input "Good" at bounding box center [387, 249] width 8 height 14
radio input "true"
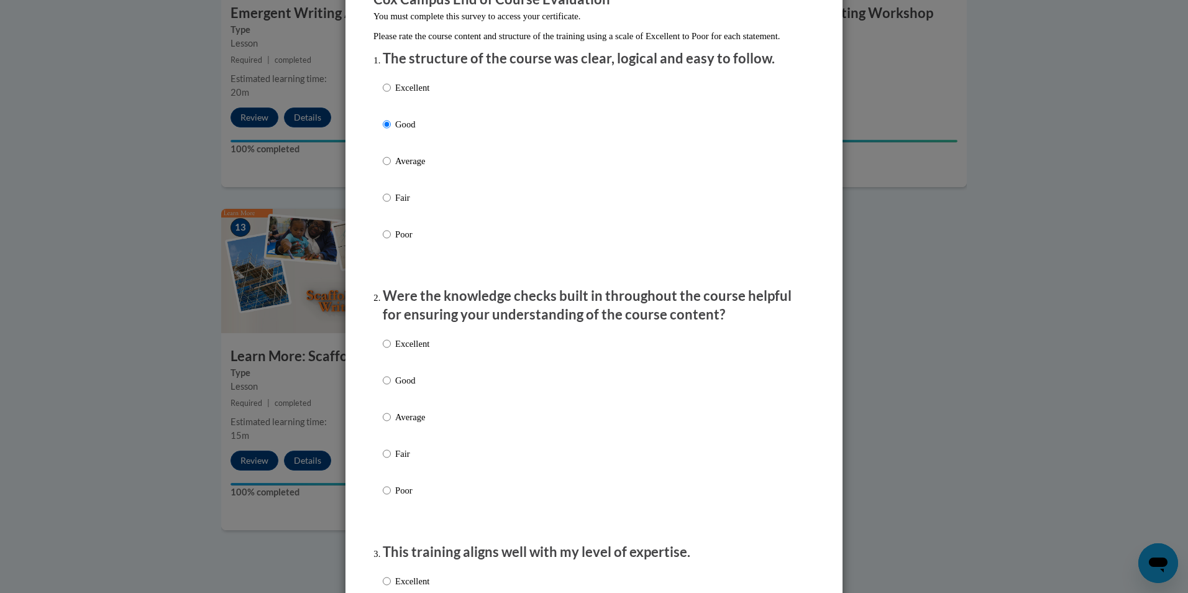
click at [410, 387] on p "Good" at bounding box center [412, 380] width 34 height 14
click at [391, 387] on input "Good" at bounding box center [387, 380] width 8 height 14
radio input "true"
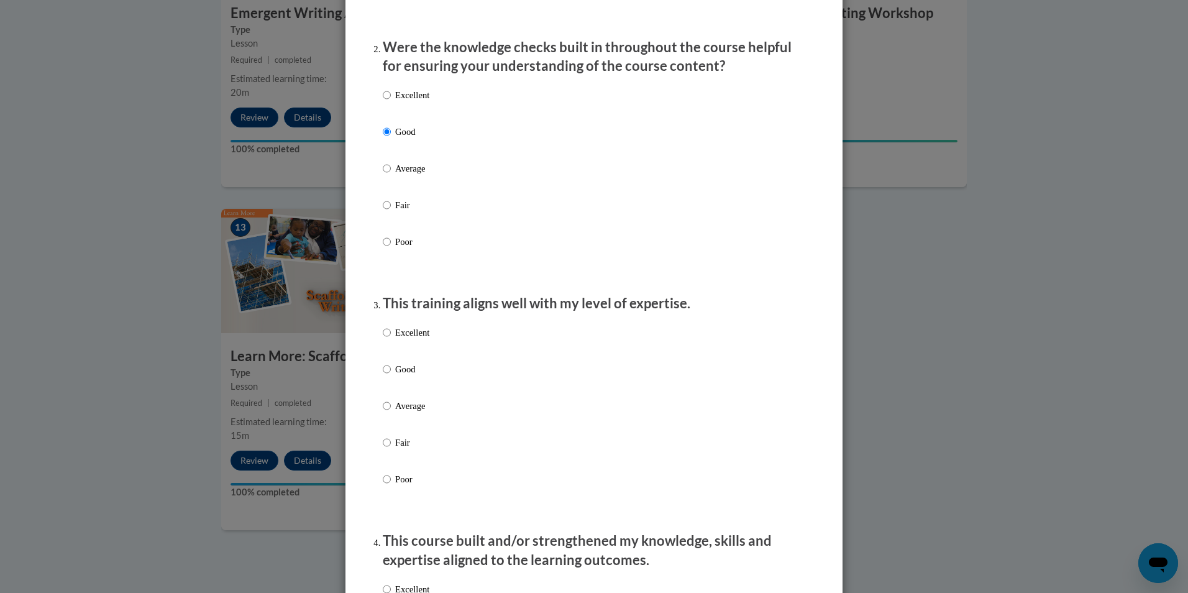
click at [424, 376] on p "Good" at bounding box center [412, 369] width 34 height 14
click at [391, 376] on input "Good" at bounding box center [387, 369] width 8 height 14
radio input "true"
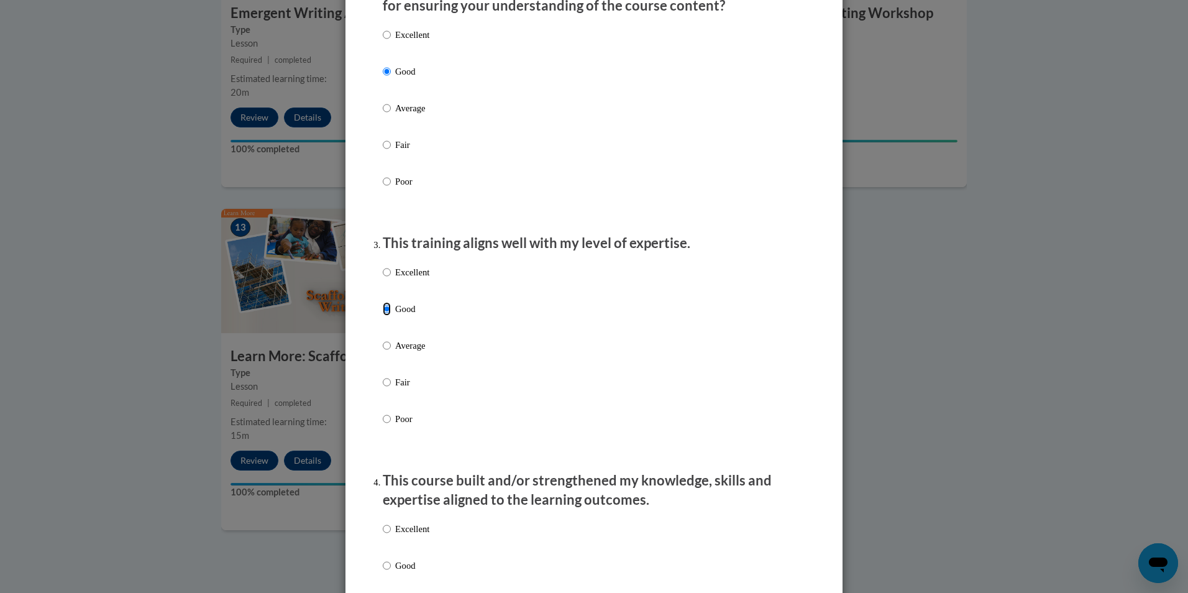
scroll to position [559, 0]
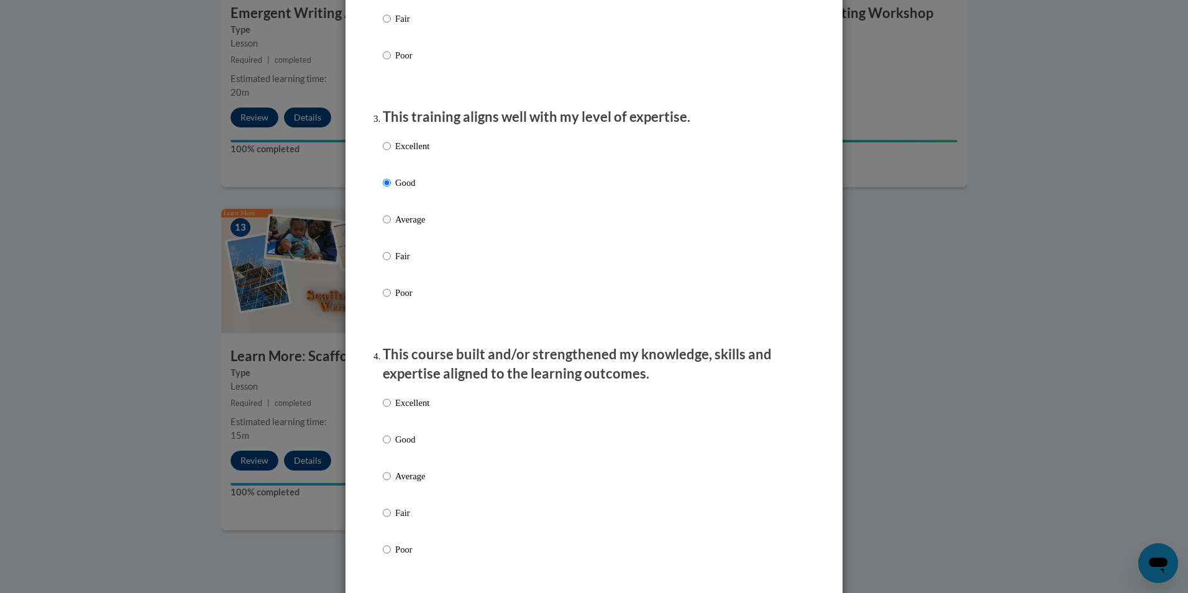
click at [424, 458] on label "Good" at bounding box center [406, 449] width 47 height 34
click at [391, 446] on input "Good" at bounding box center [387, 439] width 8 height 14
radio input "true"
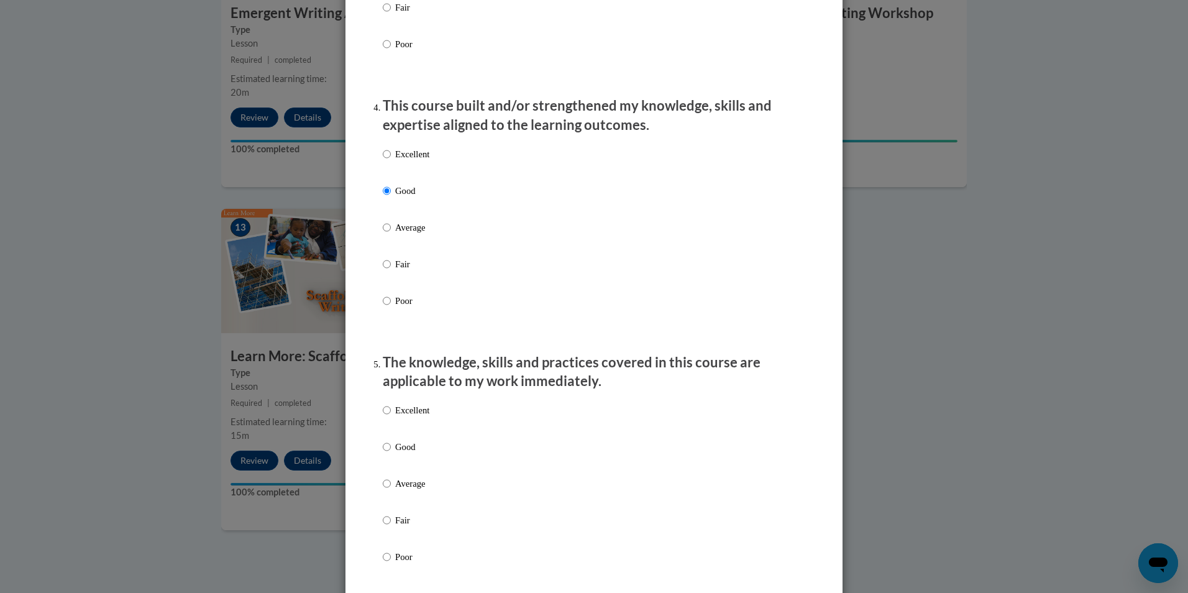
click at [415, 454] on p "Good" at bounding box center [412, 447] width 34 height 14
click at [391, 454] on input "Good" at bounding box center [387, 447] width 8 height 14
radio input "true"
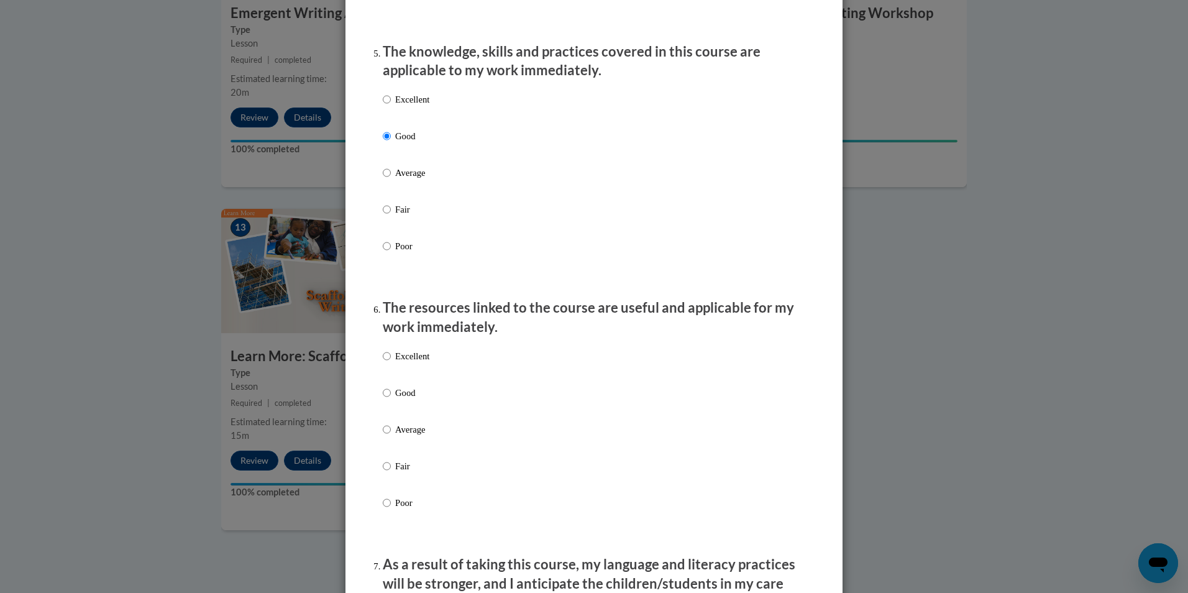
click at [432, 405] on div "Excellent Good Average Fair Poor" at bounding box center [594, 444] width 422 height 203
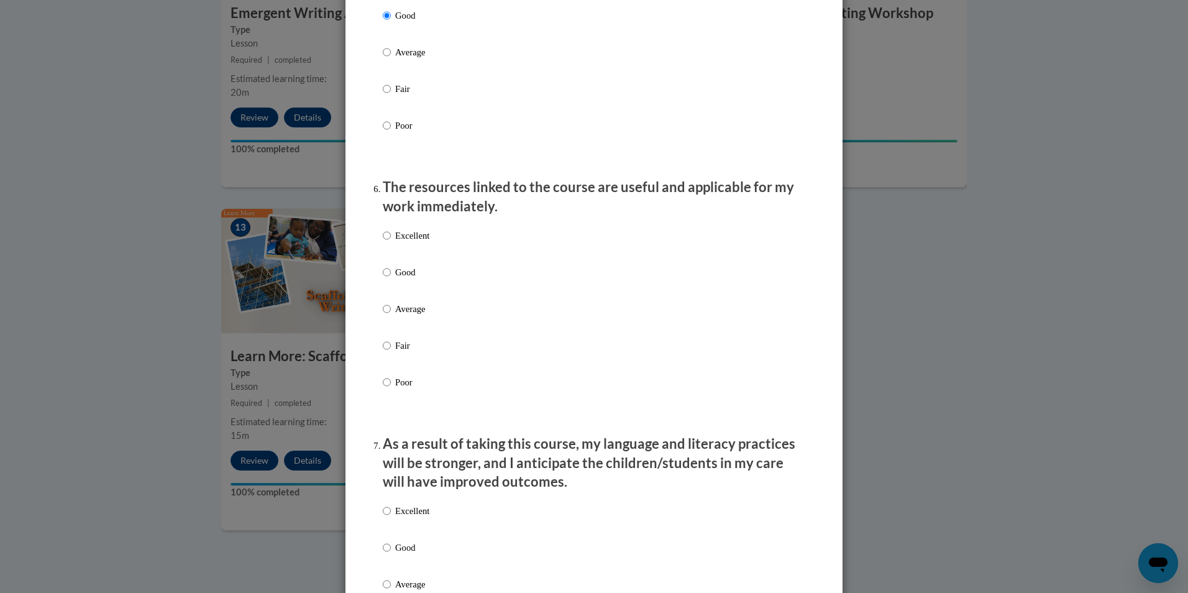
scroll to position [1367, 0]
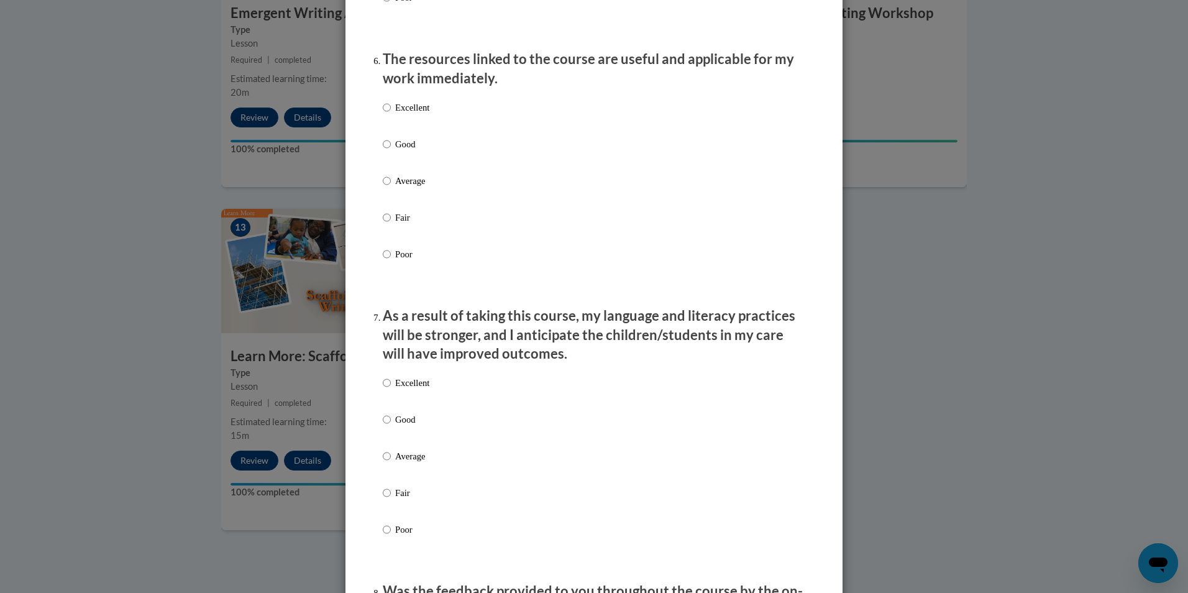
click at [383, 133] on label "Excellent" at bounding box center [406, 118] width 47 height 34
click at [383, 114] on input "Excellent" at bounding box center [387, 108] width 8 height 14
radio input "true"
click at [384, 151] on input "Good" at bounding box center [387, 144] width 8 height 14
radio input "true"
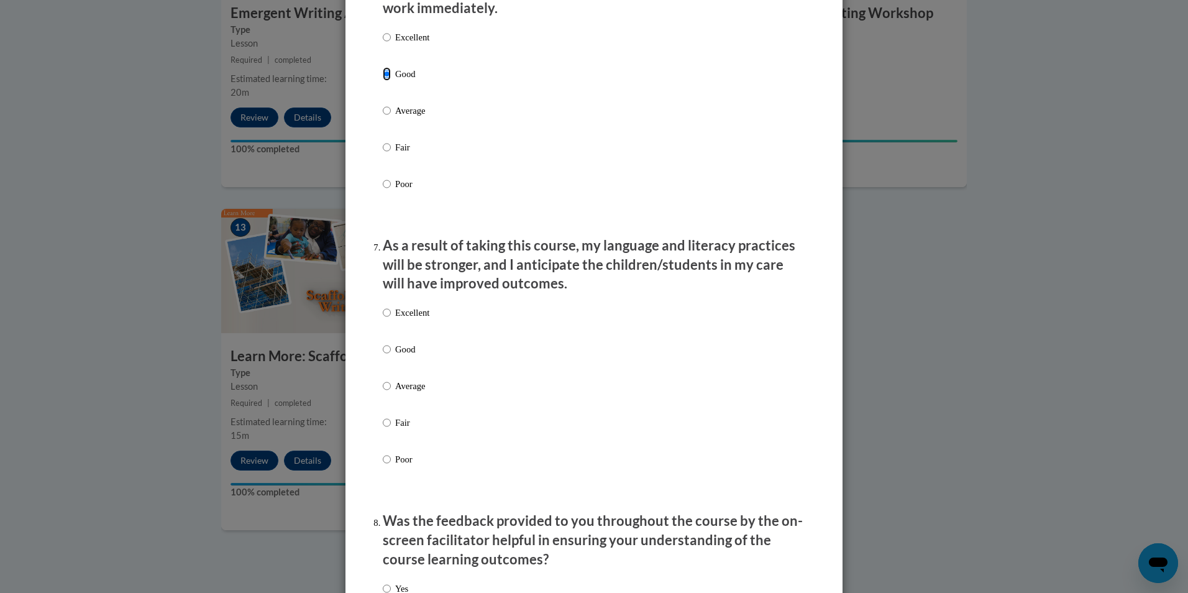
scroll to position [1553, 0]
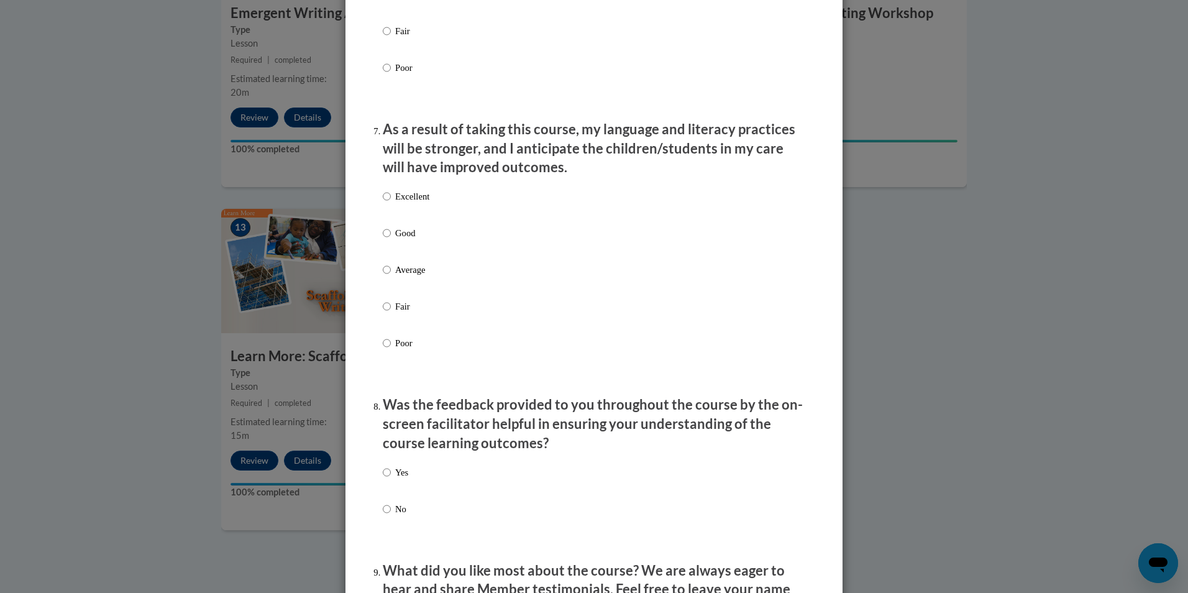
click at [404, 291] on label "Average" at bounding box center [406, 280] width 47 height 34
click at [391, 276] on input "Average" at bounding box center [387, 270] width 8 height 14
radio input "true"
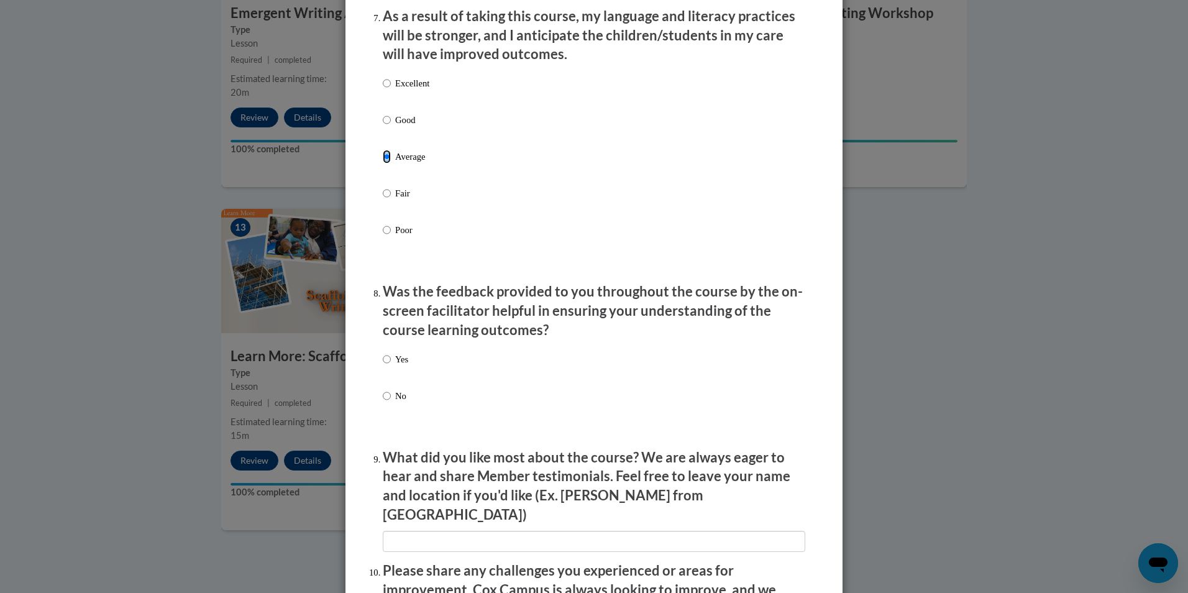
scroll to position [1802, 0]
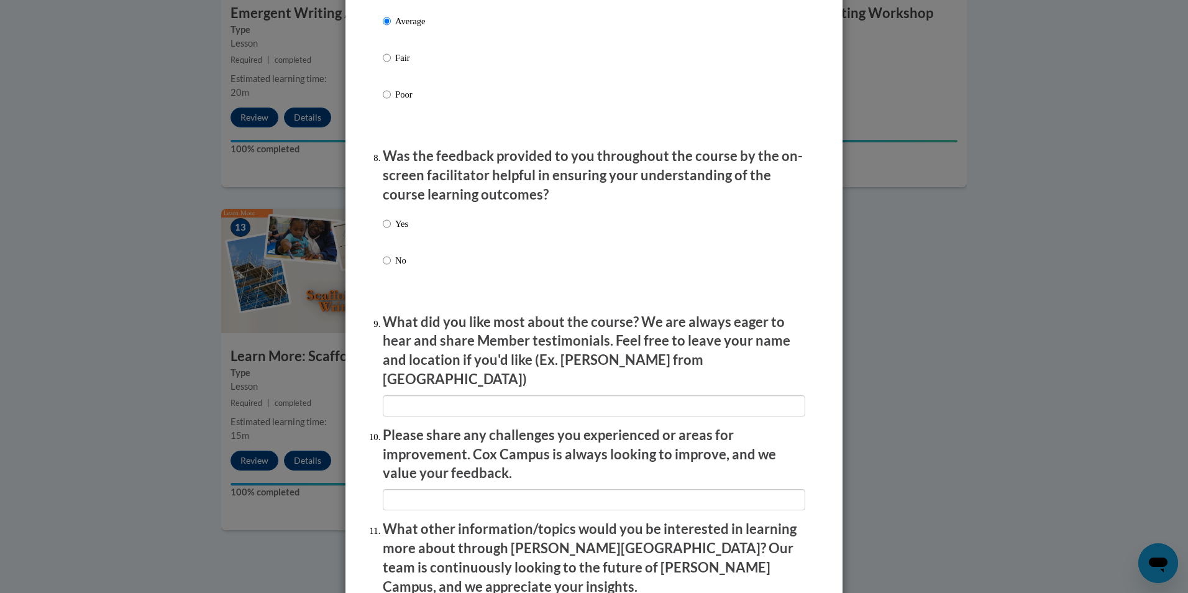
click at [385, 242] on label "Yes" at bounding box center [395, 234] width 25 height 34
click at [385, 230] on input "Yes" at bounding box center [387, 224] width 8 height 14
radio input "true"
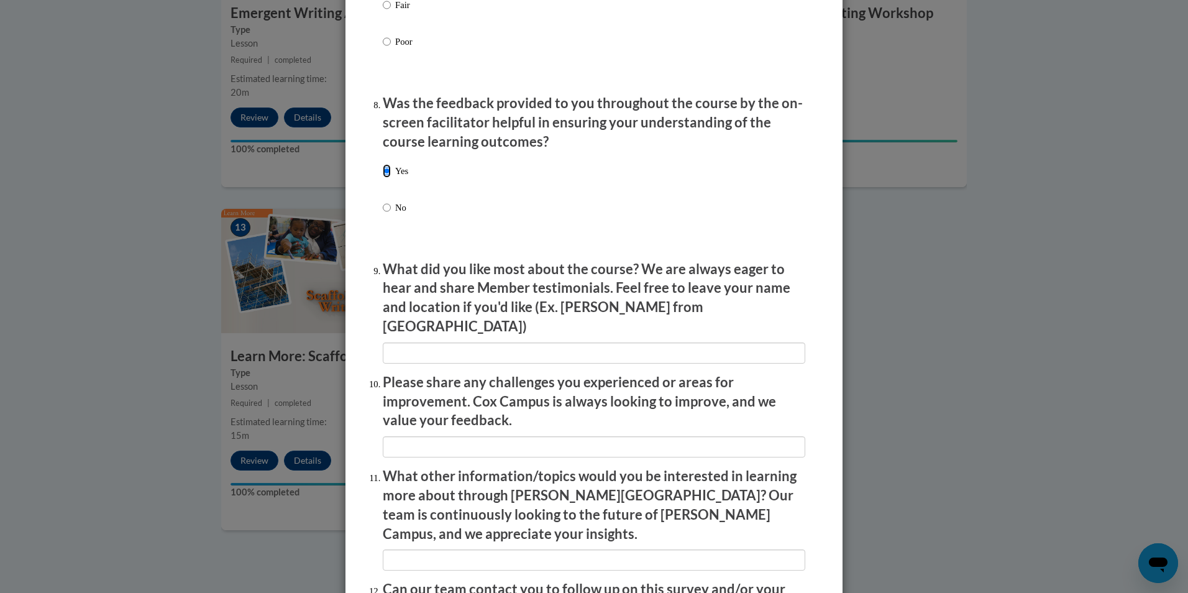
scroll to position [1988, 0]
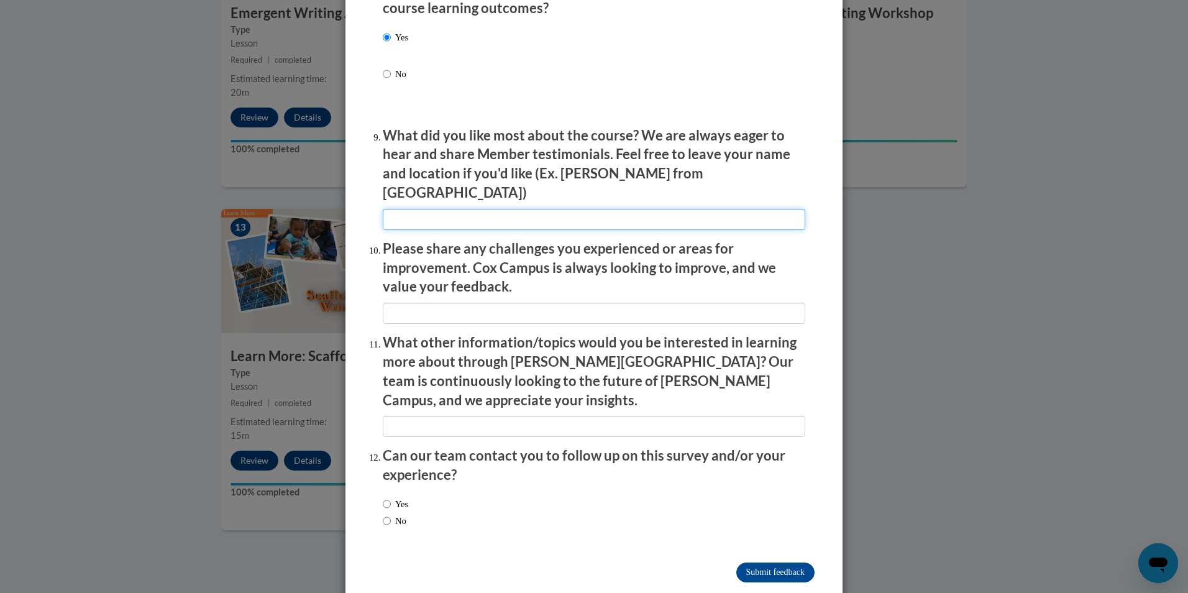
click at [536, 211] on input "textbox" at bounding box center [594, 219] width 422 height 21
type input "the examples of activities"
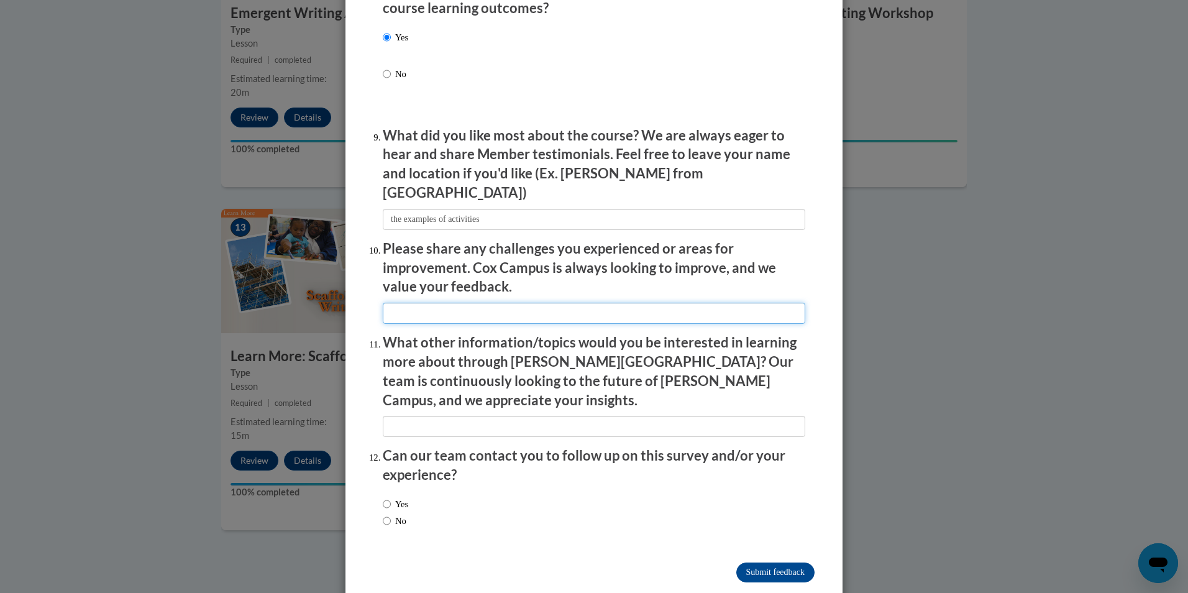
click at [442, 306] on input "textbox" at bounding box center [594, 313] width 422 height 21
type input "some of the writing stages wasnt explained clear enough"
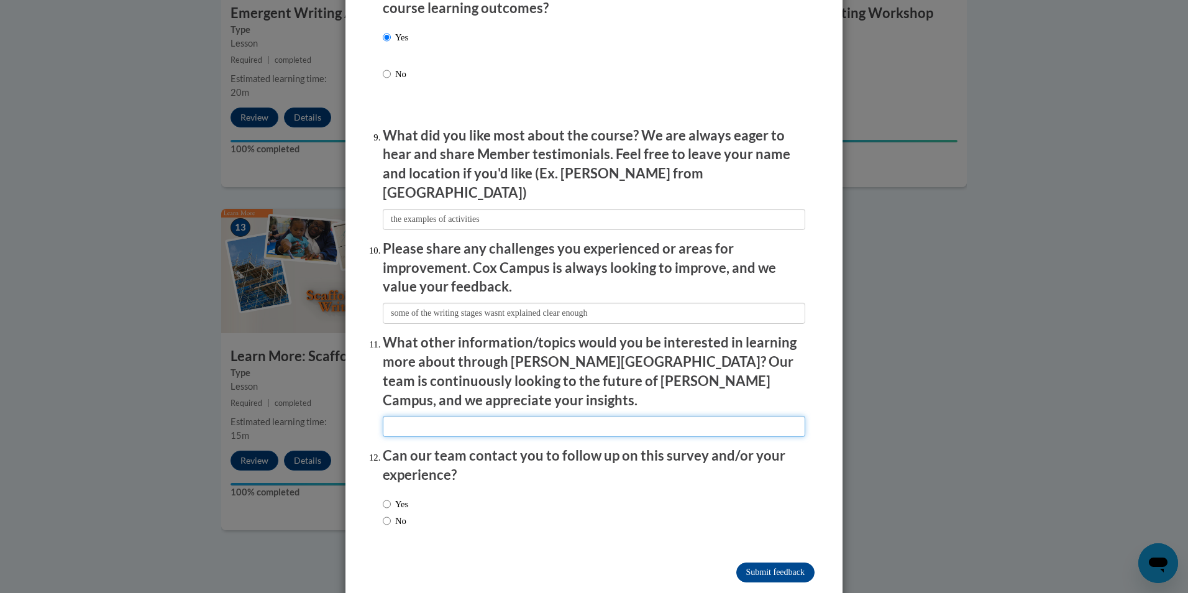
click at [619, 416] on input "textbox" at bounding box center [594, 426] width 422 height 21
click at [386, 514] on label "No" at bounding box center [395, 521] width 24 height 14
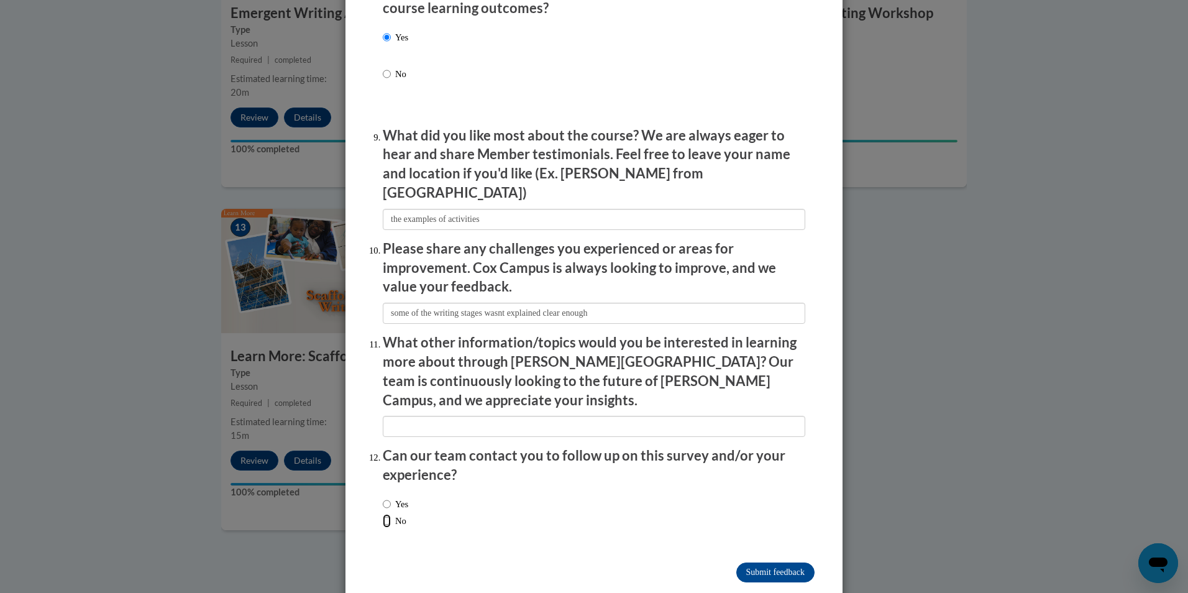
click at [386, 514] on input "No" at bounding box center [387, 521] width 8 height 14
radio input "true"
click at [775, 562] on input "Submit feedback" at bounding box center [775, 572] width 78 height 20
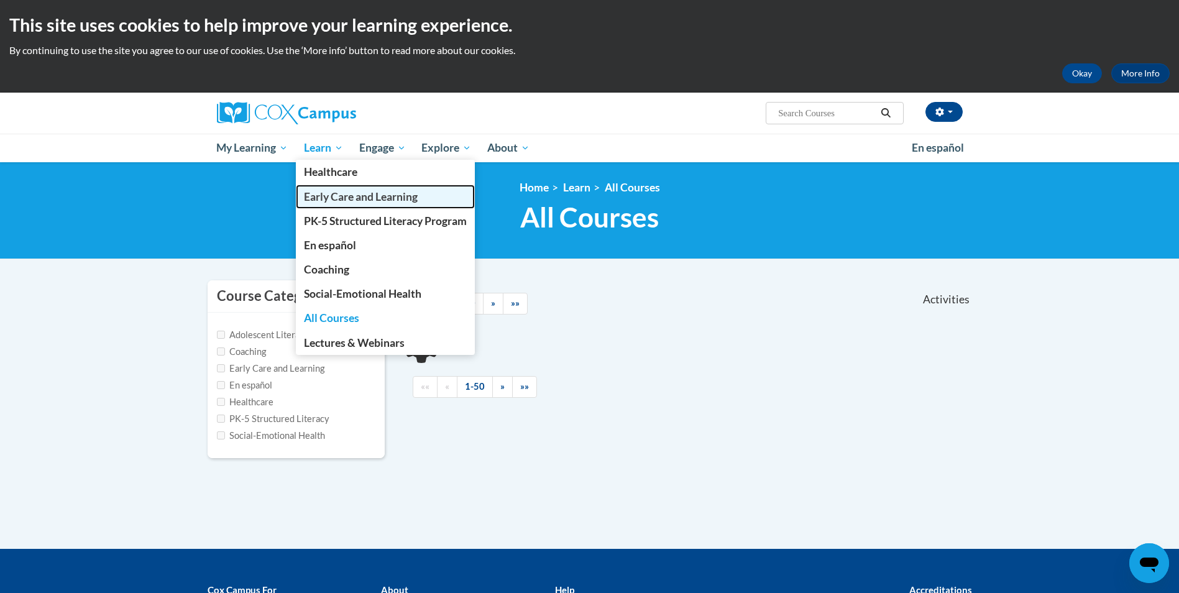
click at [347, 201] on span "Early Care and Learning" at bounding box center [361, 196] width 114 height 13
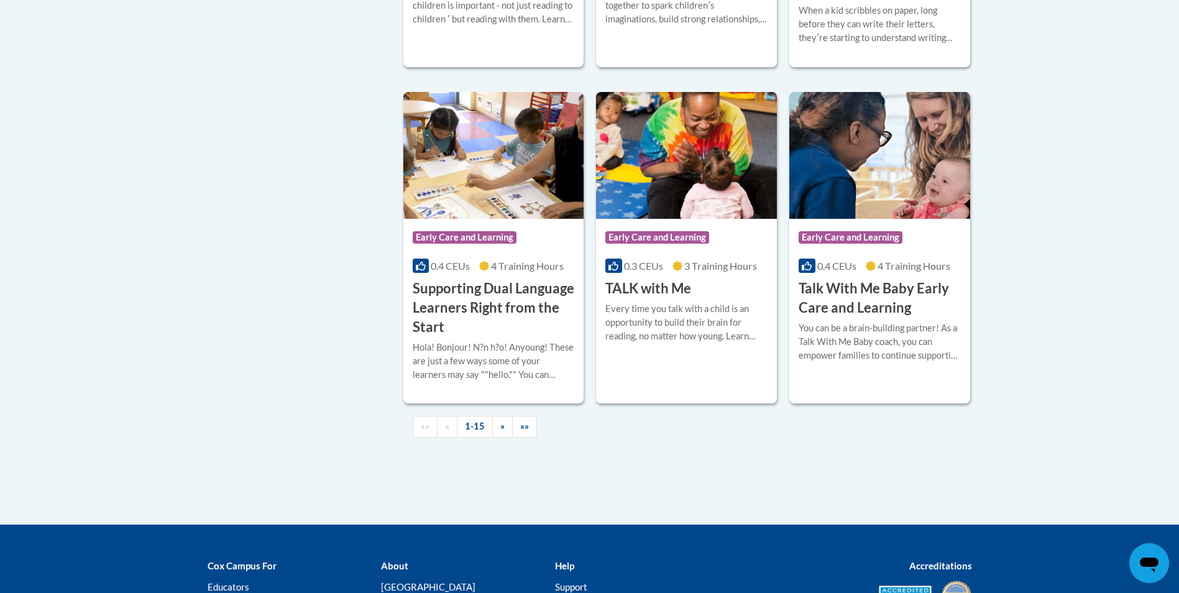
scroll to position [1677, 0]
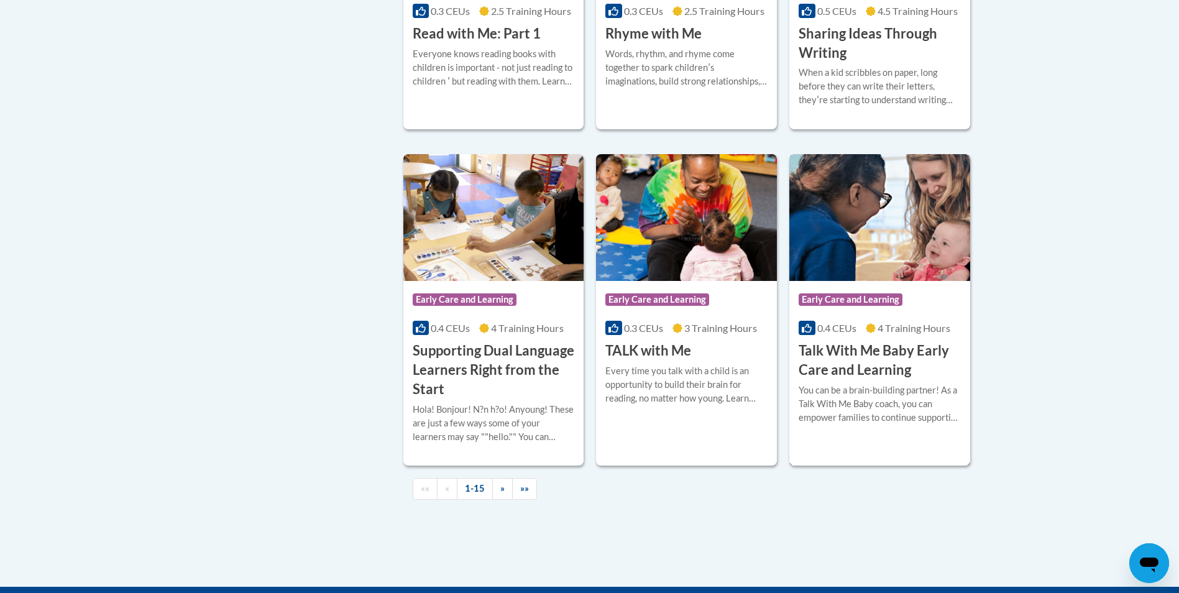
click at [886, 361] on h3 "Talk With Me Baby Early Care and Learning" at bounding box center [879, 360] width 162 height 39
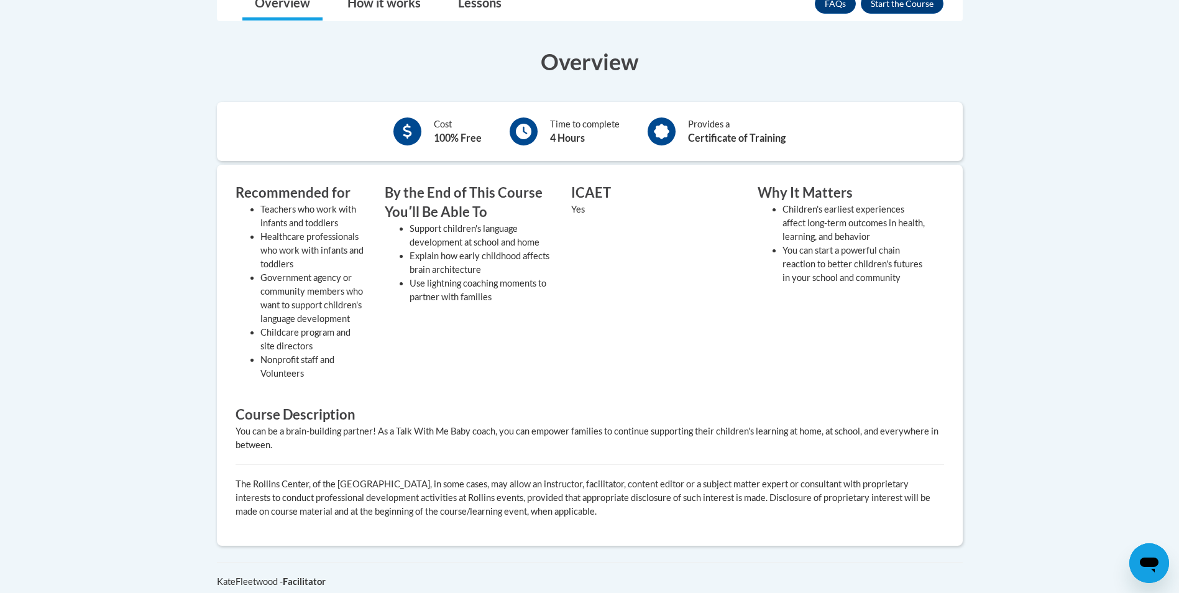
scroll to position [249, 0]
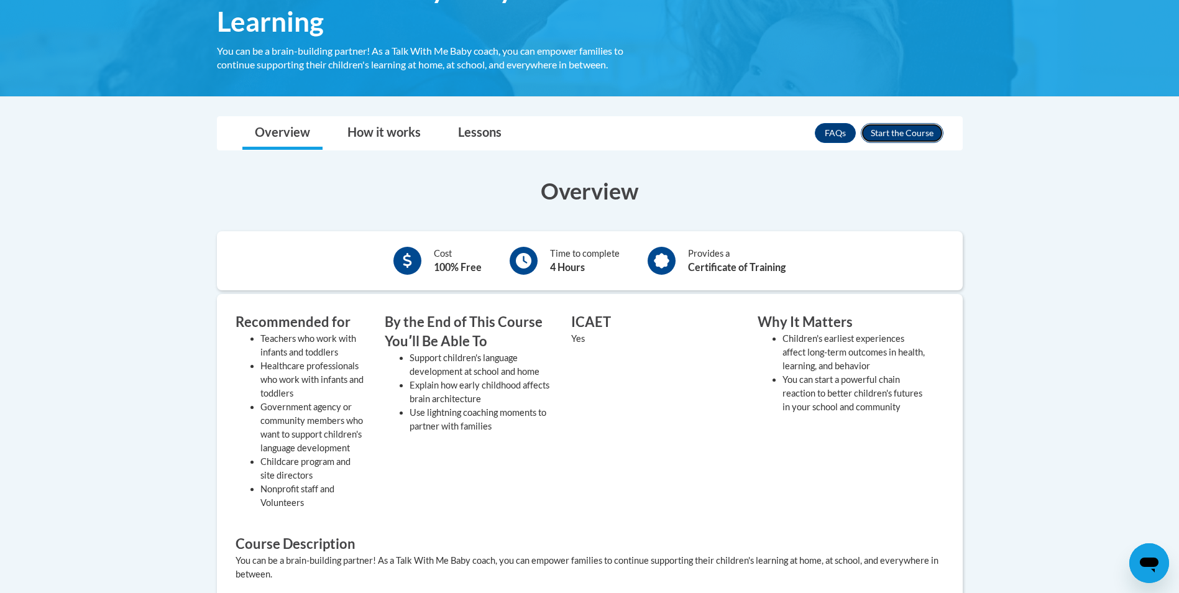
click at [903, 135] on button "Enroll" at bounding box center [901, 133] width 83 height 20
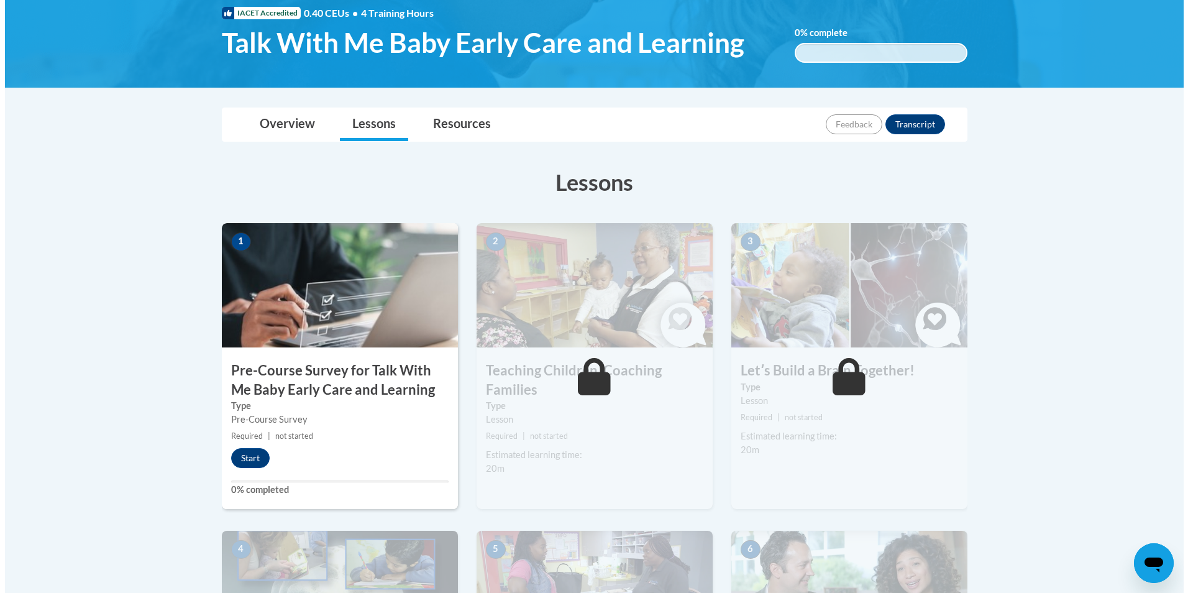
scroll to position [249, 0]
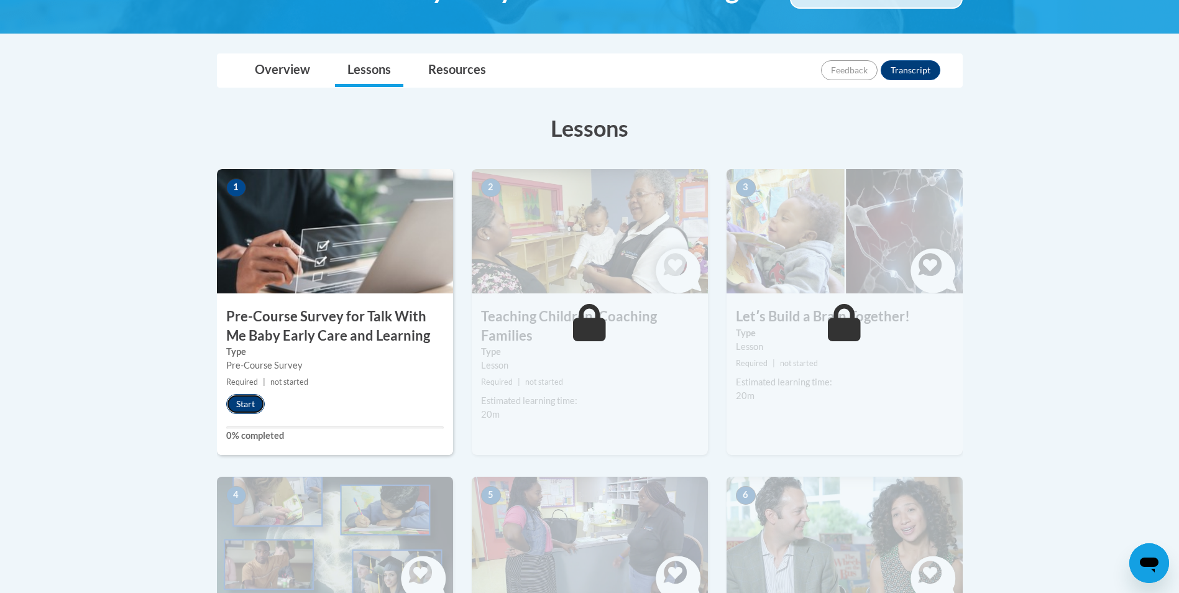
click at [254, 403] on button "Start" at bounding box center [245, 404] width 39 height 20
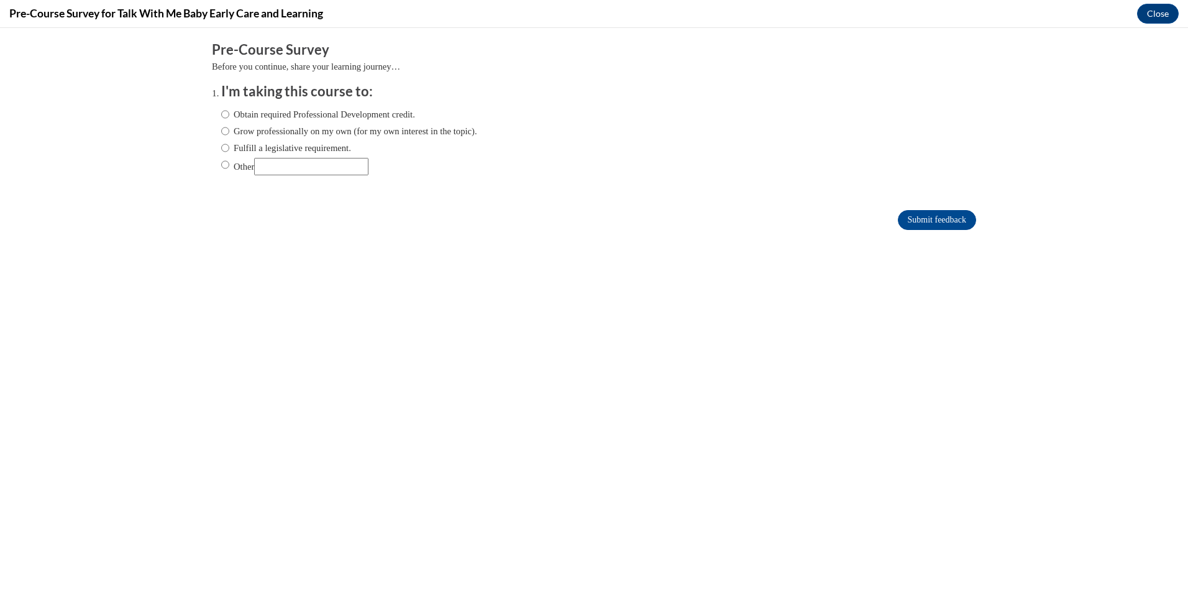
scroll to position [0, 0]
click at [406, 111] on label "Obtain required Professional Development credit." at bounding box center [318, 114] width 194 height 14
click at [229, 111] on input "Obtain required Professional Development credit." at bounding box center [225, 114] width 8 height 14
radio input "true"
click at [929, 224] on input "Submit feedback" at bounding box center [937, 220] width 78 height 20
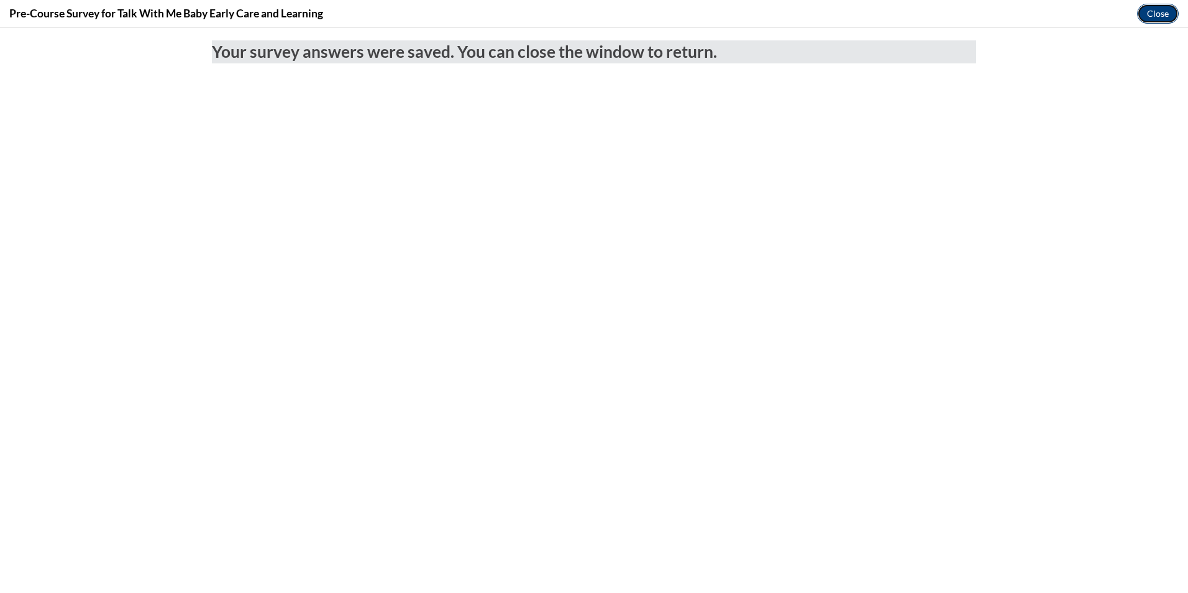
click at [1141, 14] on button "Close" at bounding box center [1158, 14] width 42 height 20
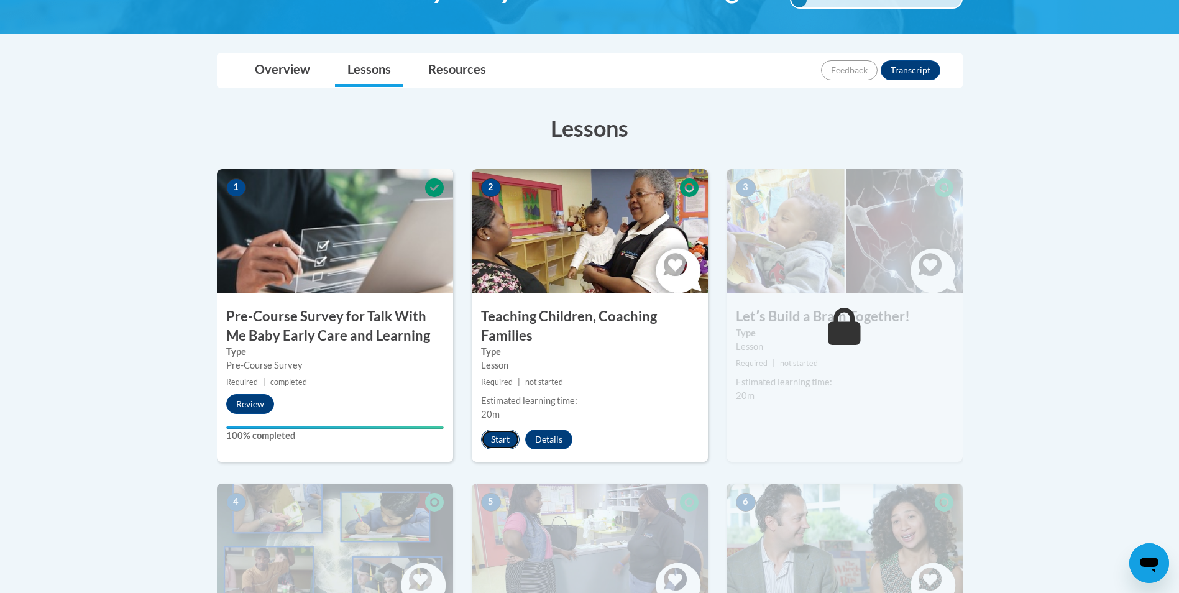
click at [488, 434] on button "Start" at bounding box center [500, 439] width 39 height 20
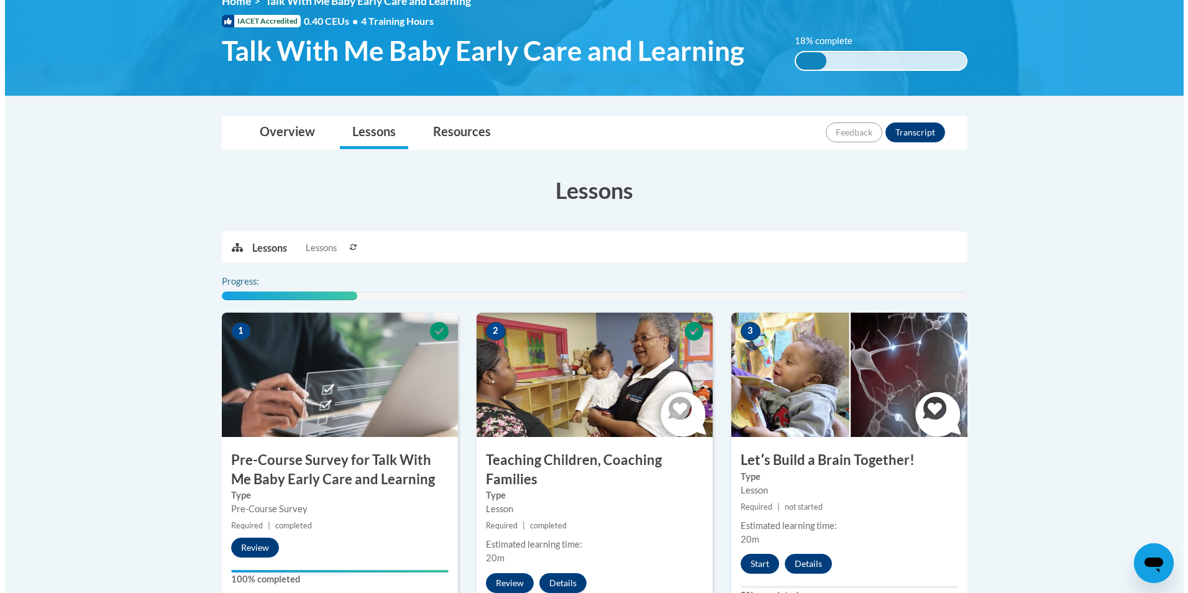
scroll to position [311, 0]
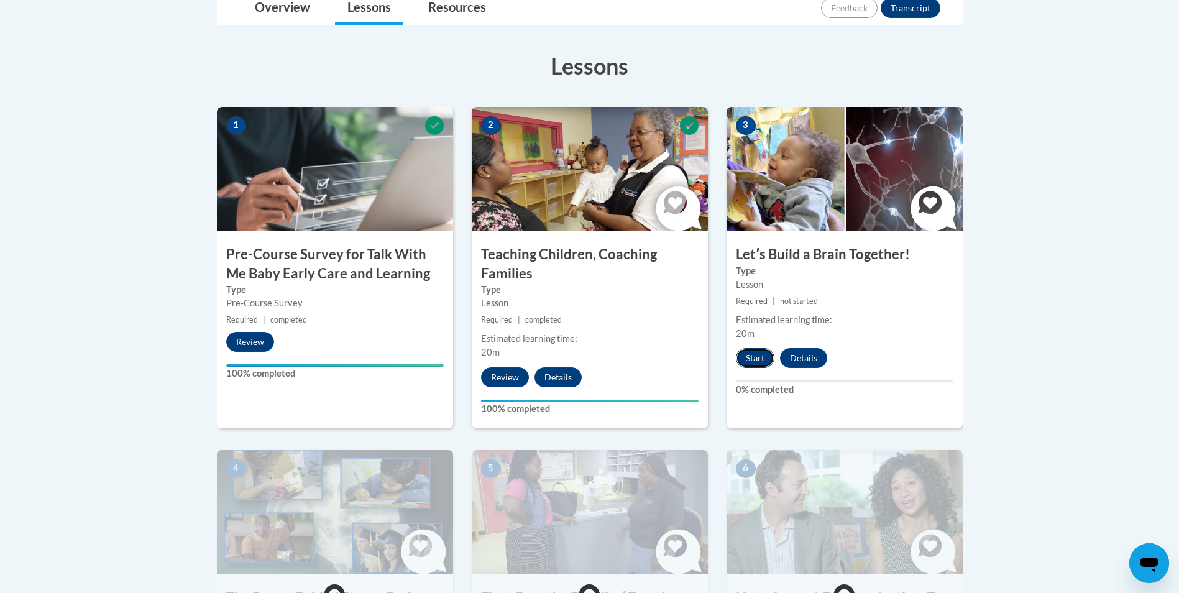
click at [759, 363] on button "Start" at bounding box center [755, 358] width 39 height 20
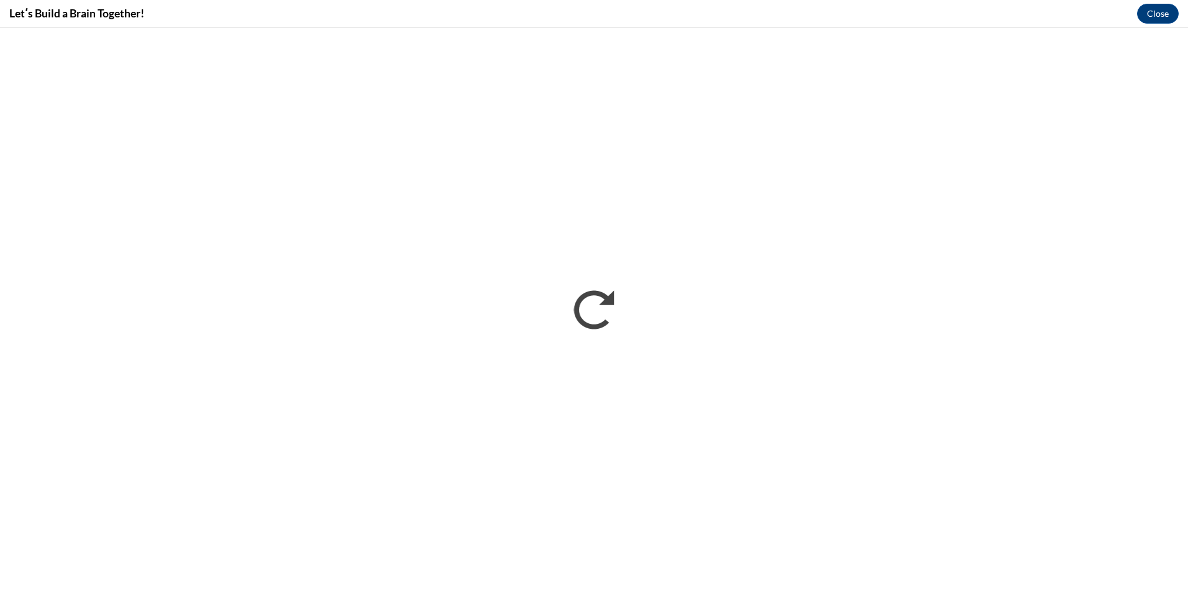
scroll to position [0, 0]
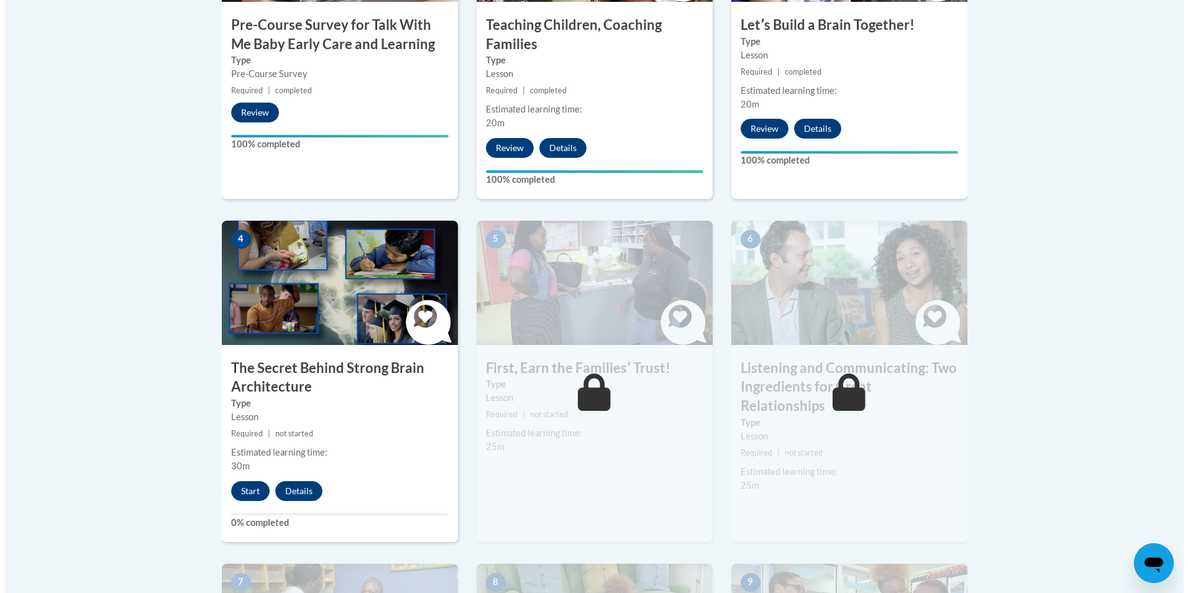
scroll to position [559, 0]
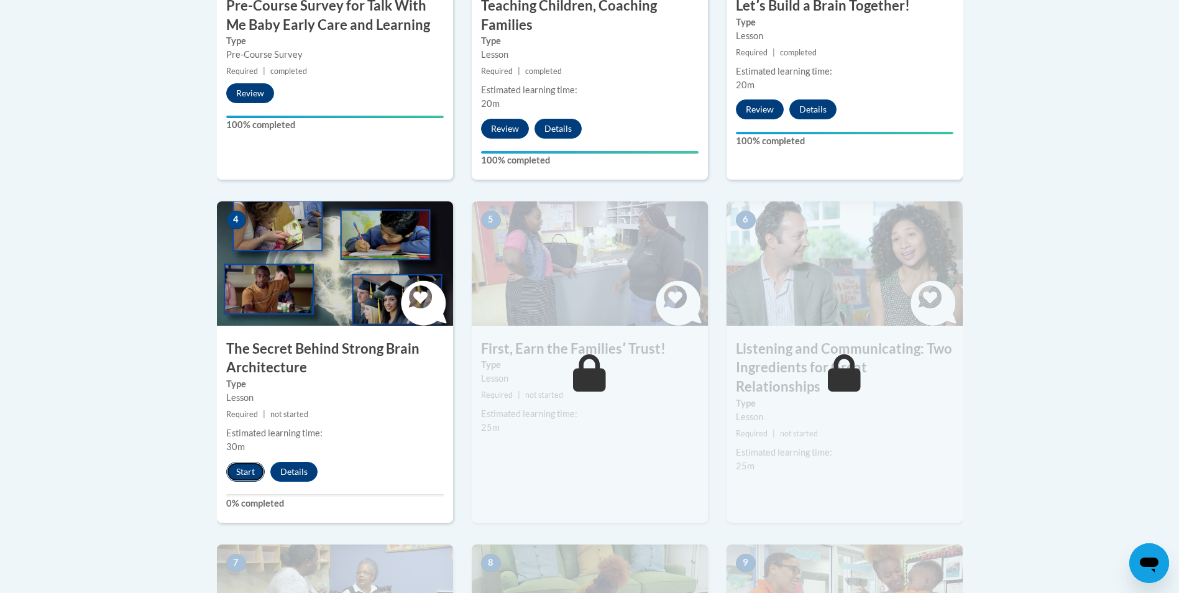
click at [250, 470] on button "Start" at bounding box center [245, 472] width 39 height 20
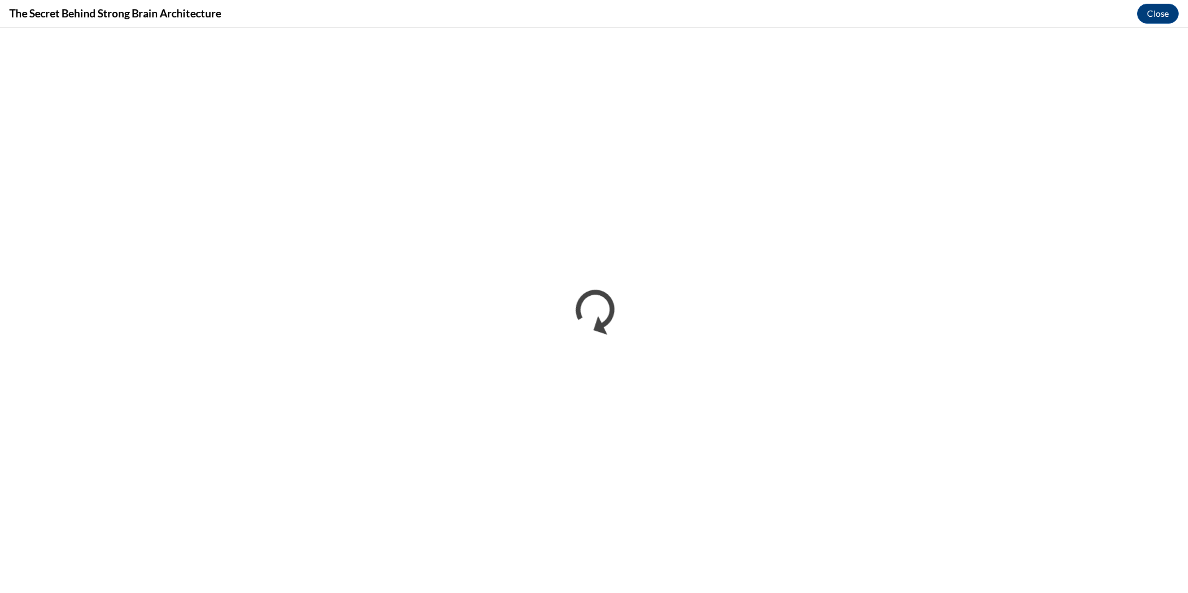
scroll to position [0, 0]
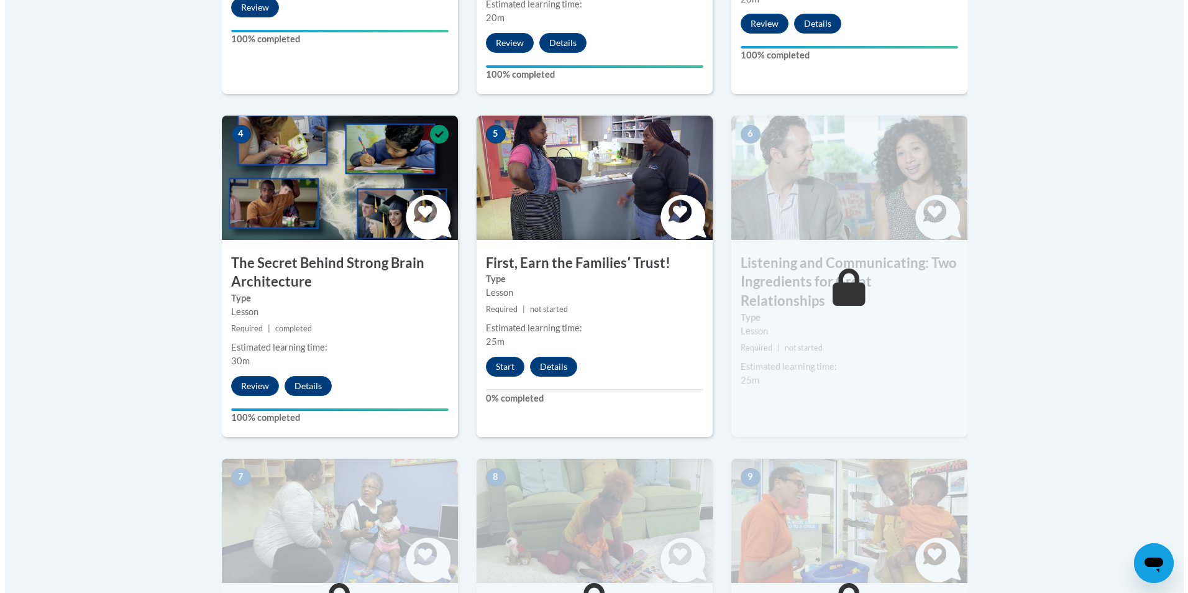
scroll to position [664, 0]
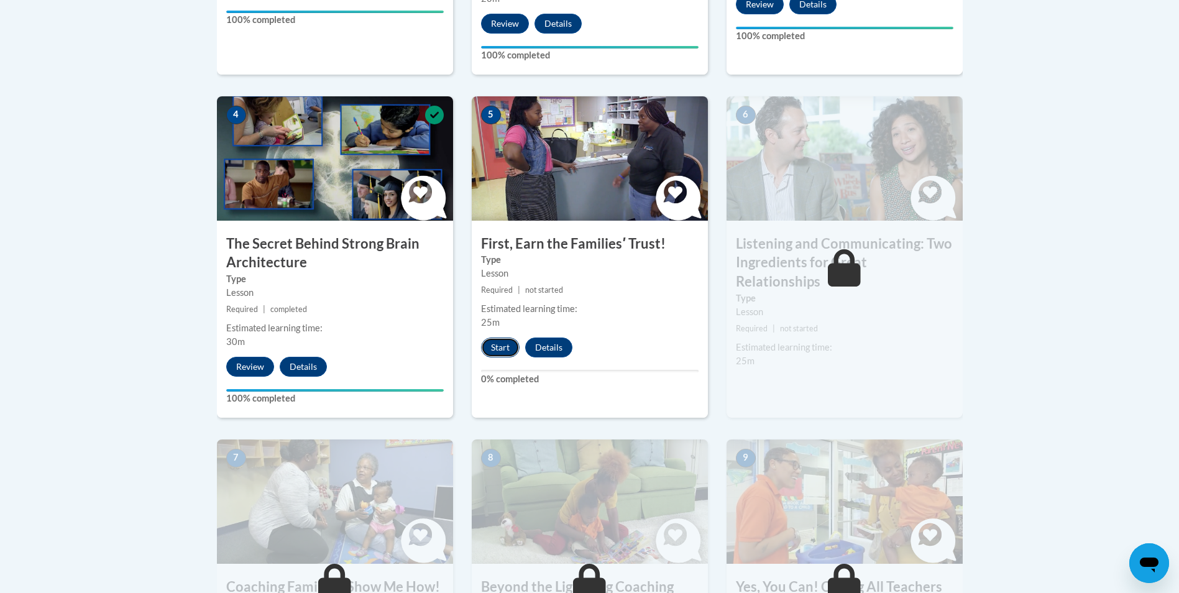
click at [493, 346] on button "Start" at bounding box center [500, 347] width 39 height 20
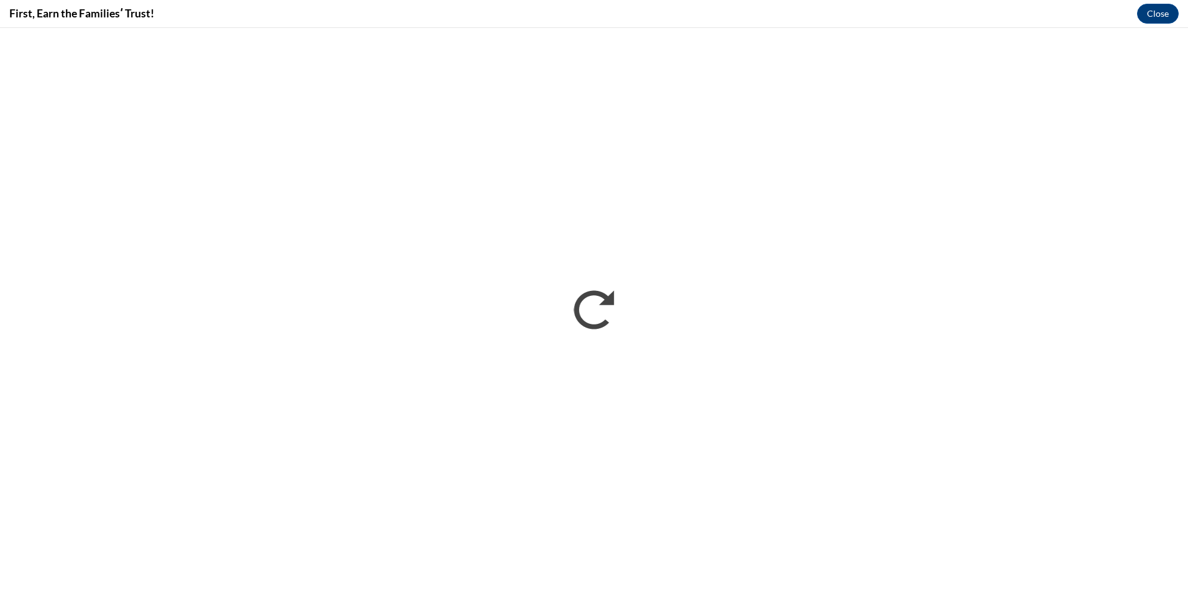
scroll to position [0, 0]
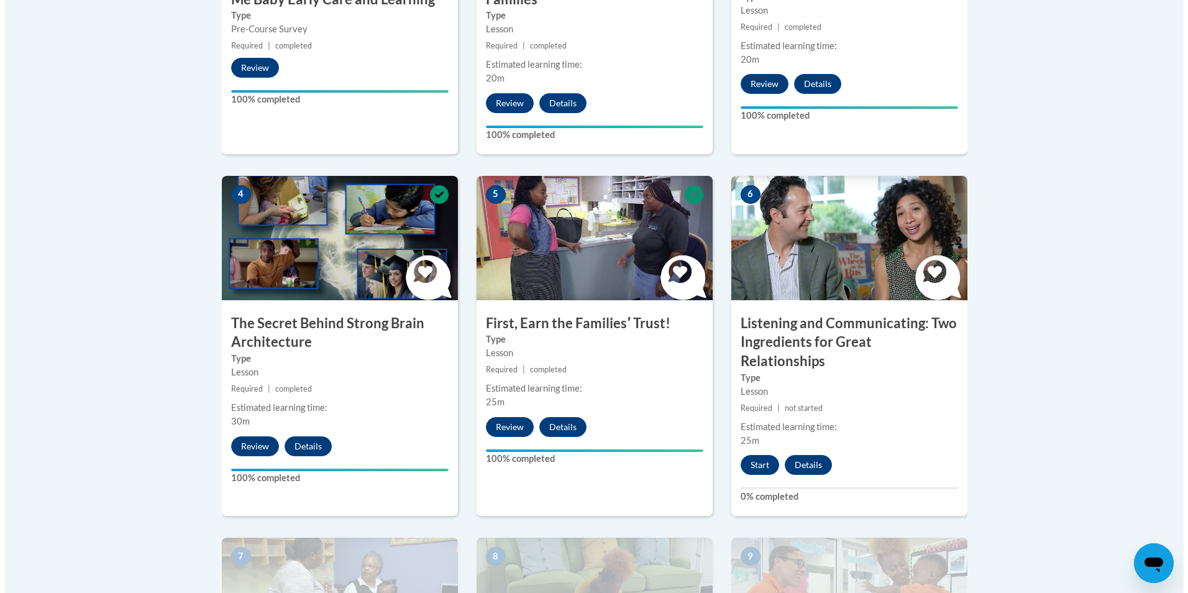
scroll to position [586, 0]
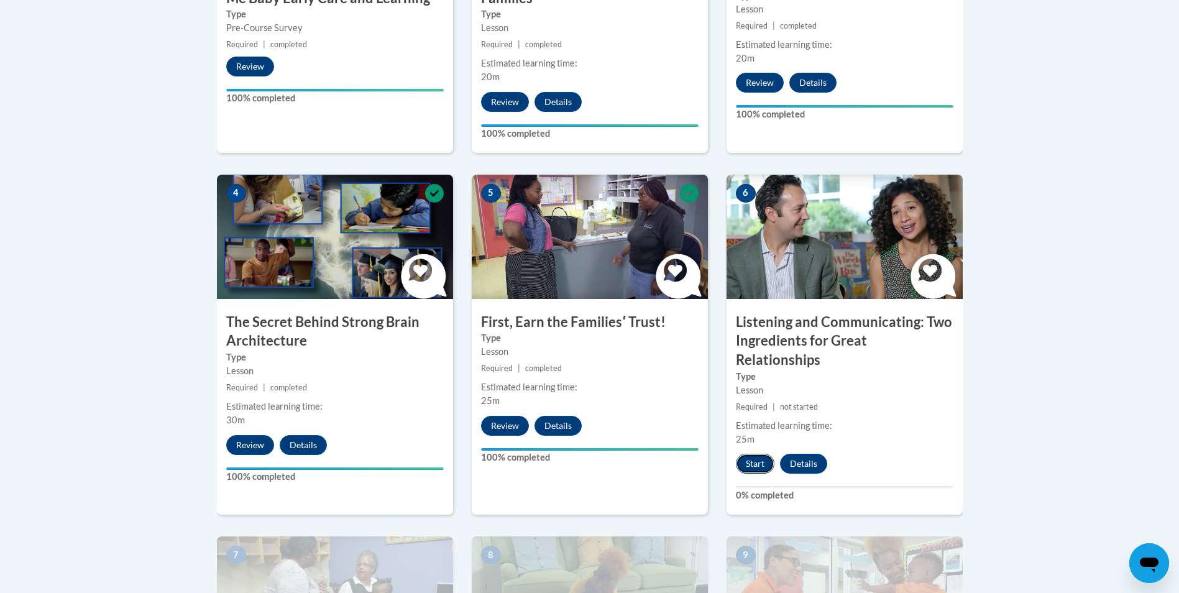
click at [754, 454] on button "Start" at bounding box center [755, 464] width 39 height 20
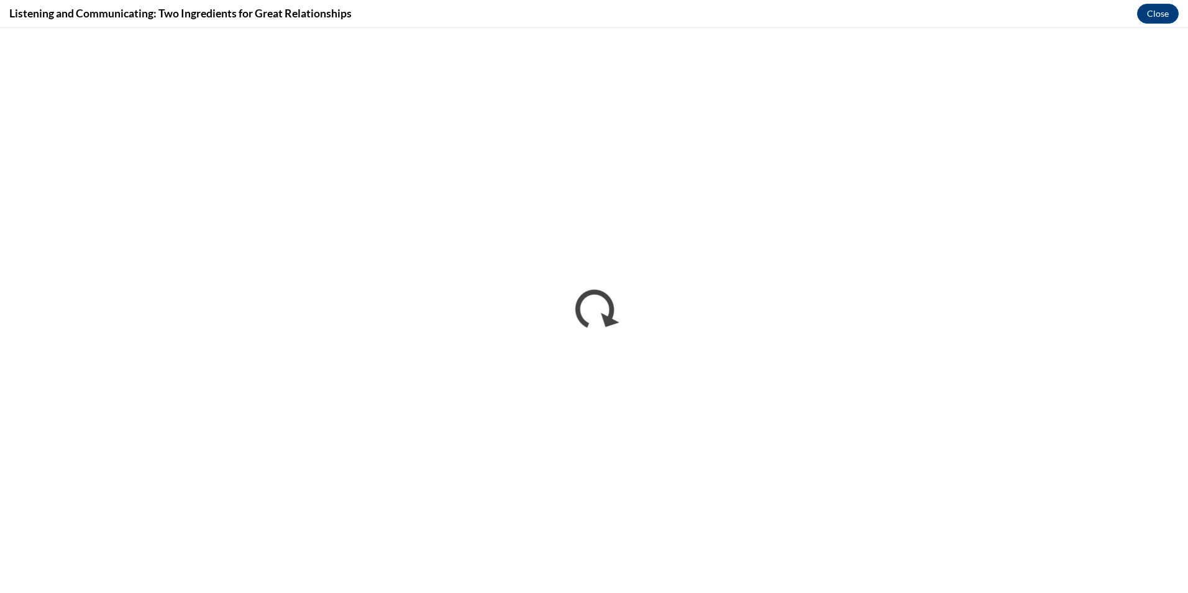
scroll to position [0, 0]
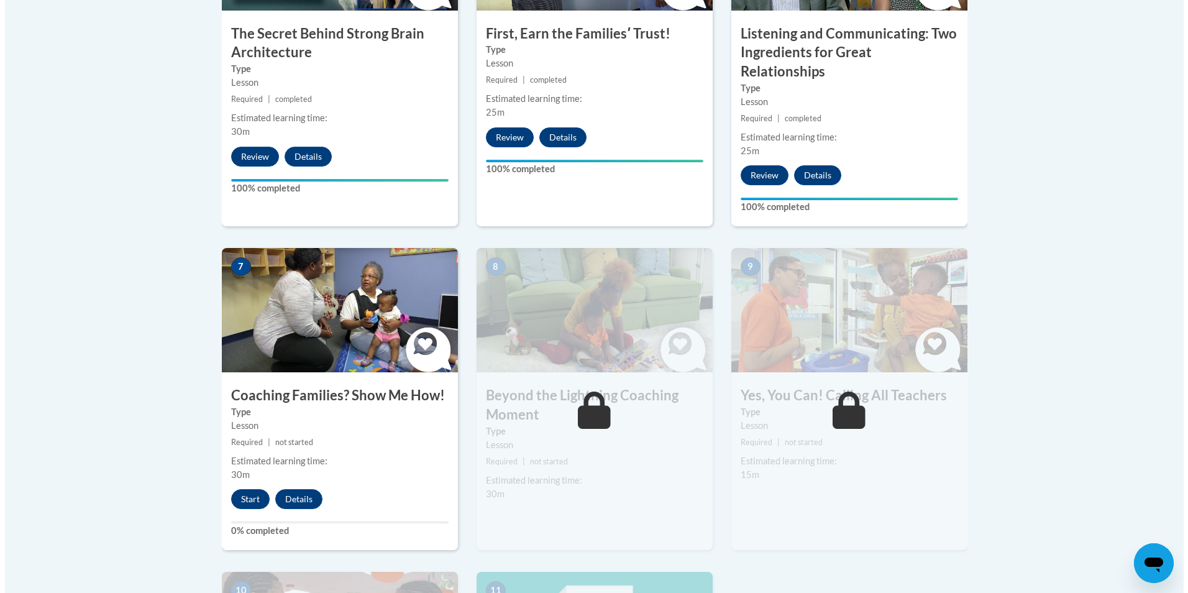
scroll to position [896, 0]
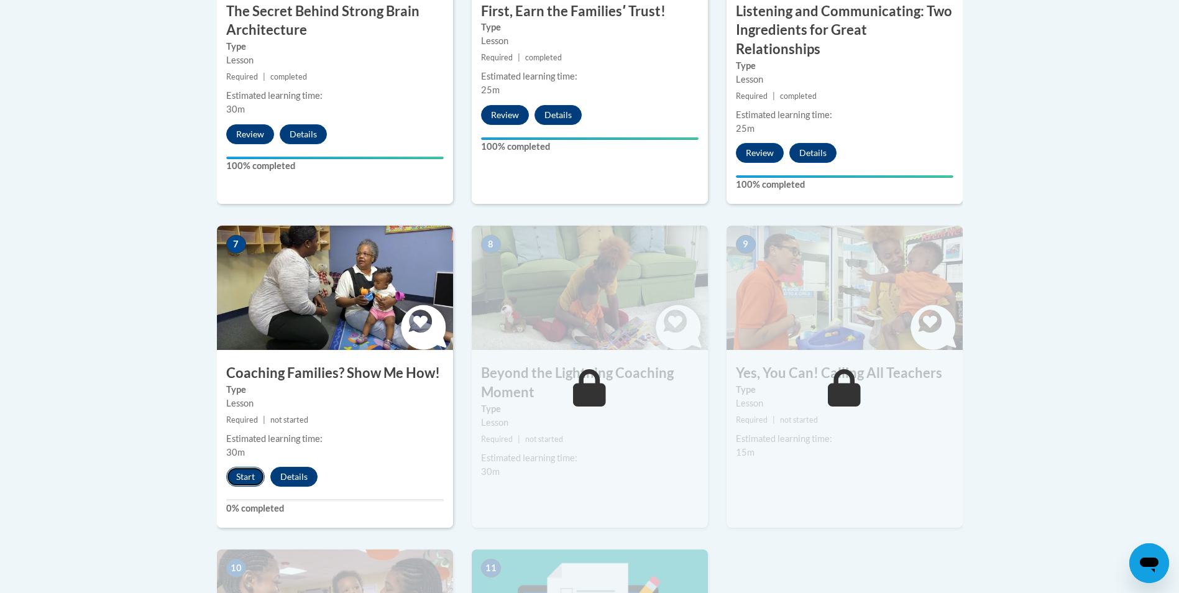
click at [252, 467] on button "Start" at bounding box center [245, 477] width 39 height 20
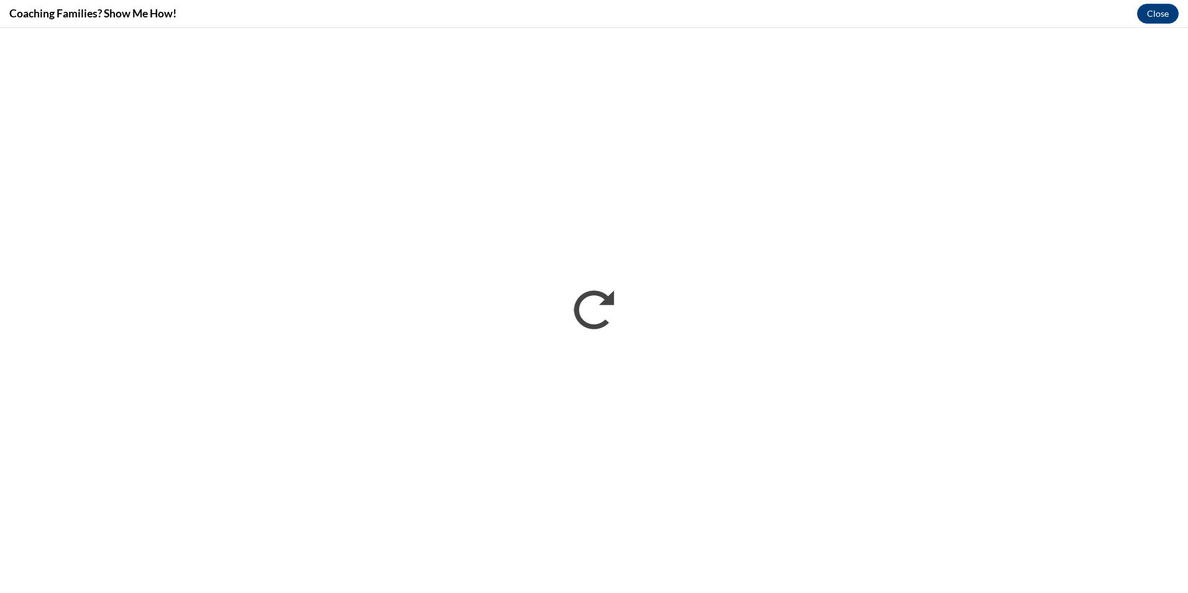
scroll to position [0, 0]
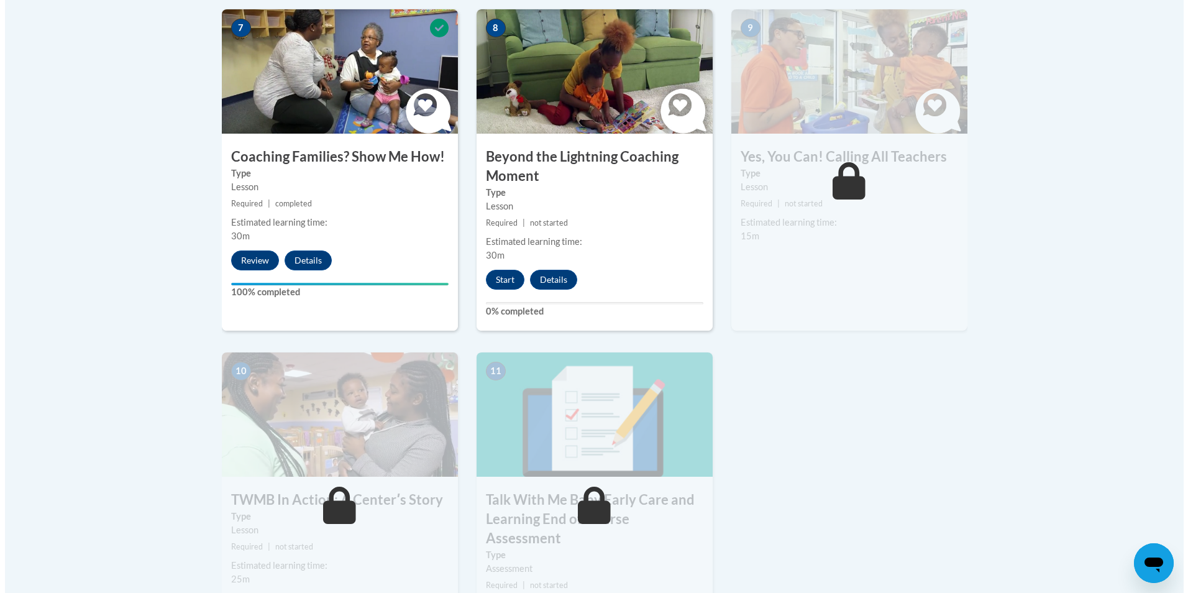
scroll to position [1116, 0]
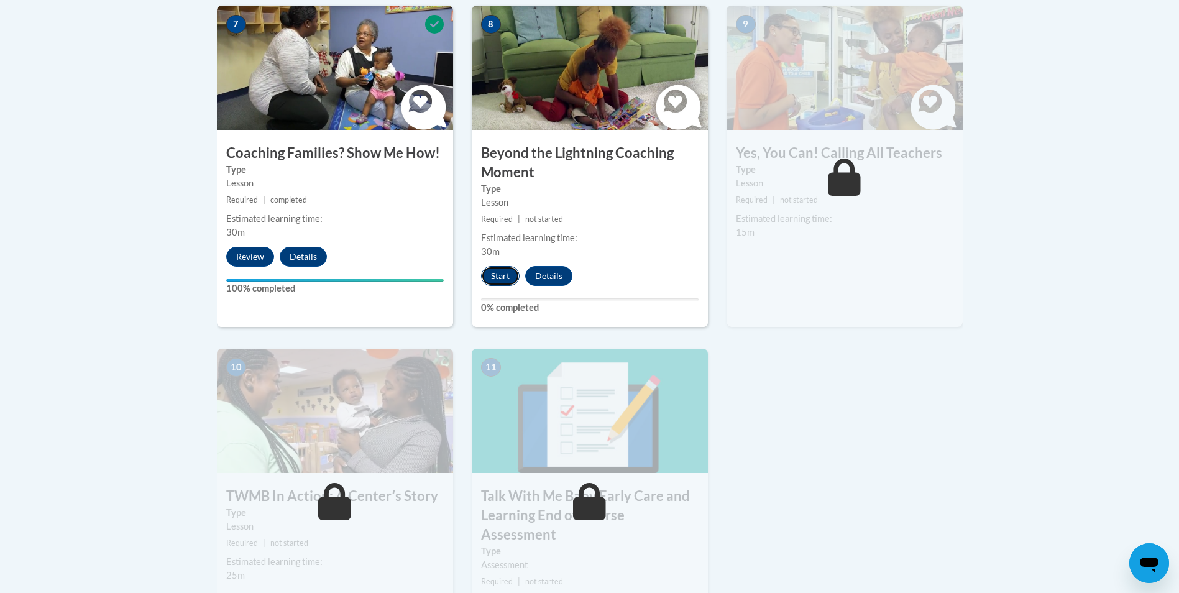
click at [498, 266] on button "Start" at bounding box center [500, 276] width 39 height 20
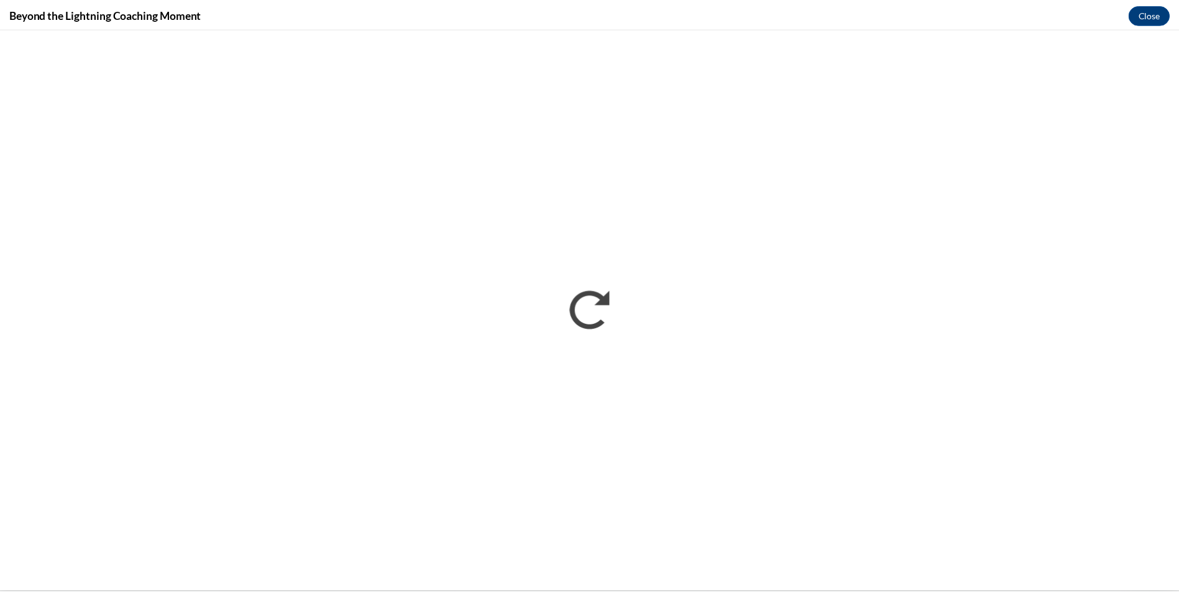
scroll to position [0, 0]
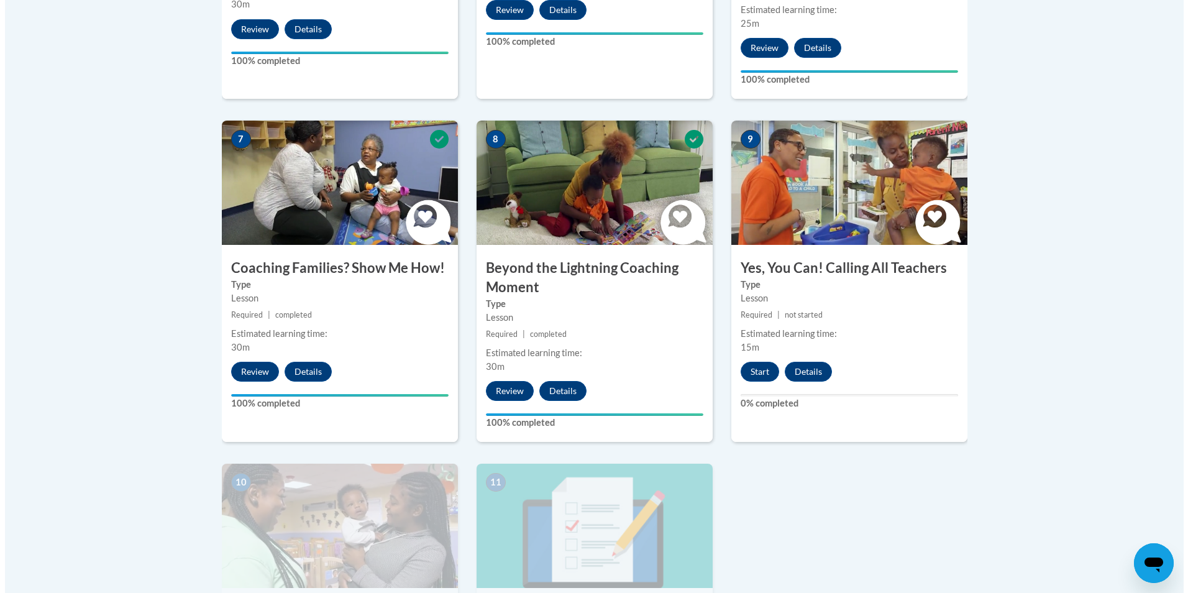
scroll to position [1064, 0]
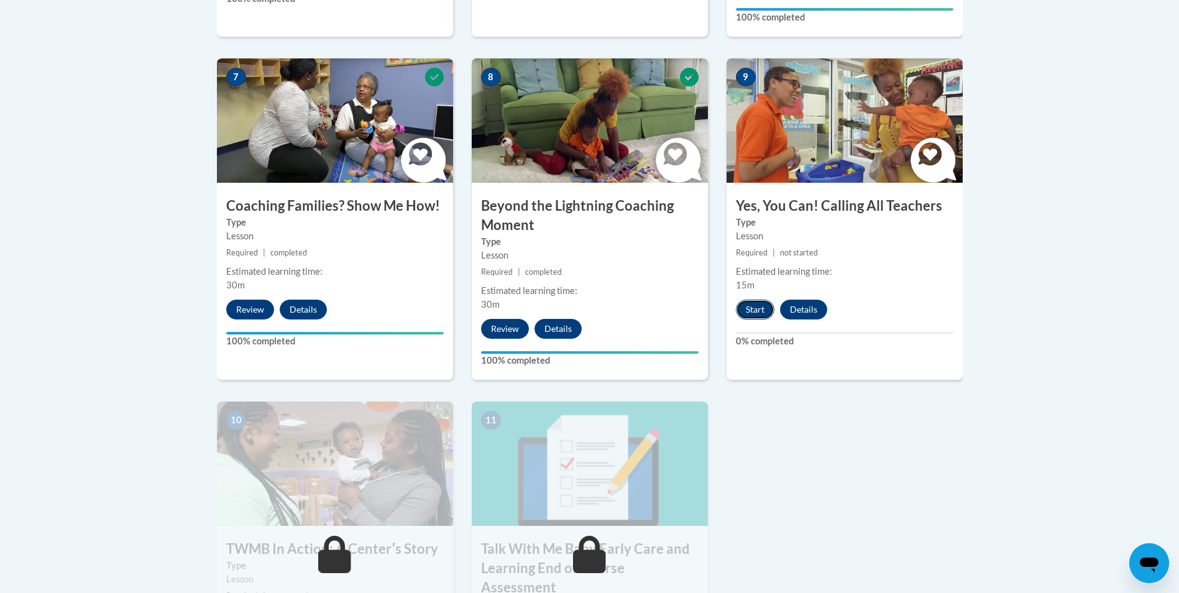
click at [752, 299] on button "Start" at bounding box center [755, 309] width 39 height 20
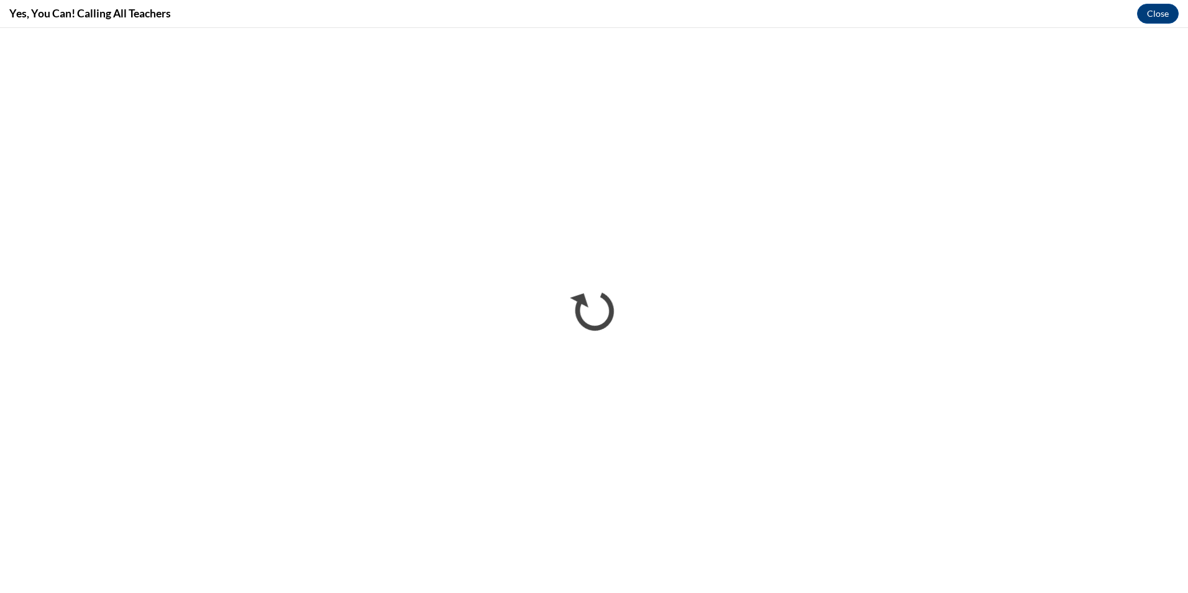
scroll to position [0, 0]
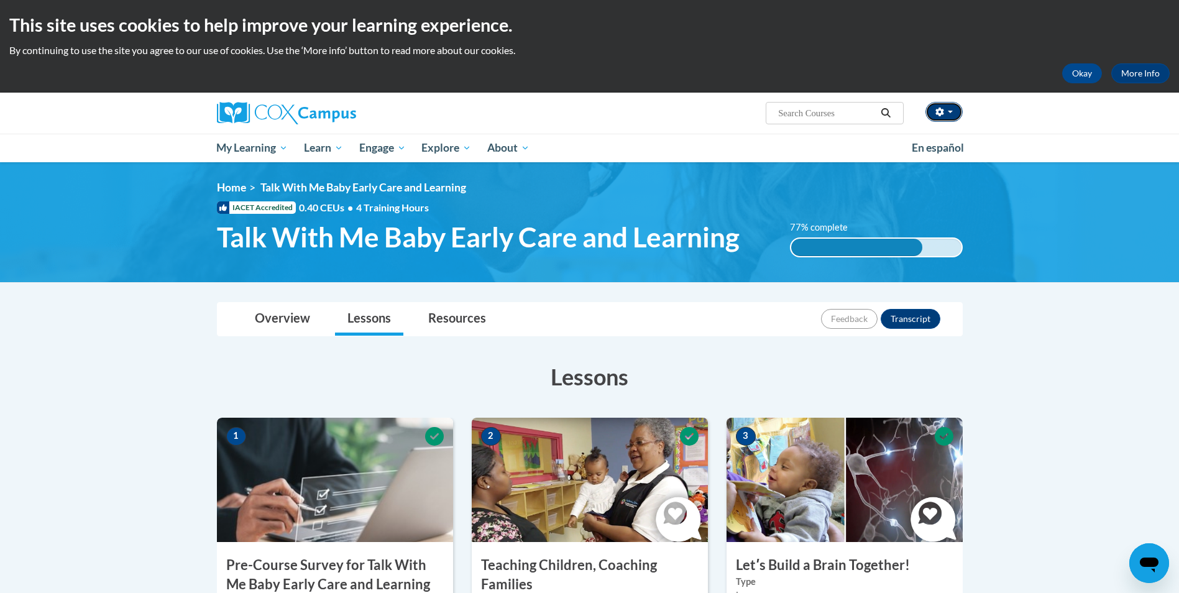
click at [960, 117] on button "button" at bounding box center [943, 112] width 37 height 20
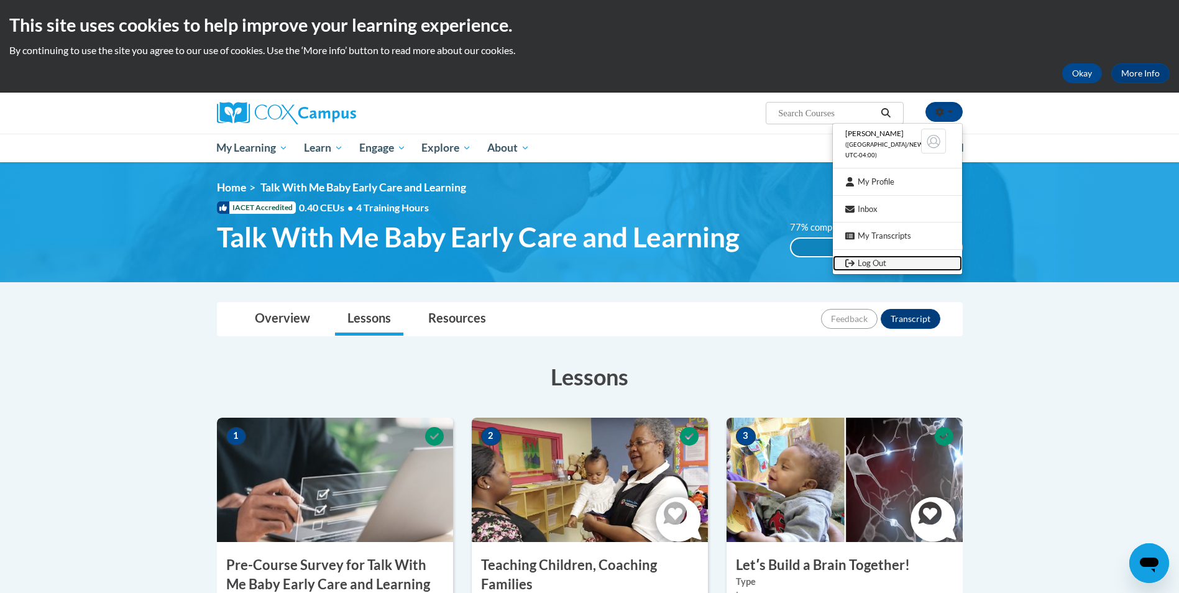
click at [884, 267] on link "Log Out" at bounding box center [896, 263] width 129 height 16
